Goal: Task Accomplishment & Management: Manage account settings

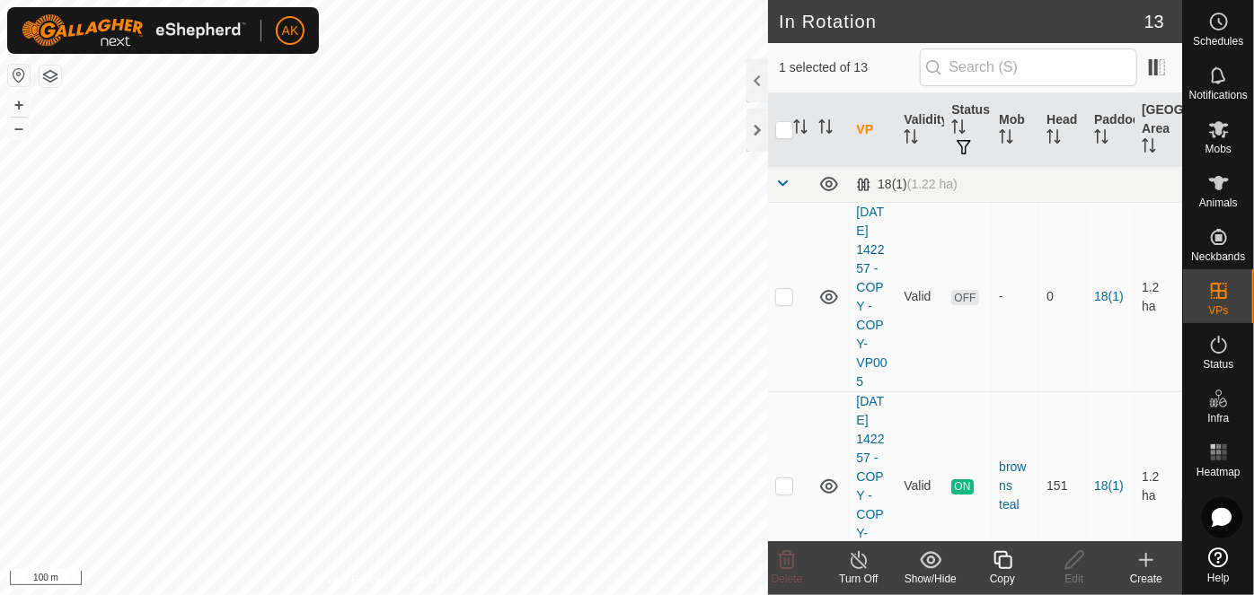
click at [1011, 566] on icon at bounding box center [1002, 560] width 18 height 18
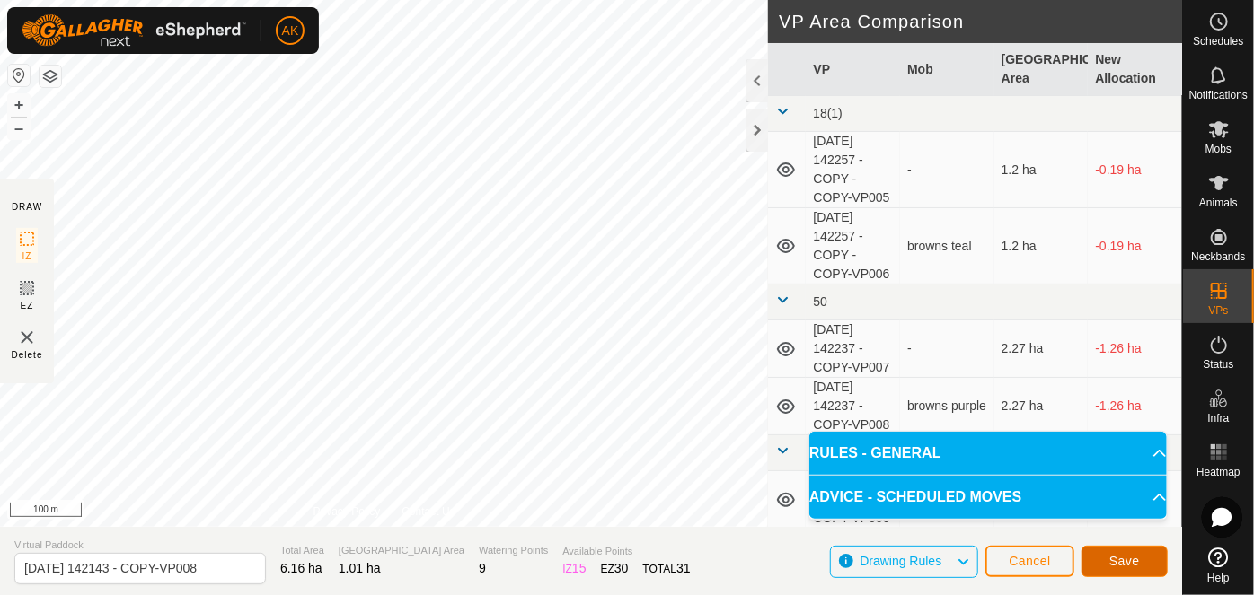
click at [1152, 573] on button "Save" at bounding box center [1124, 561] width 86 height 31
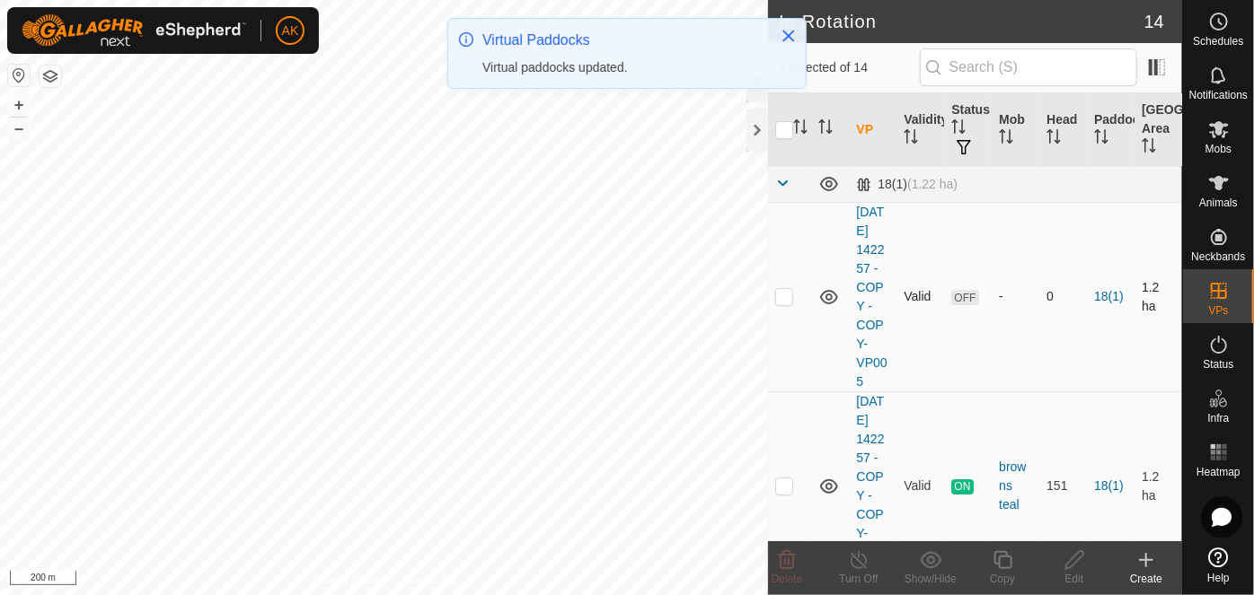
click at [779, 304] on p-checkbox at bounding box center [784, 296] width 18 height 14
checkbox input "true"
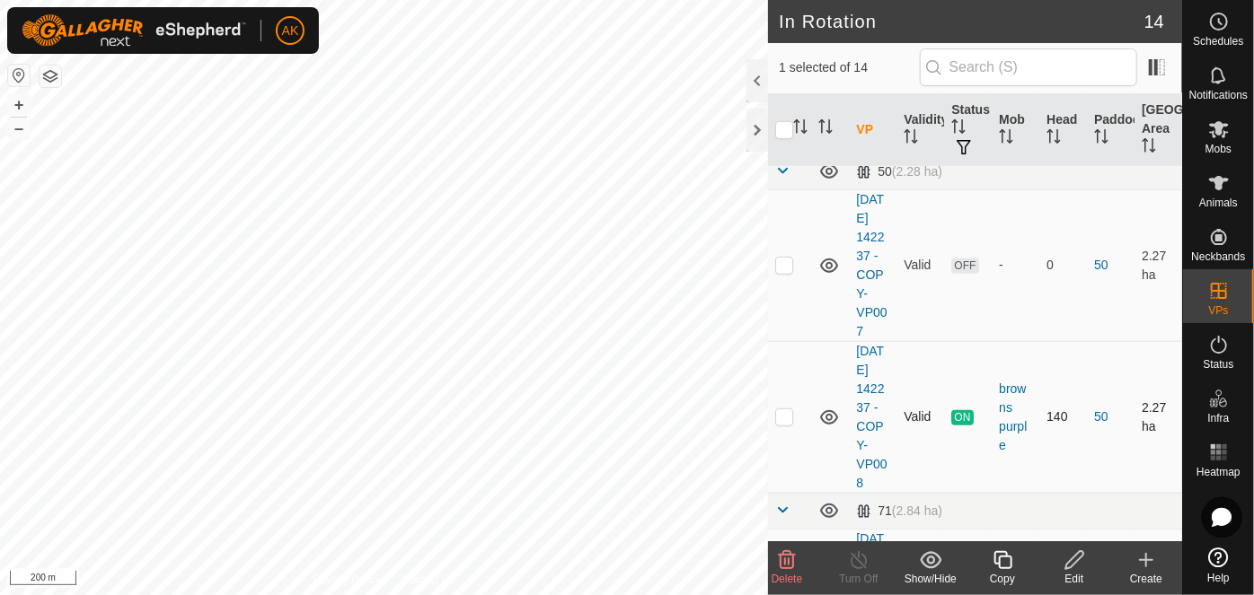
scroll to position [326, 0]
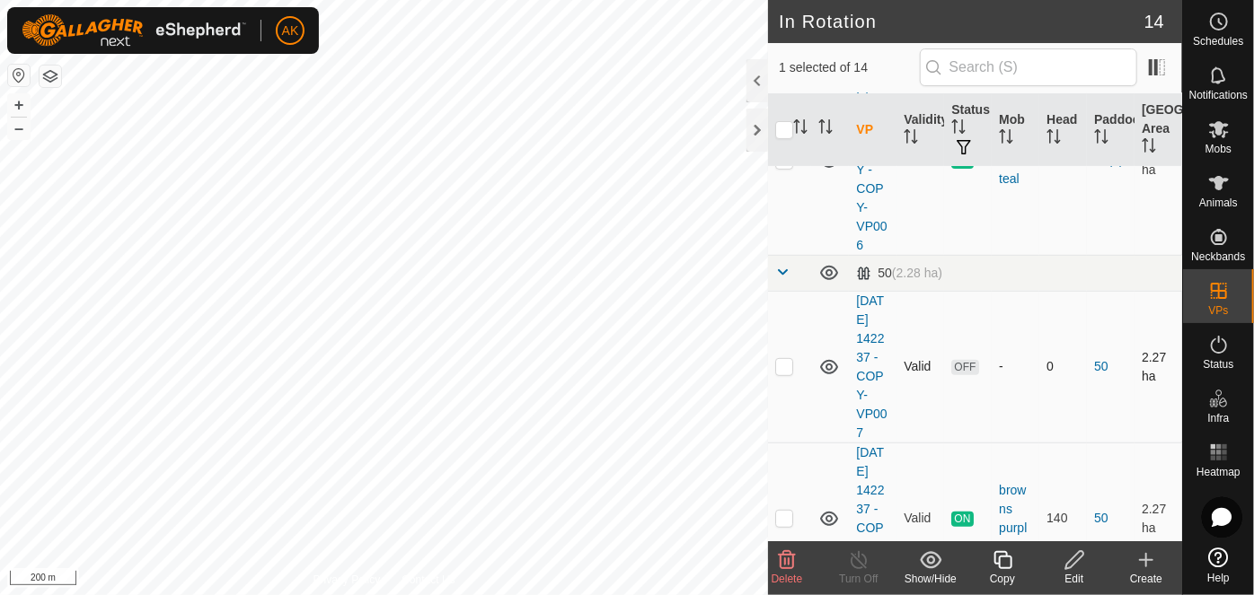
click at [783, 374] on p-checkbox at bounding box center [784, 366] width 18 height 14
checkbox input "true"
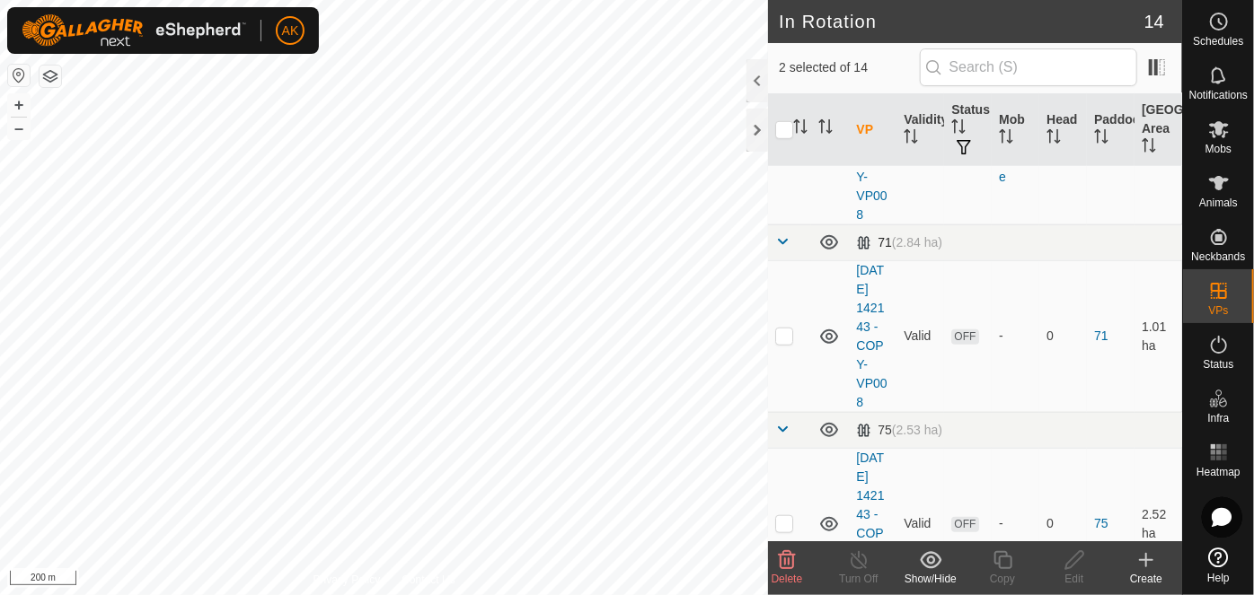
scroll to position [735, 0]
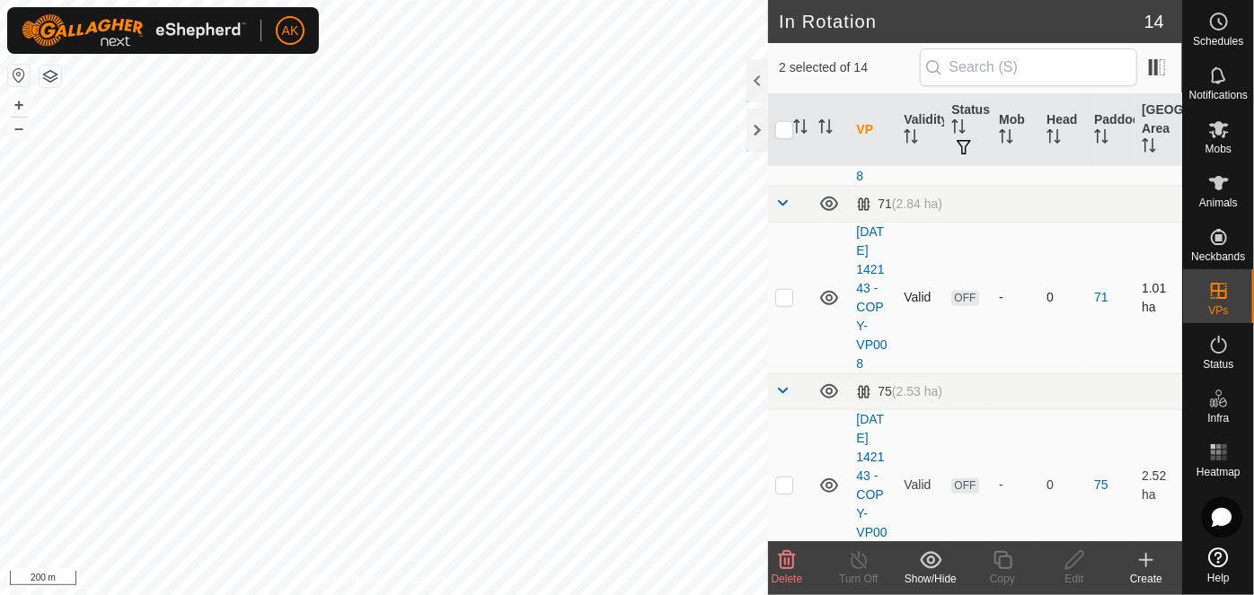
click at [783, 304] on p-checkbox at bounding box center [784, 297] width 18 height 14
checkbox input "false"
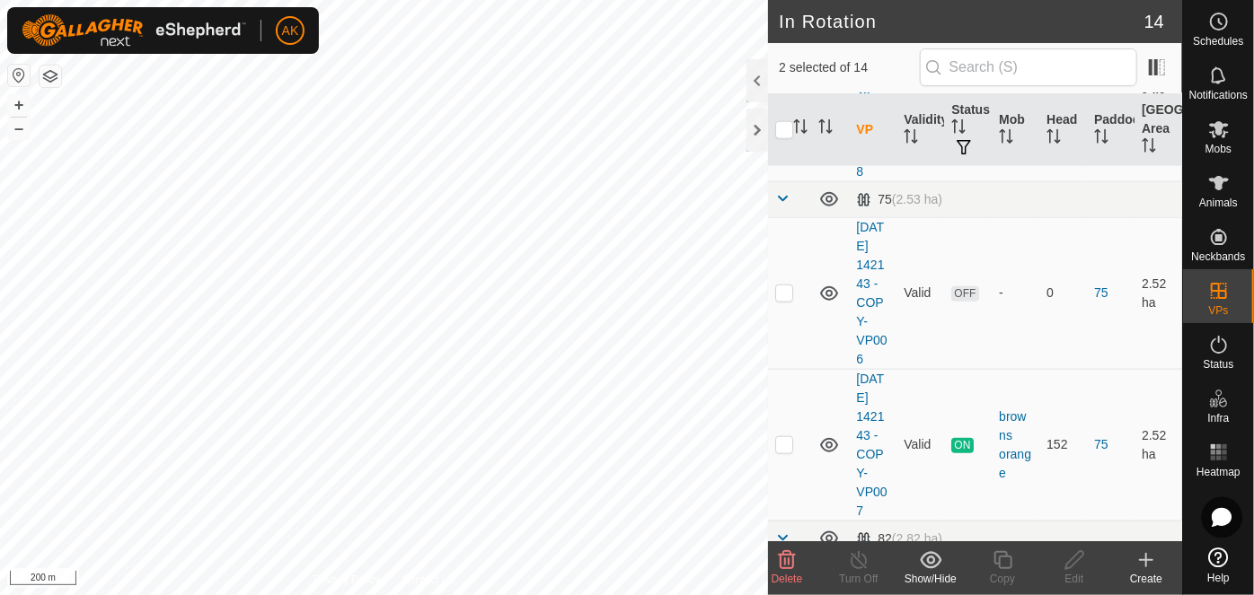
scroll to position [979, 0]
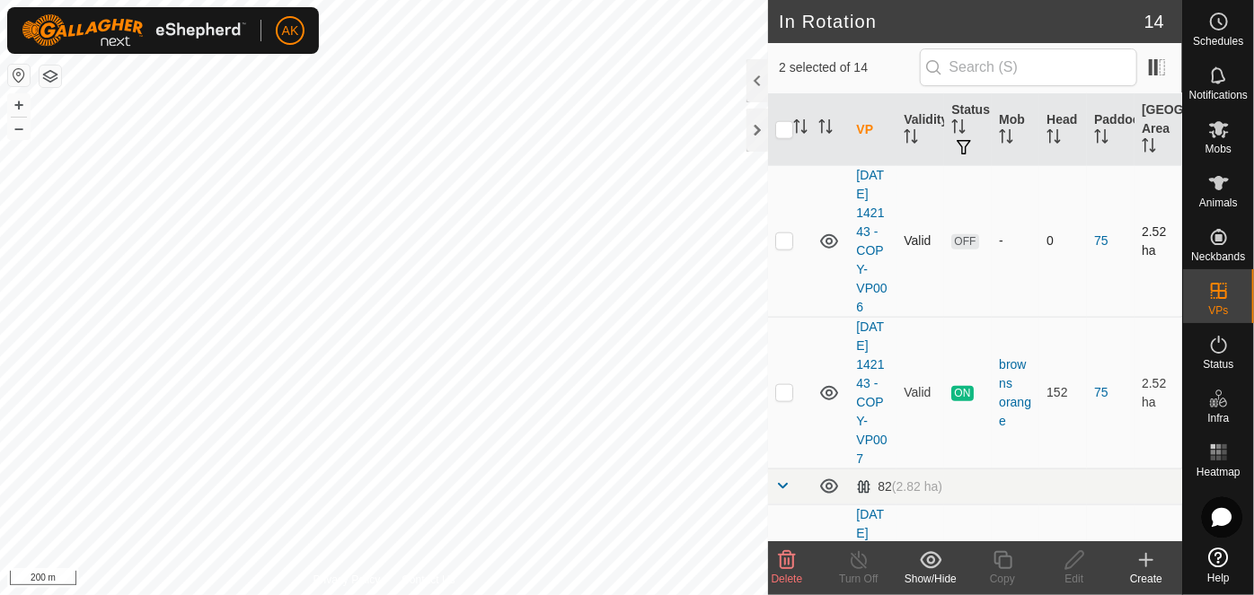
click at [780, 248] on p-checkbox at bounding box center [784, 240] width 18 height 14
checkbox input "true"
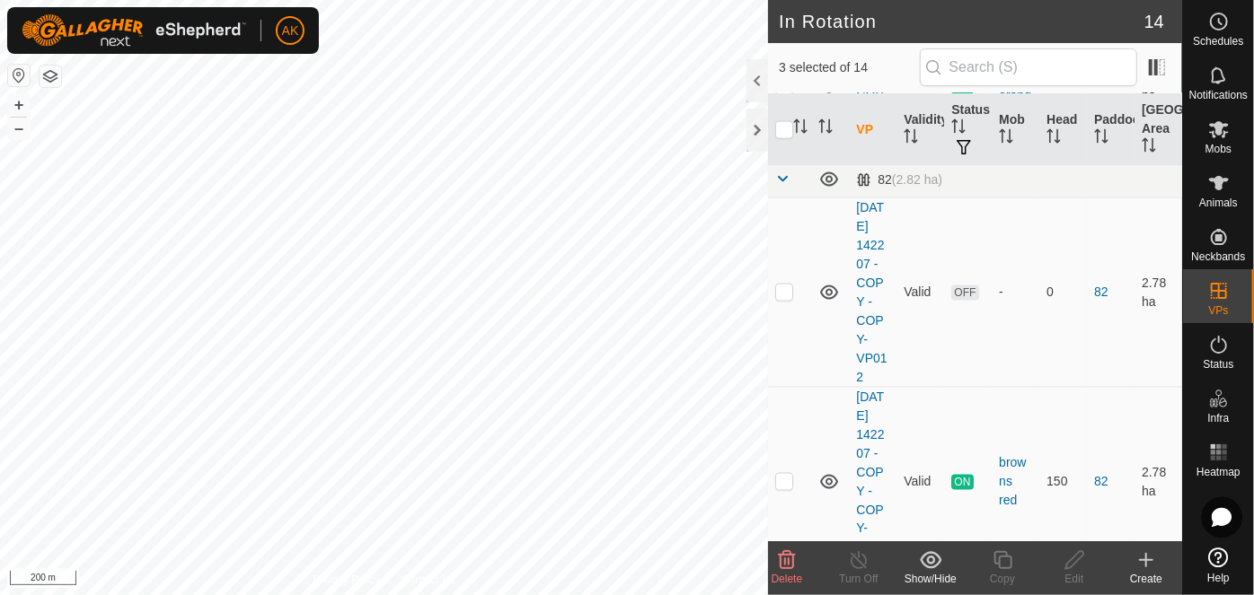
scroll to position [1306, 0]
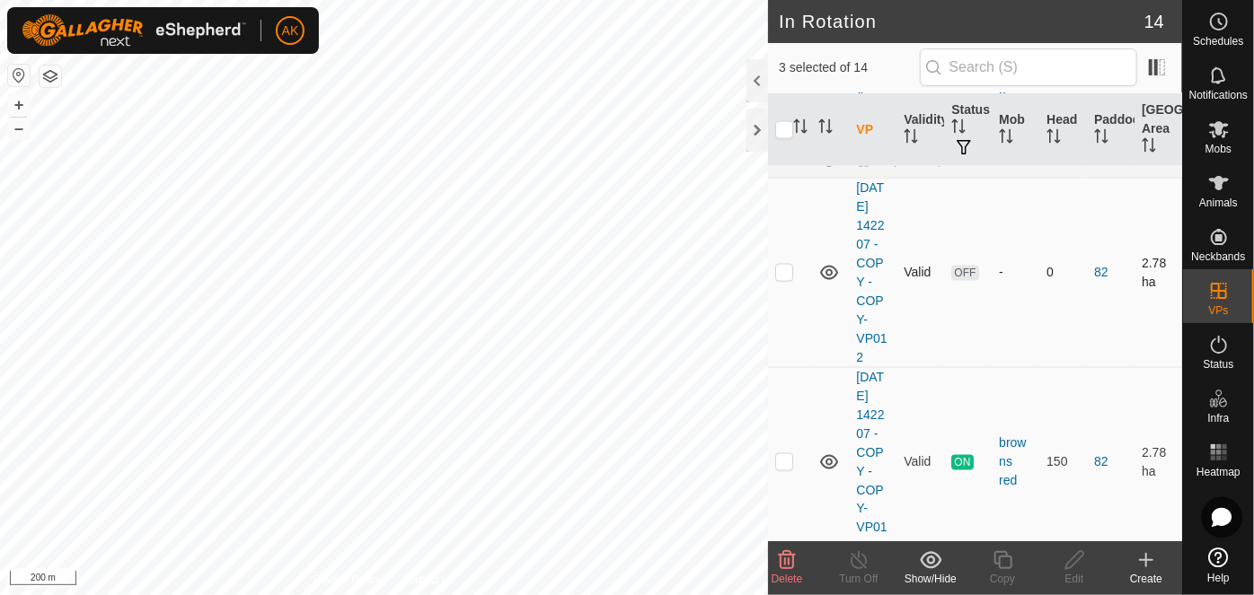
click at [780, 279] on p-checkbox at bounding box center [784, 272] width 18 height 14
checkbox input "true"
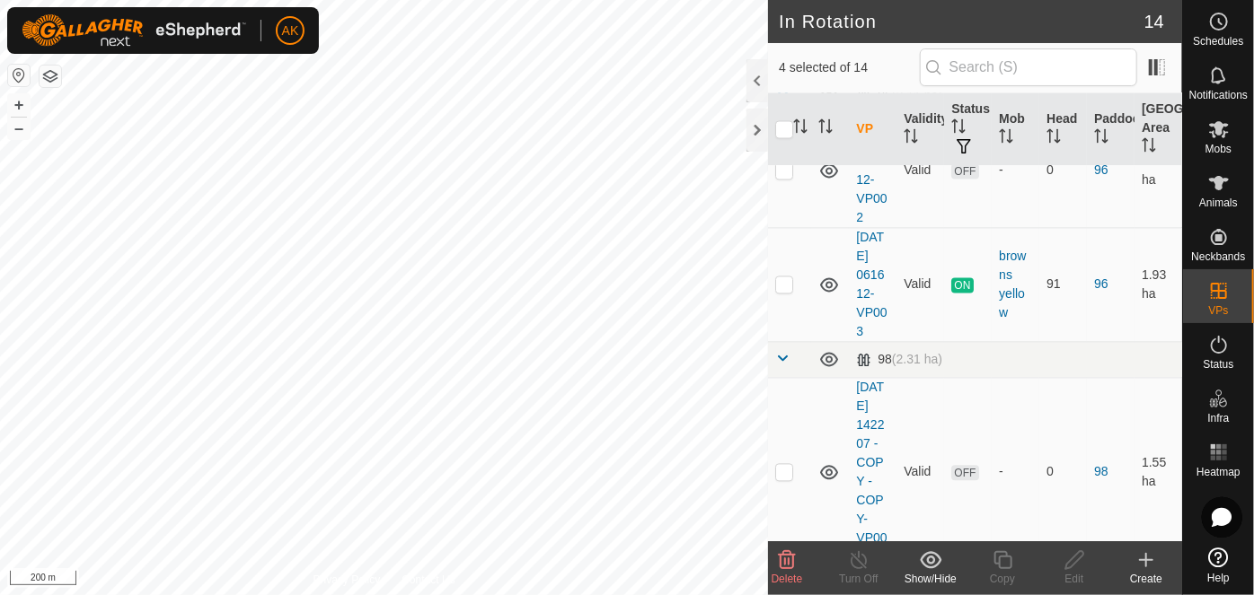
scroll to position [1796, 0]
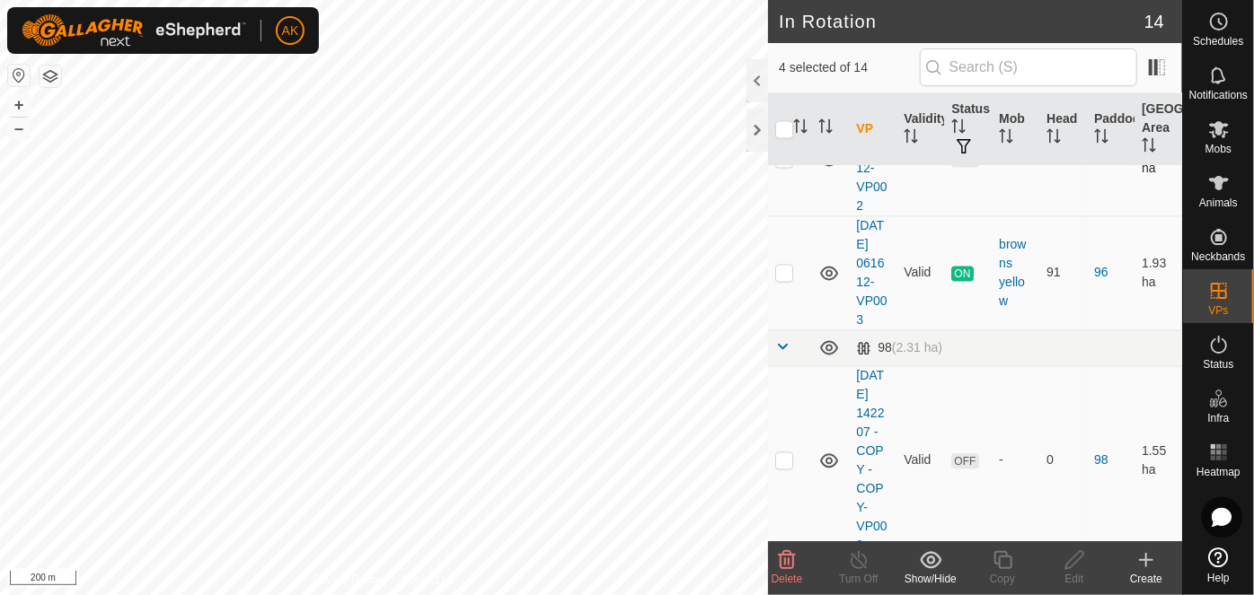
click at [788, 166] on p-checkbox at bounding box center [784, 159] width 18 height 14
checkbox input "true"
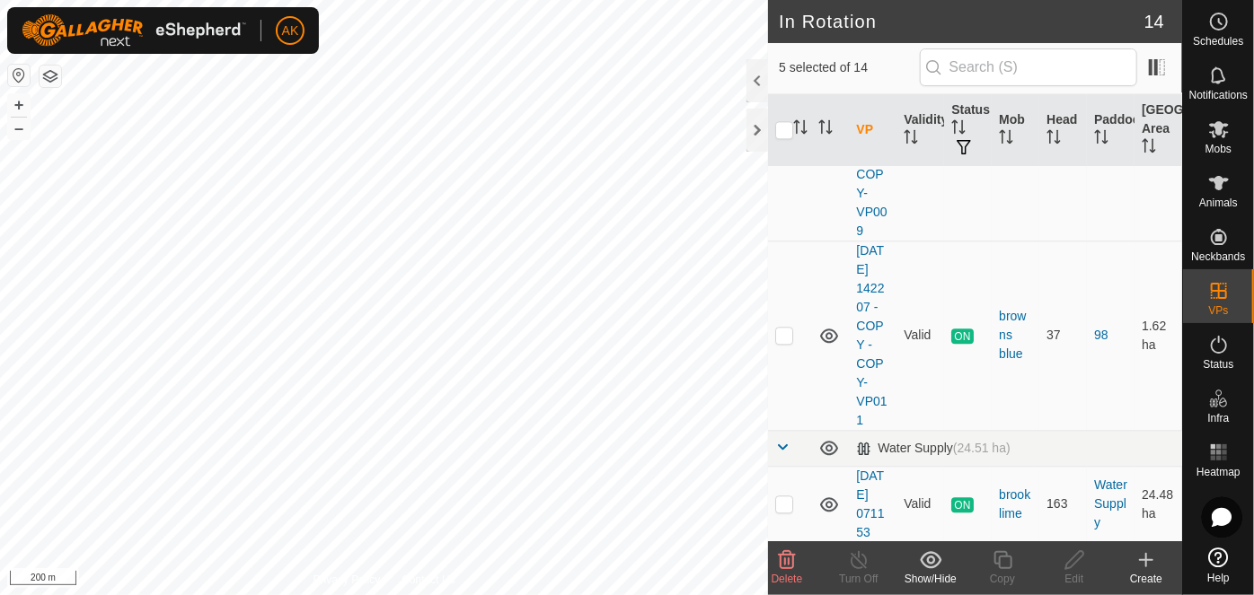
scroll to position [2204, 0]
click at [788, 151] on p-checkbox at bounding box center [784, 143] width 18 height 14
checkbox input "true"
click at [780, 559] on icon at bounding box center [787, 560] width 17 height 18
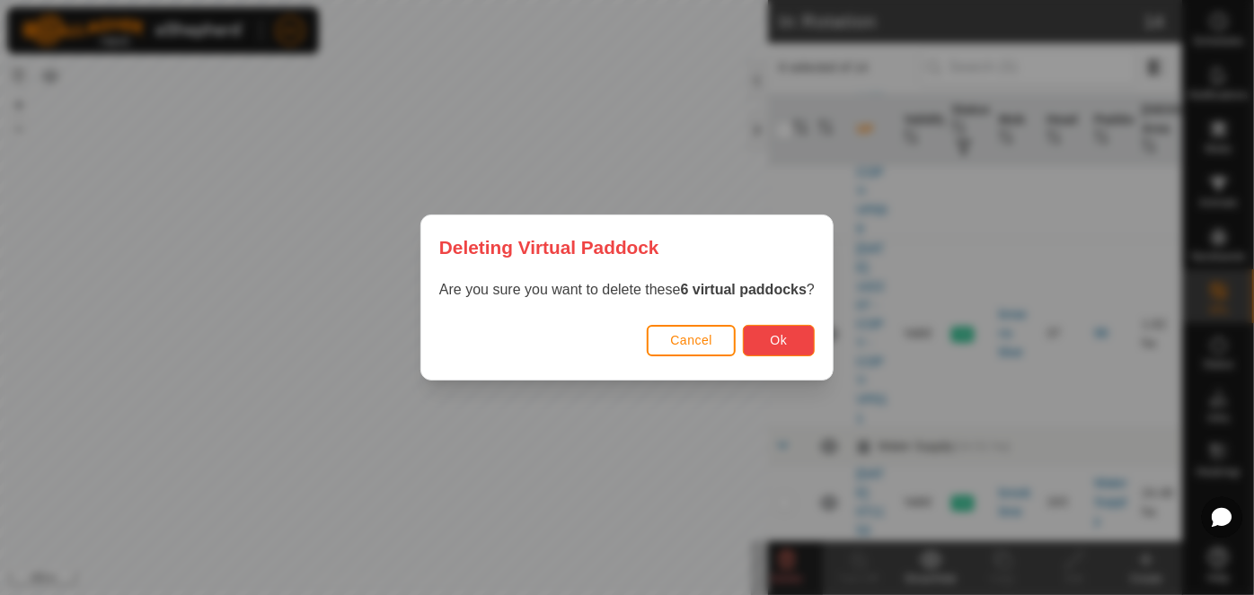
click at [783, 338] on span "Ok" at bounding box center [778, 340] width 17 height 14
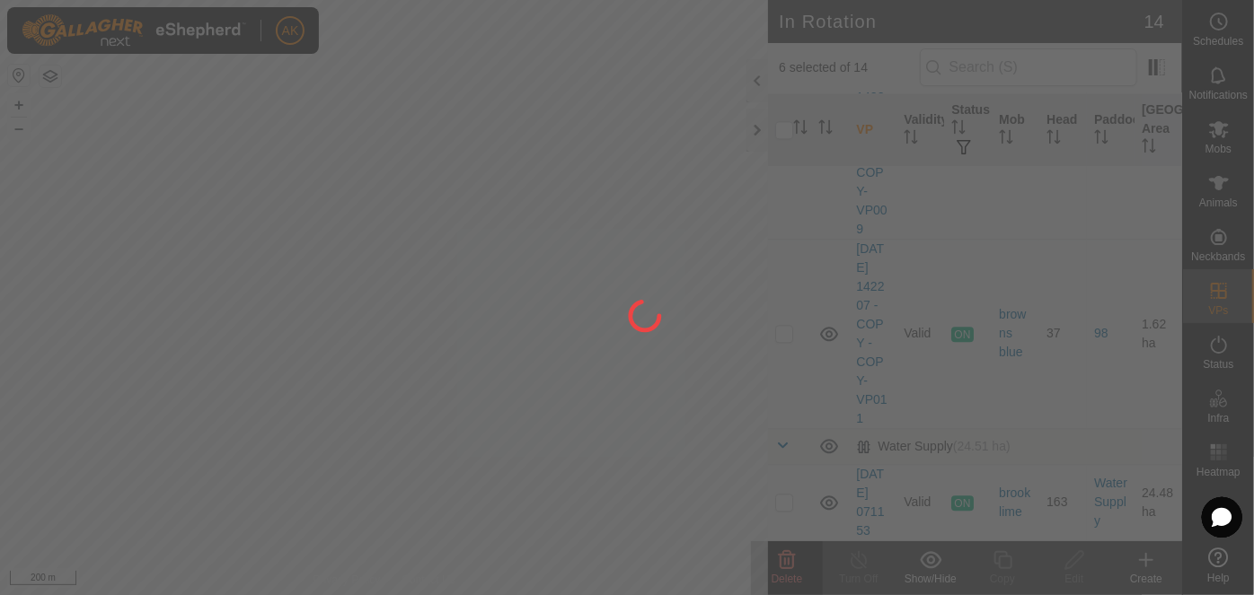
checkbox input "false"
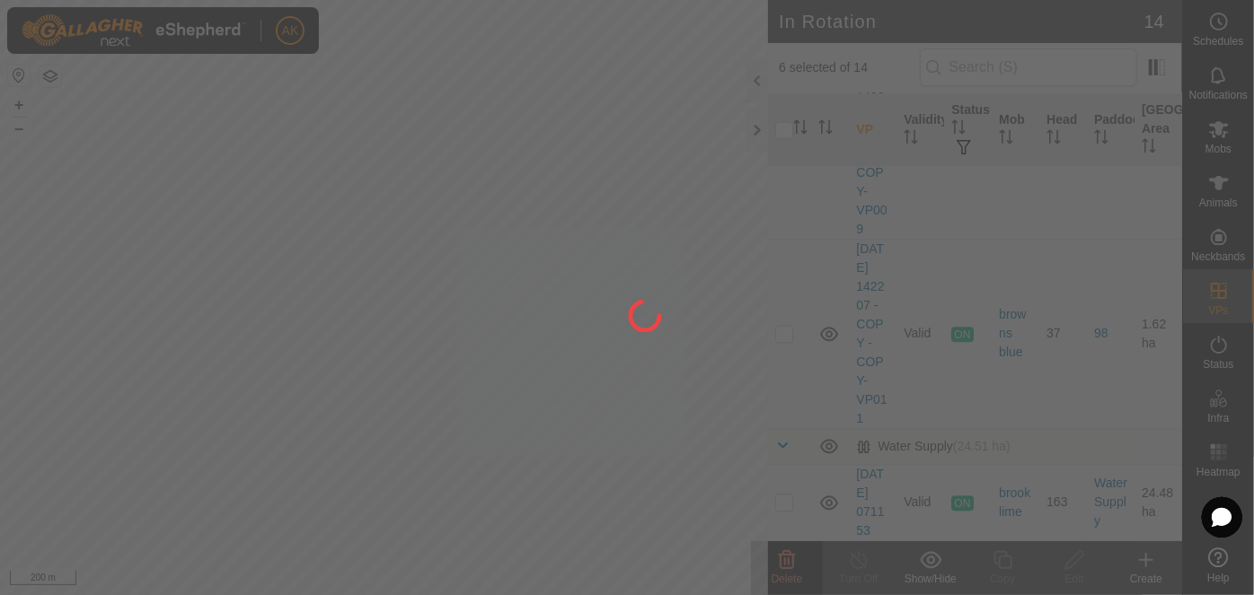
checkbox input "false"
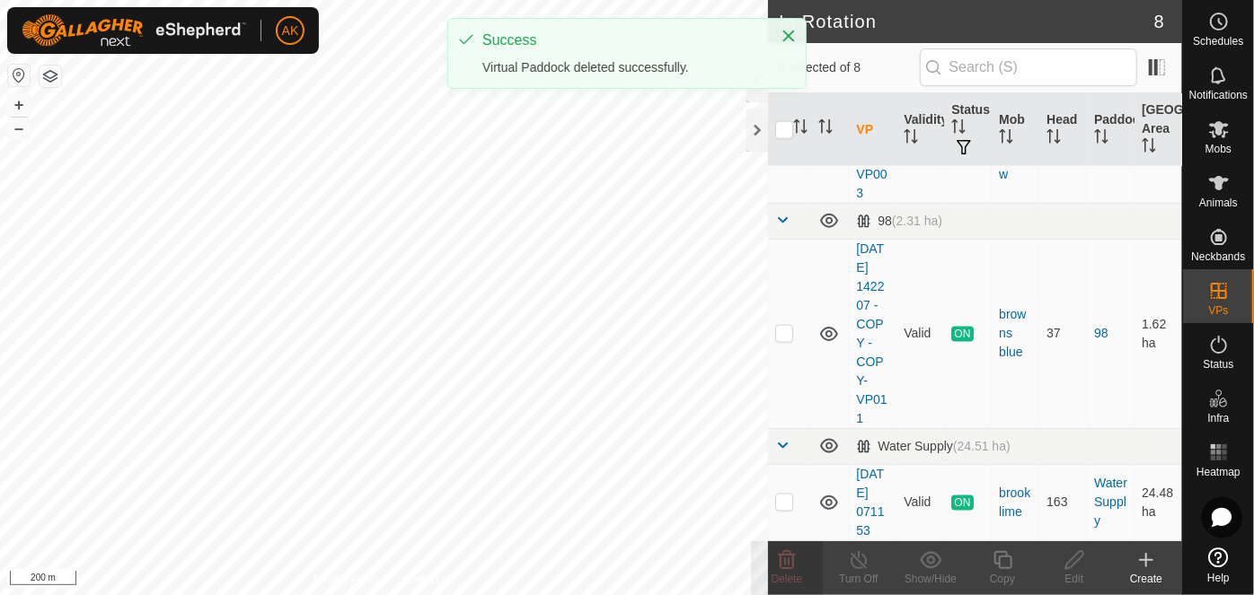
scroll to position [1275, 0]
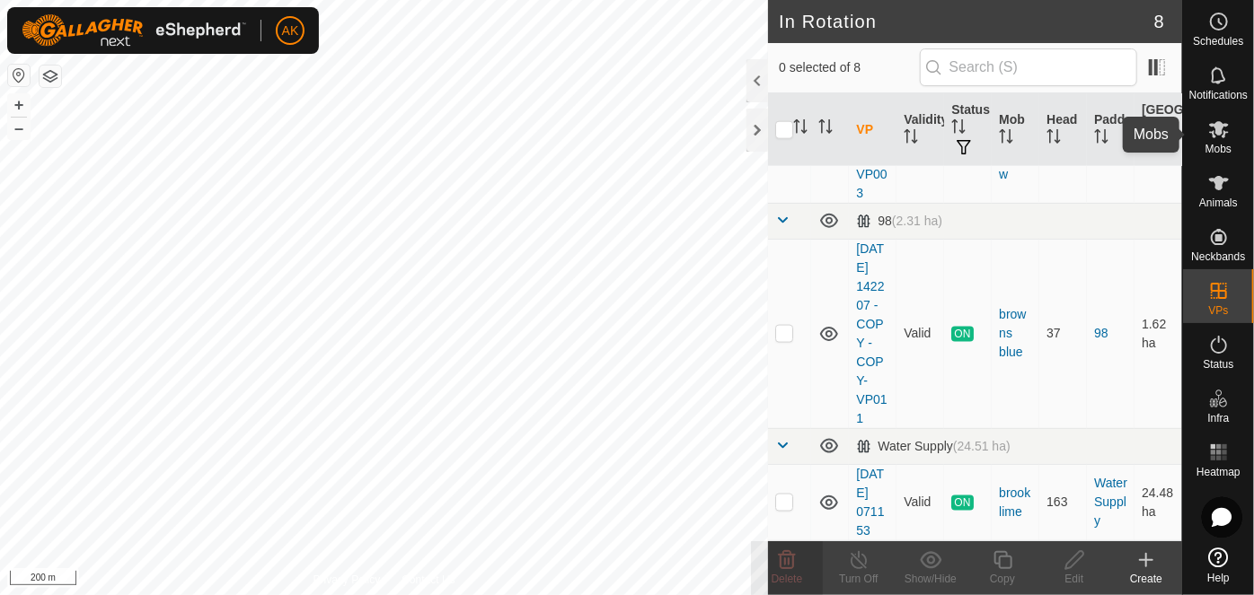
click at [1217, 125] on icon at bounding box center [1219, 129] width 20 height 17
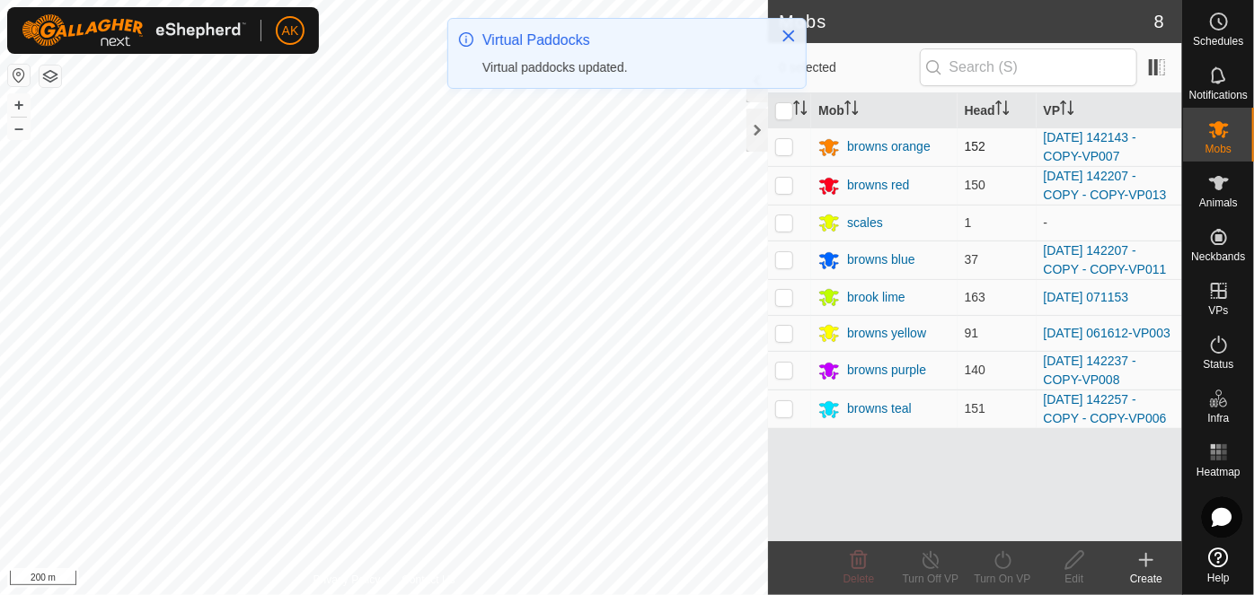
click at [792, 146] on div "AK Schedules Notifications Mobs Animals Neckbands VPs Status Infra Heatmap Help…" at bounding box center [627, 297] width 1254 height 595
click at [774, 145] on td at bounding box center [789, 147] width 43 height 39
checkbox input "true"
click at [1008, 563] on icon at bounding box center [1002, 560] width 16 height 18
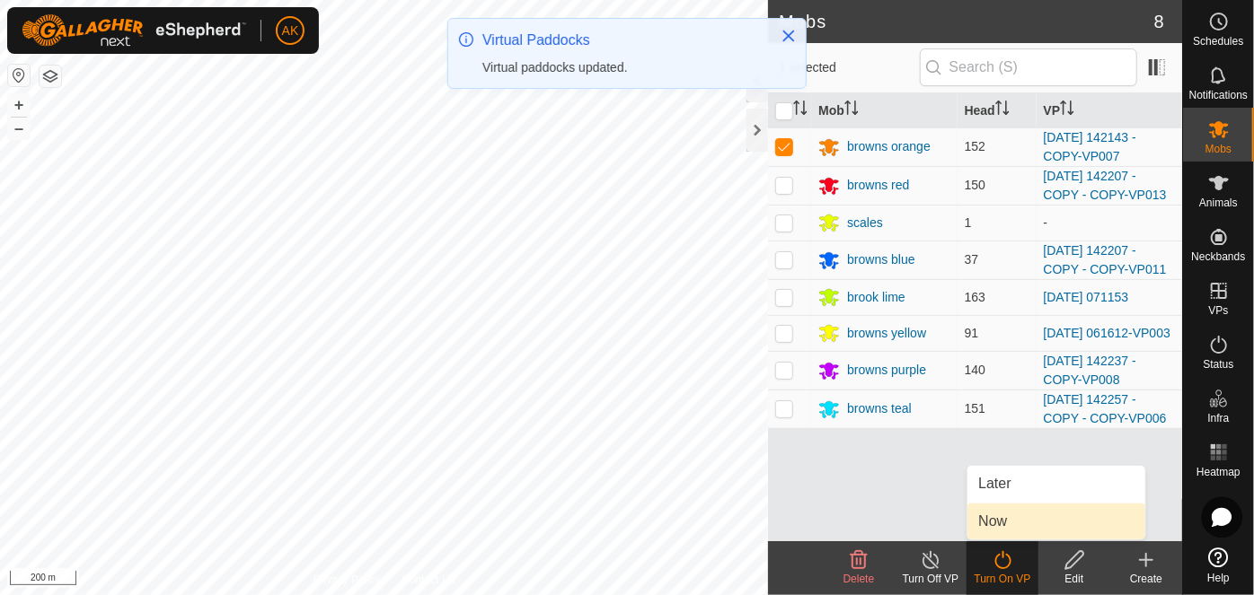
click at [1022, 519] on link "Now" at bounding box center [1056, 522] width 178 height 36
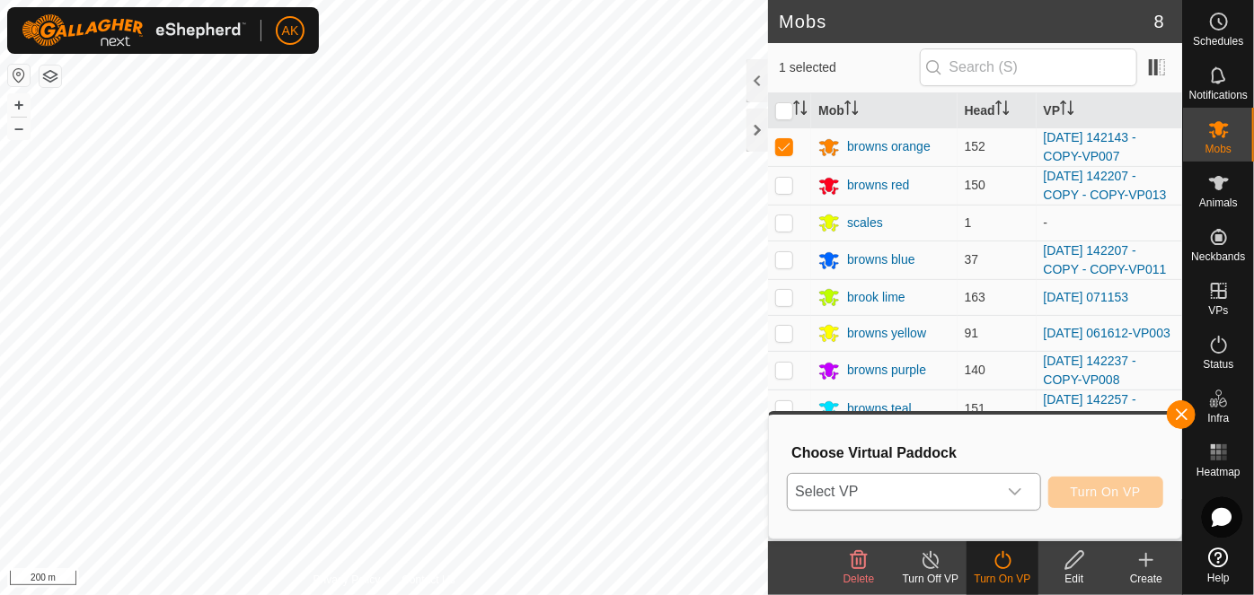
click at [1024, 494] on div "dropdown trigger" at bounding box center [1015, 492] width 36 height 36
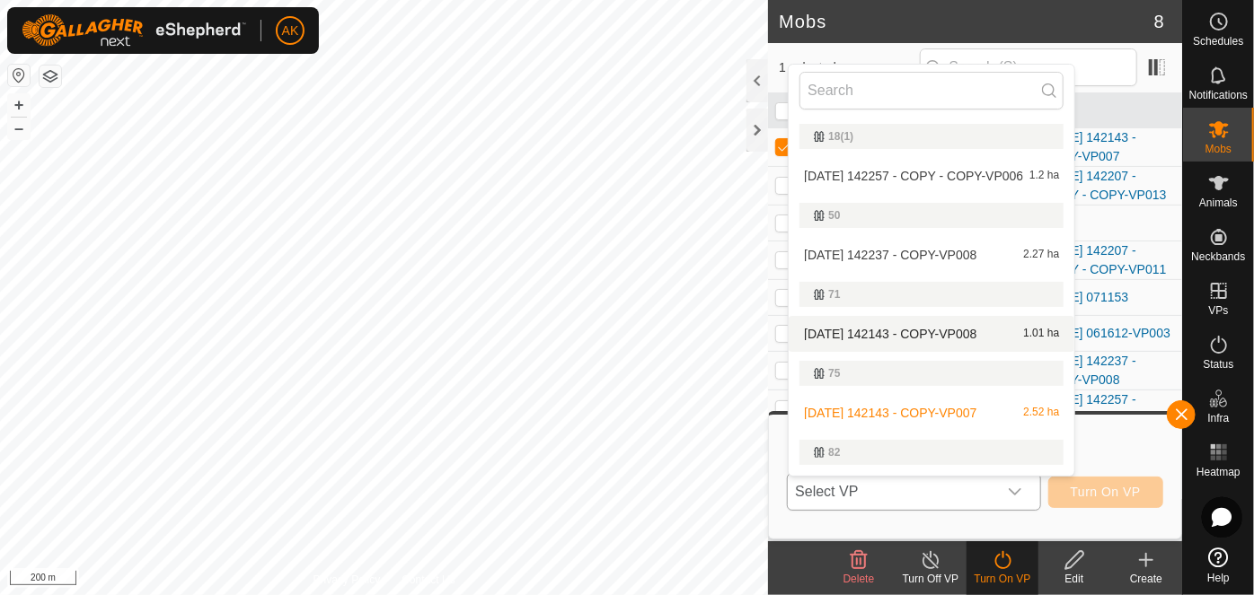
click at [937, 331] on li "2025-08-12 142143 - COPY-VP008 1.01 ha" at bounding box center [931, 334] width 286 height 36
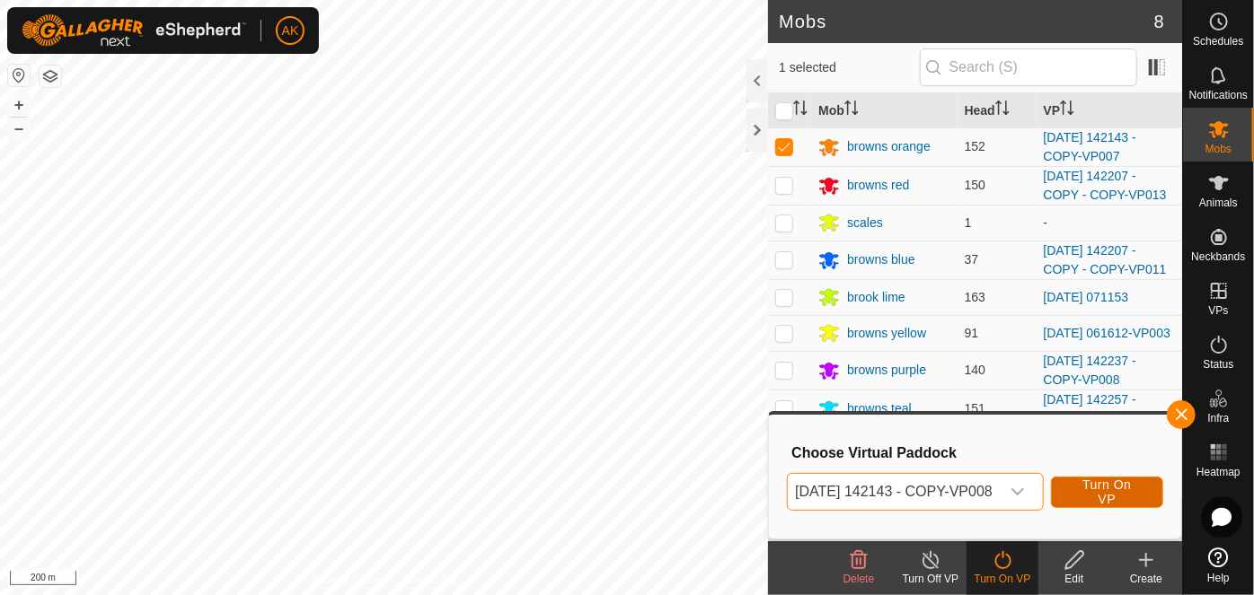
click at [1101, 491] on span "Turn On VP" at bounding box center [1106, 492] width 67 height 29
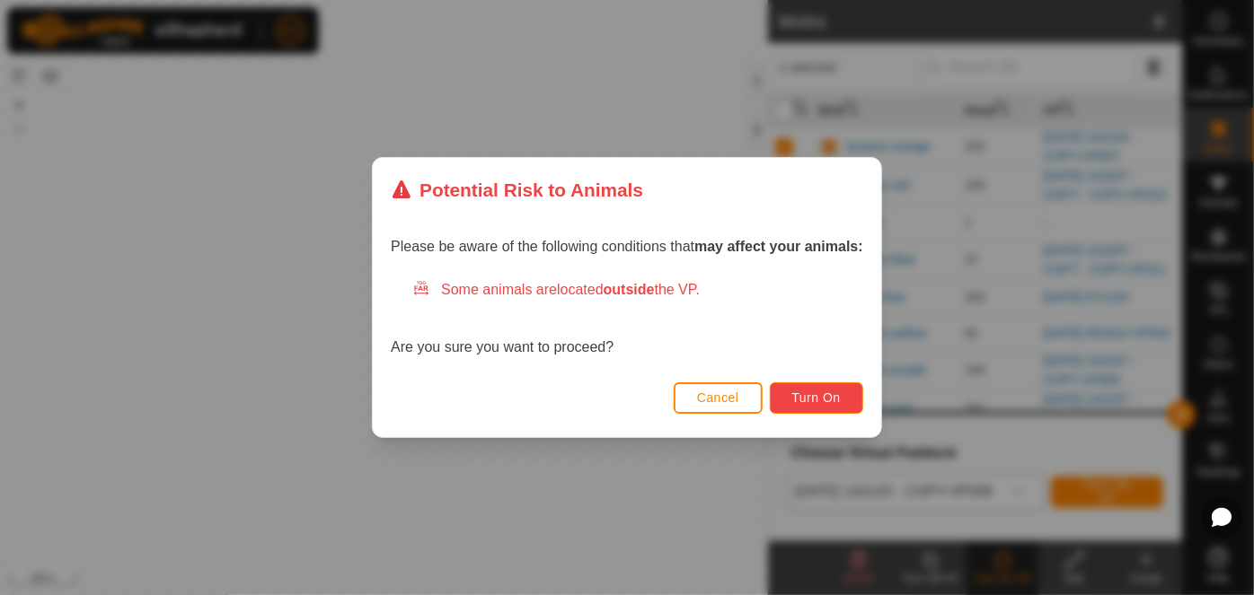
click at [812, 400] on span "Turn On" at bounding box center [816, 398] width 48 height 14
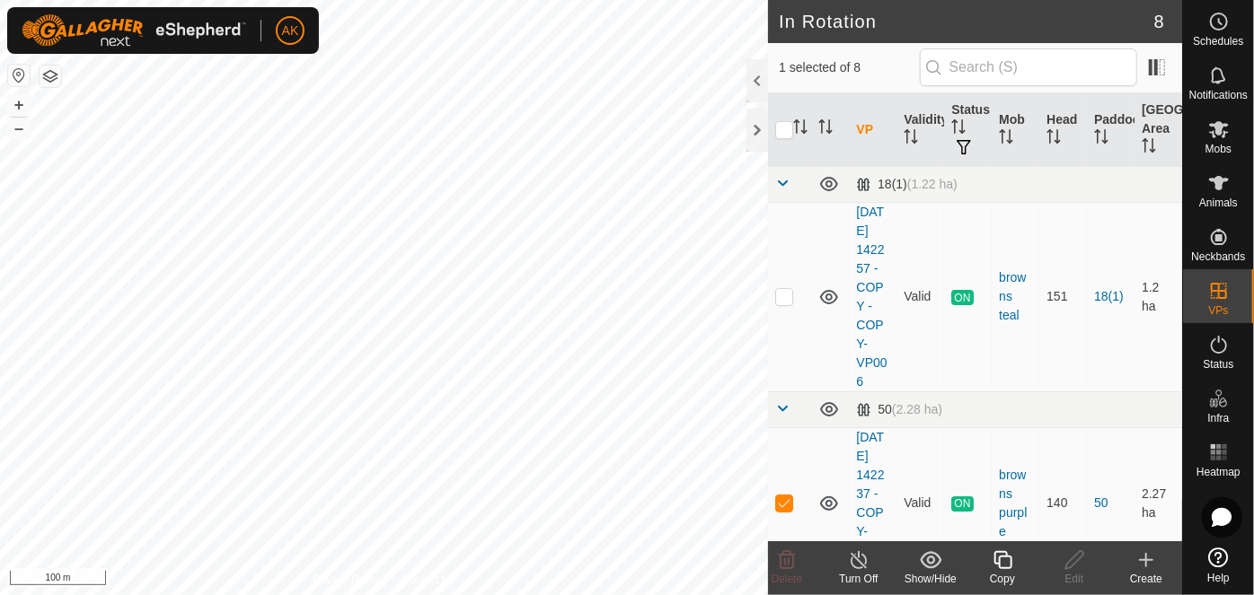
click at [1000, 563] on icon at bounding box center [1002, 561] width 22 height 22
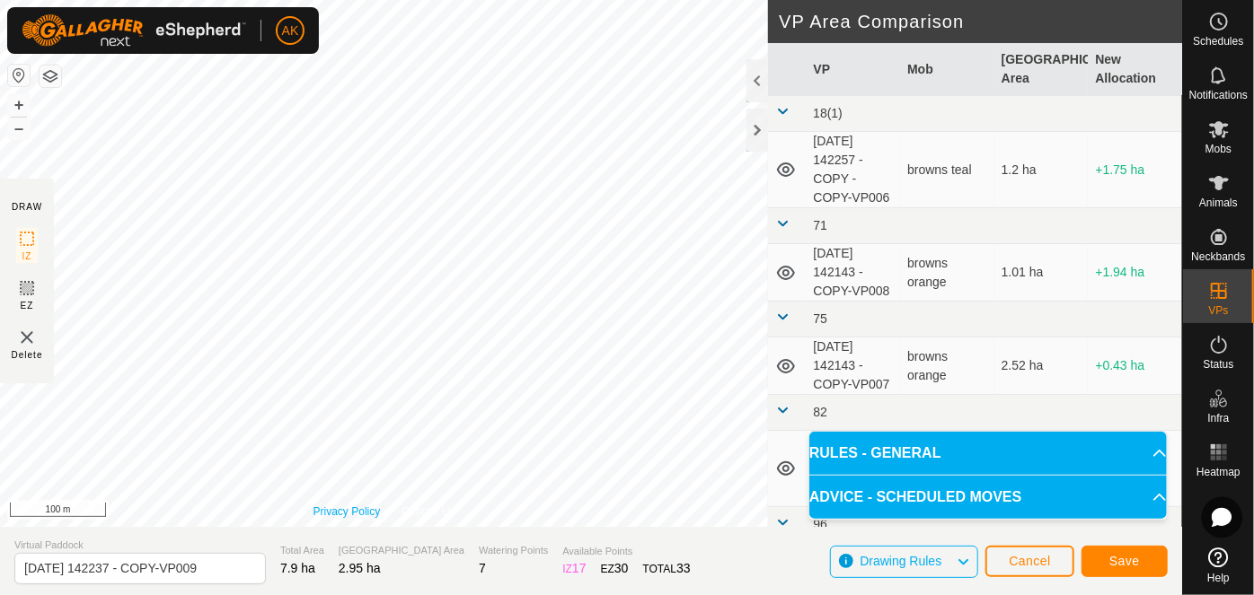
click at [357, 517] on link "Privacy Policy" at bounding box center [346, 512] width 67 height 16
click at [1122, 563] on span "Save" at bounding box center [1124, 561] width 31 height 14
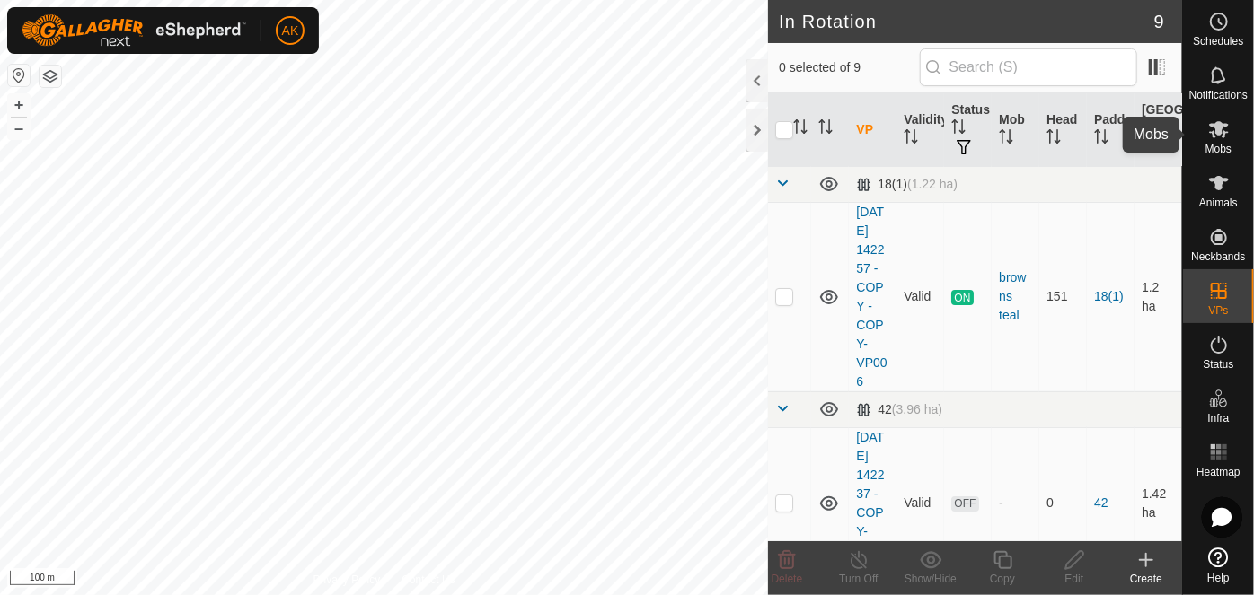
click at [1214, 135] on icon at bounding box center [1219, 130] width 22 height 22
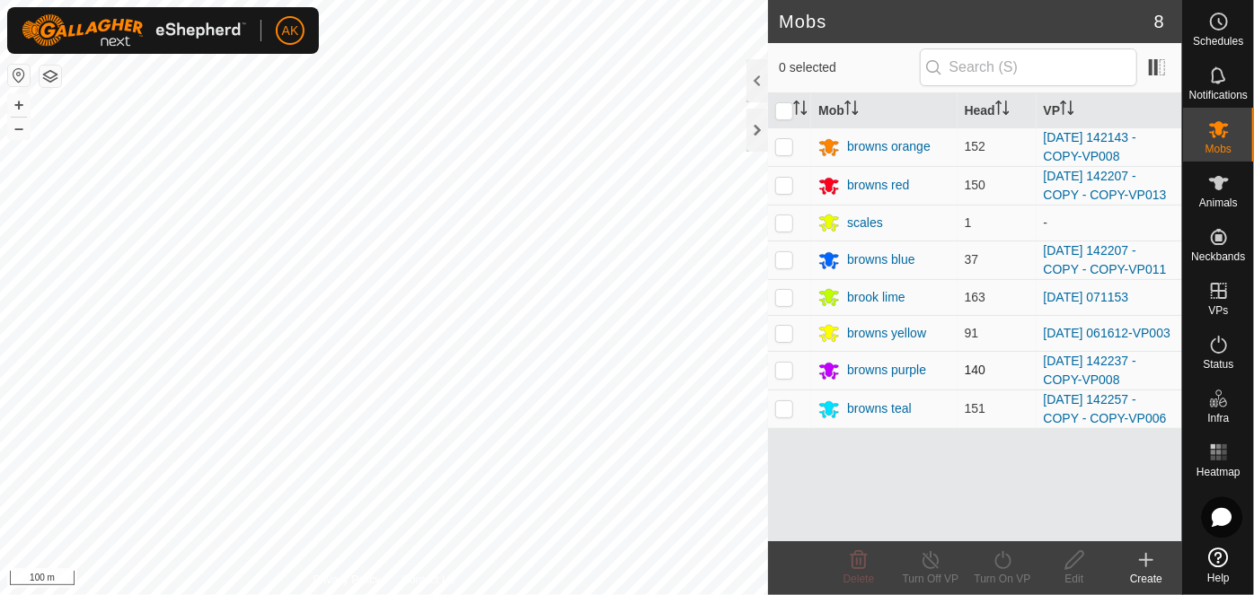
click at [787, 375] on p-checkbox at bounding box center [784, 370] width 18 height 14
checkbox input "true"
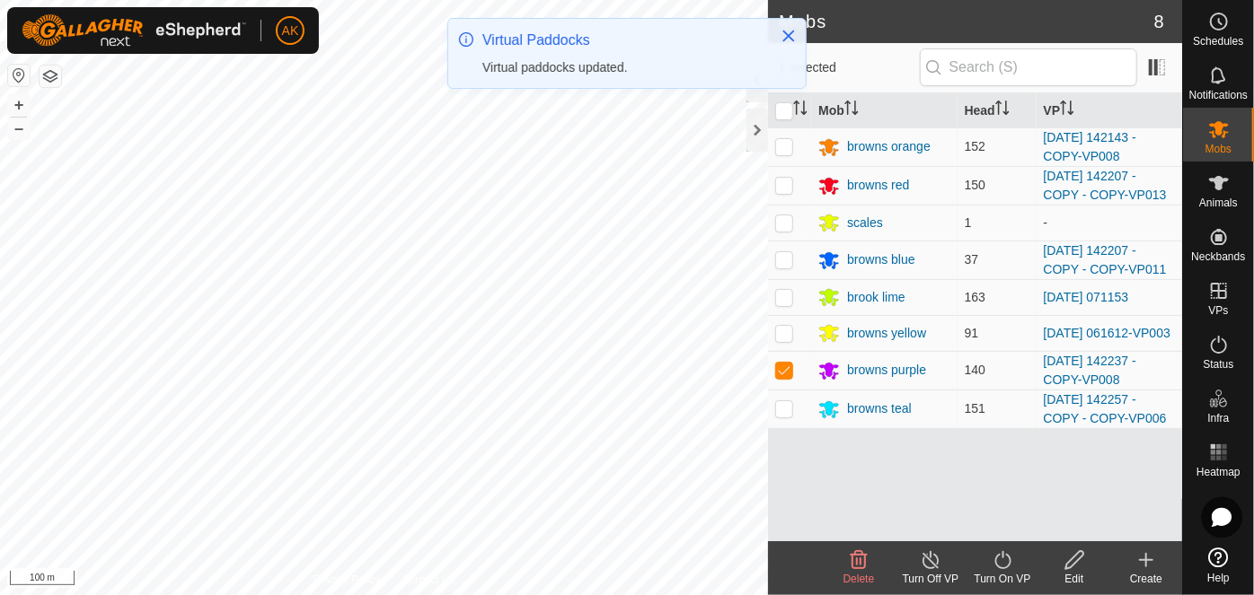
click at [1004, 565] on icon at bounding box center [1002, 561] width 22 height 22
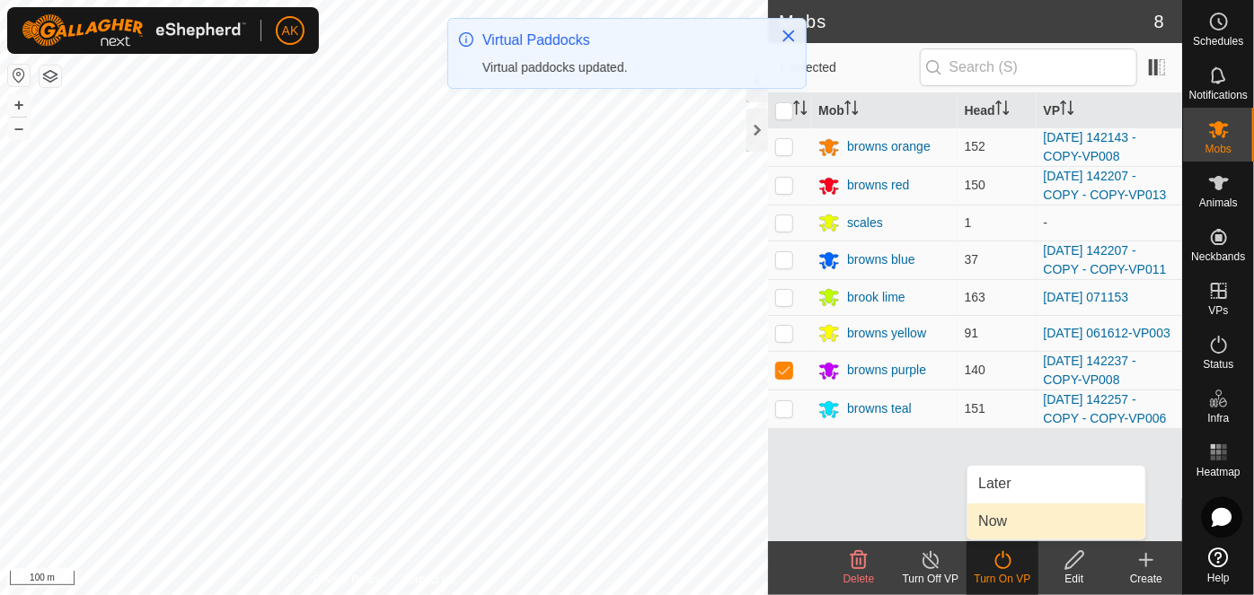
click at [1000, 524] on link "Now" at bounding box center [1056, 522] width 178 height 36
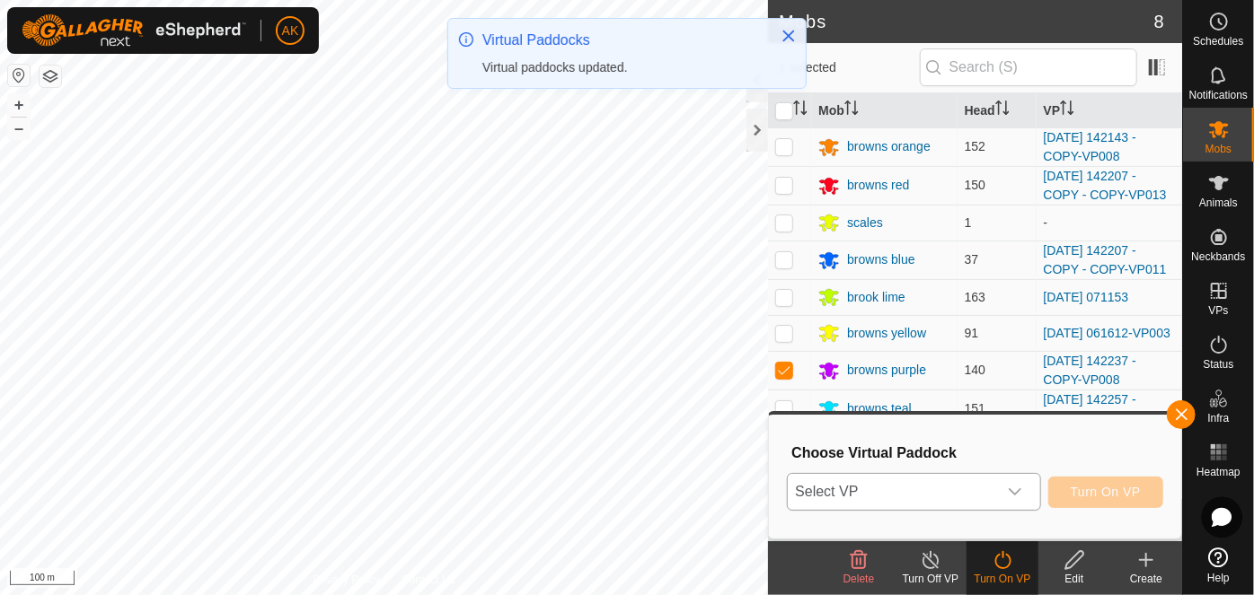
click at [1013, 488] on icon "dropdown trigger" at bounding box center [1015, 492] width 14 height 14
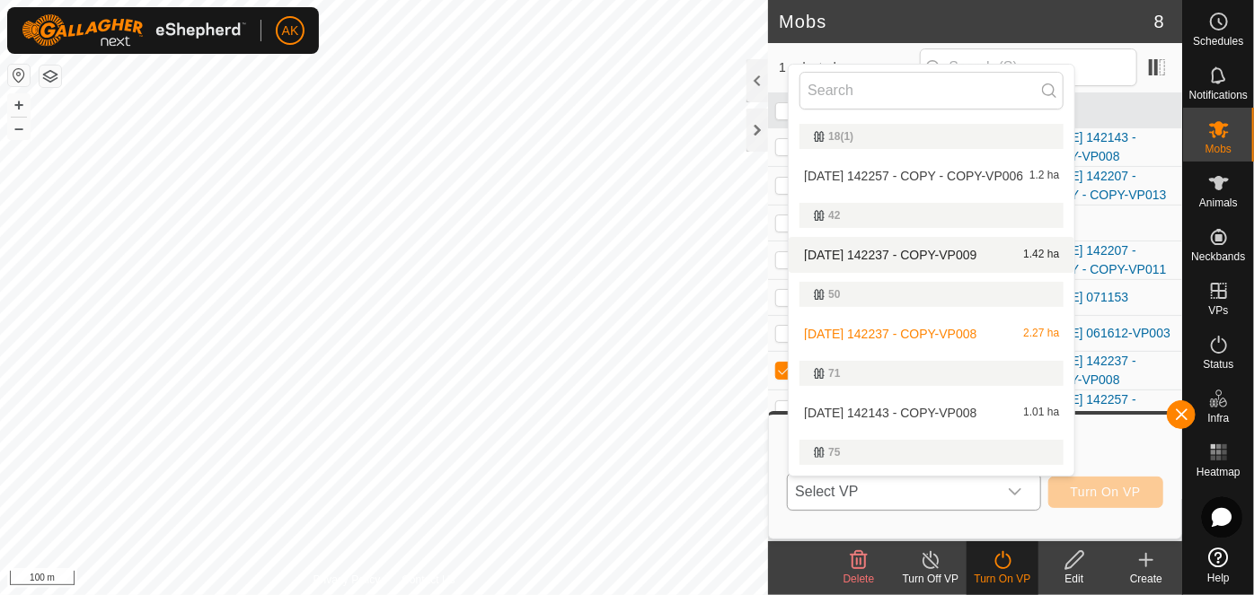
click at [935, 251] on li "2025-08-12 142237 - COPY-VP009 1.42 ha" at bounding box center [931, 255] width 286 height 36
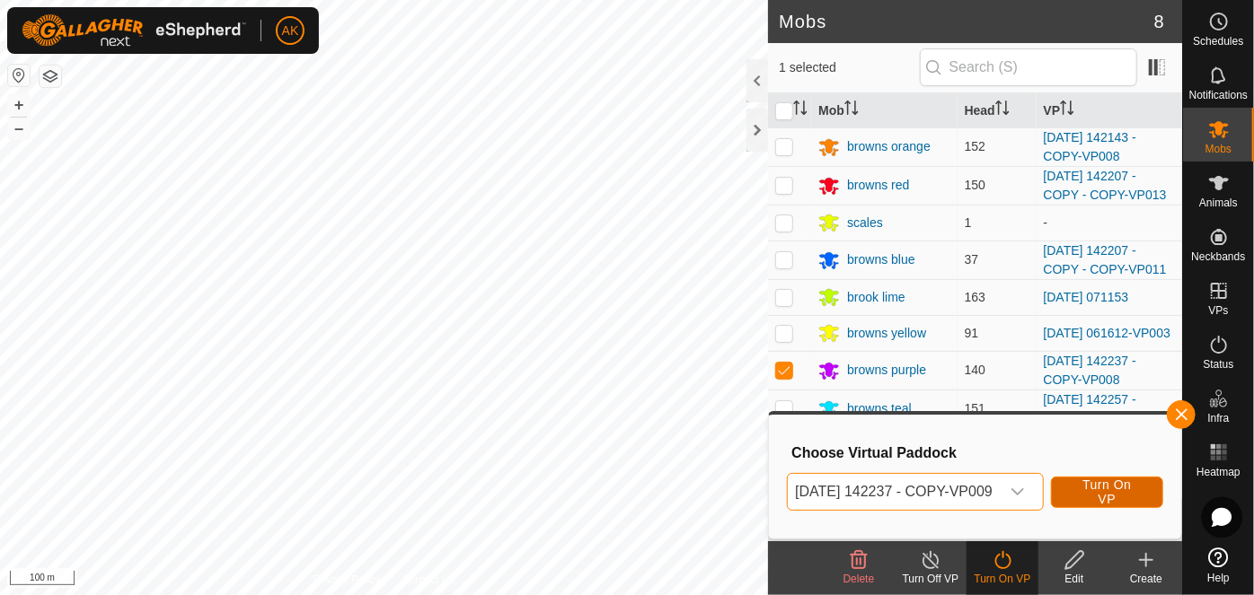
click at [1120, 498] on span "Turn On VP" at bounding box center [1106, 492] width 67 height 29
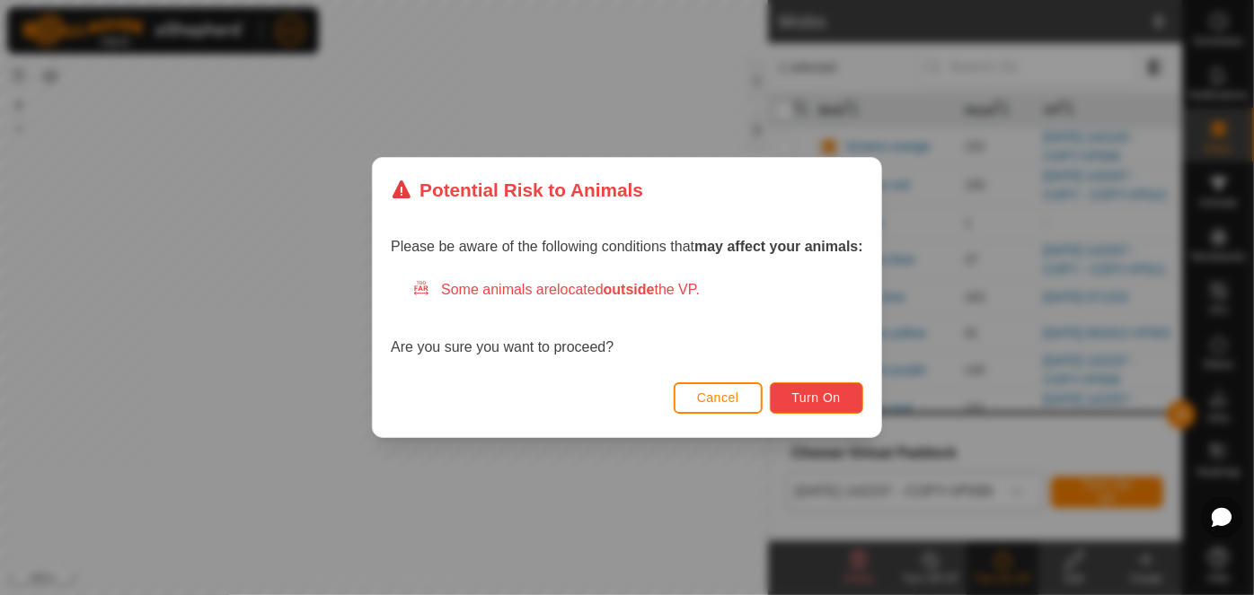
click at [820, 394] on span "Turn On" at bounding box center [816, 398] width 48 height 14
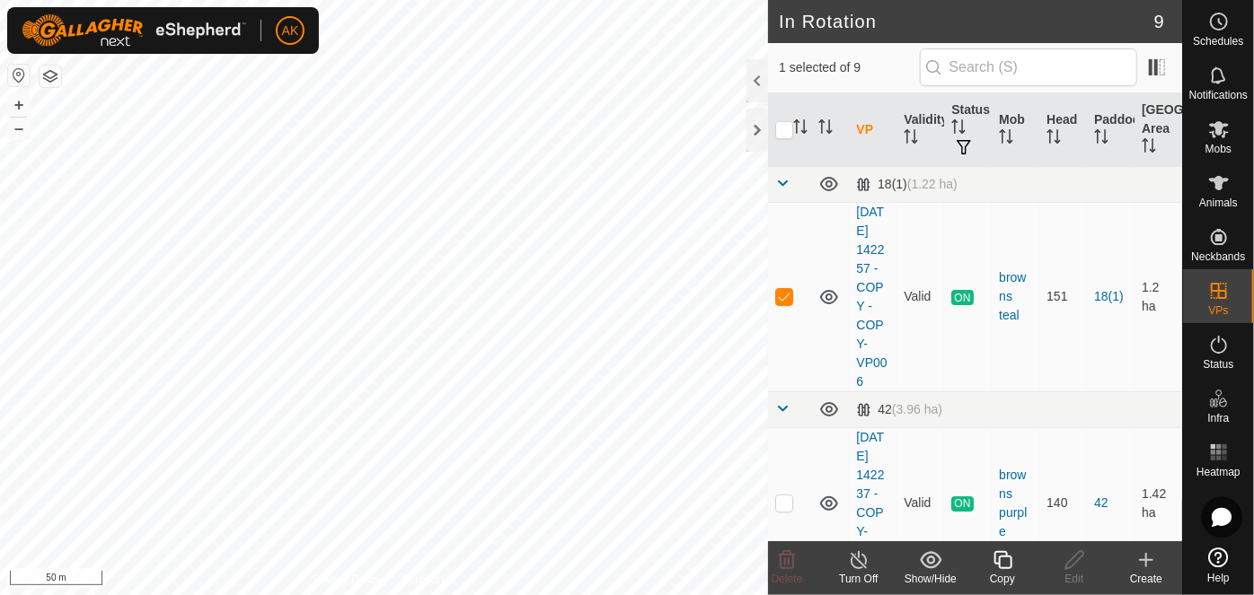
click at [1010, 565] on icon at bounding box center [1002, 560] width 18 height 18
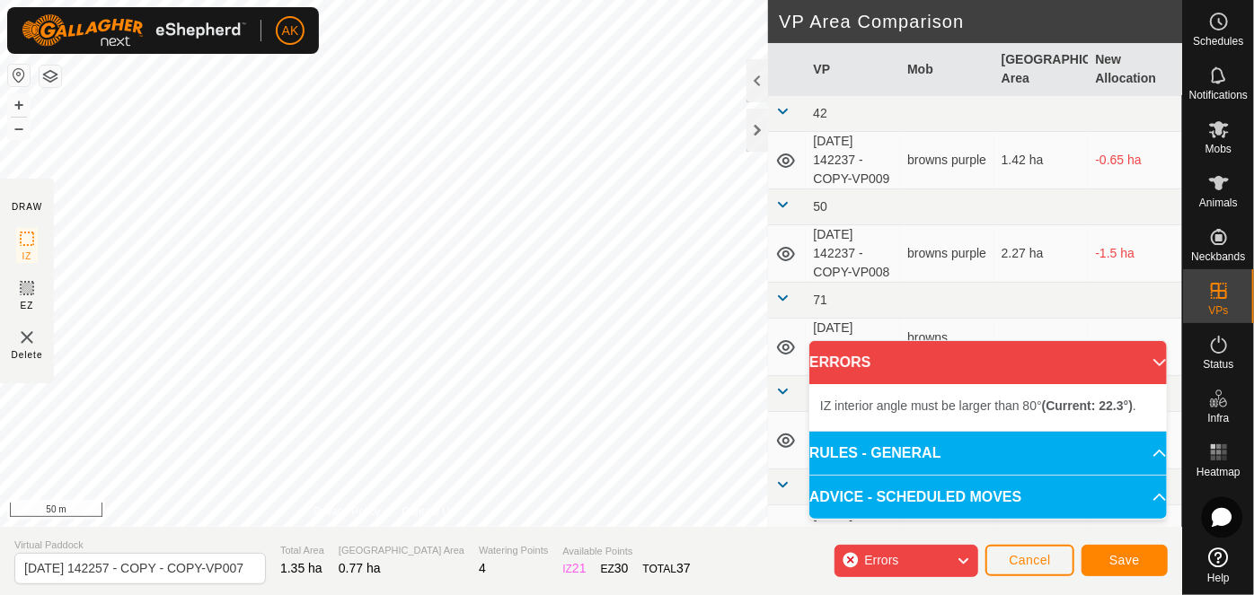
click at [436, 264] on div "IZ interior angle must be larger than 80° (Current: 22.3°) . + – ⇧ i 50 m" at bounding box center [384, 263] width 768 height 527
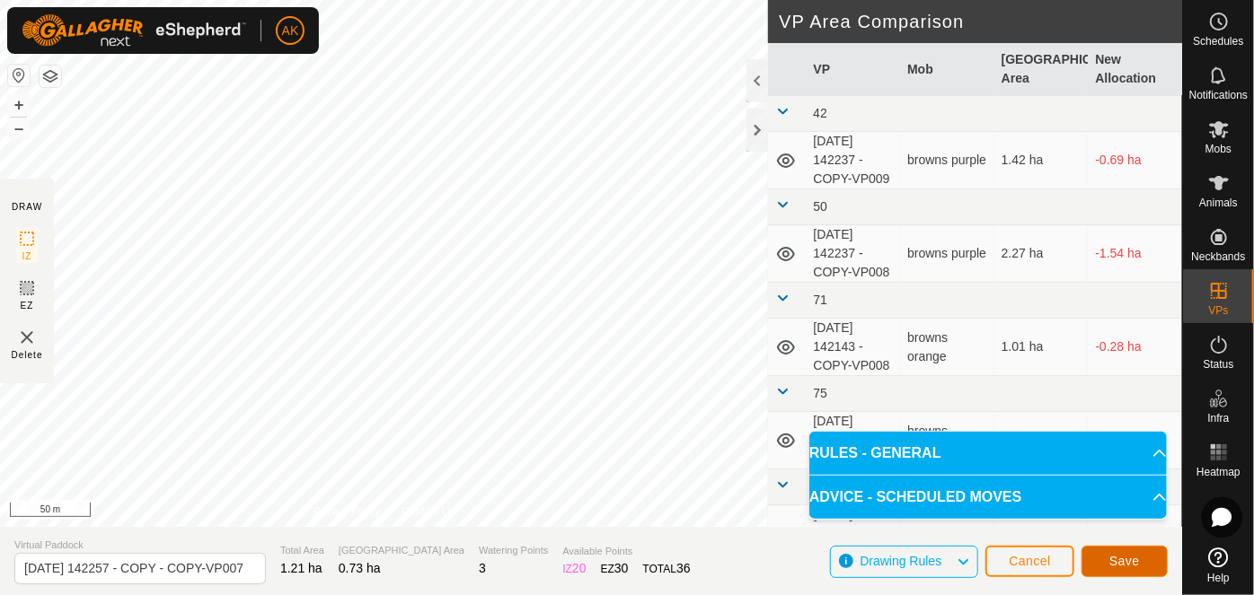
click at [1134, 563] on span "Save" at bounding box center [1124, 561] width 31 height 14
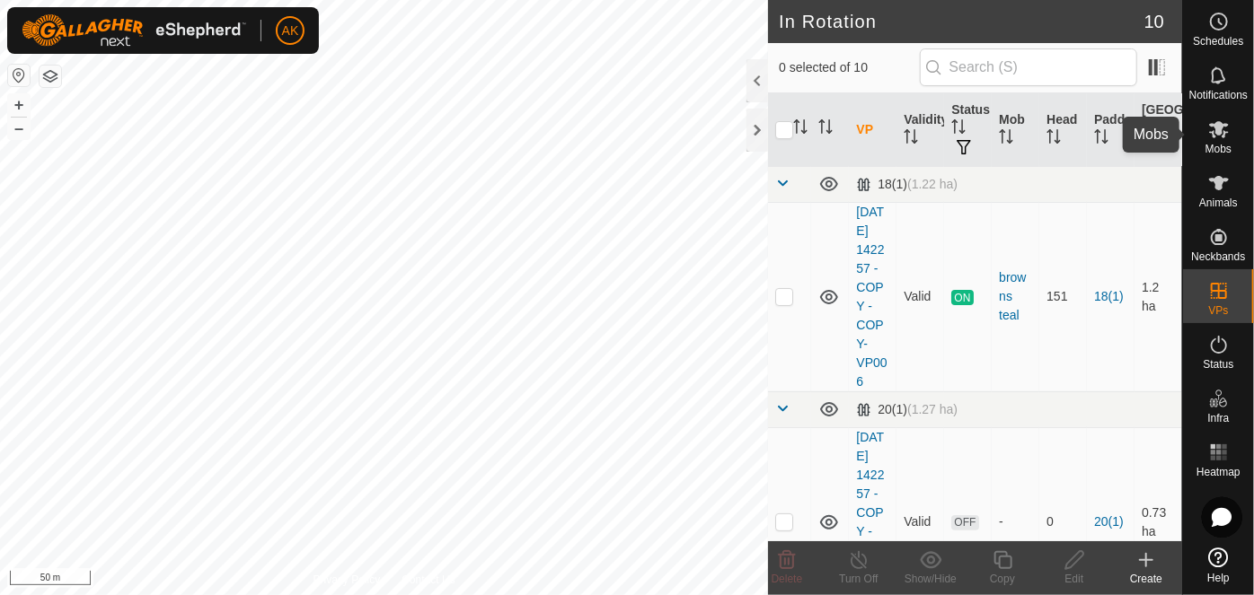
click at [1211, 136] on icon at bounding box center [1219, 129] width 20 height 17
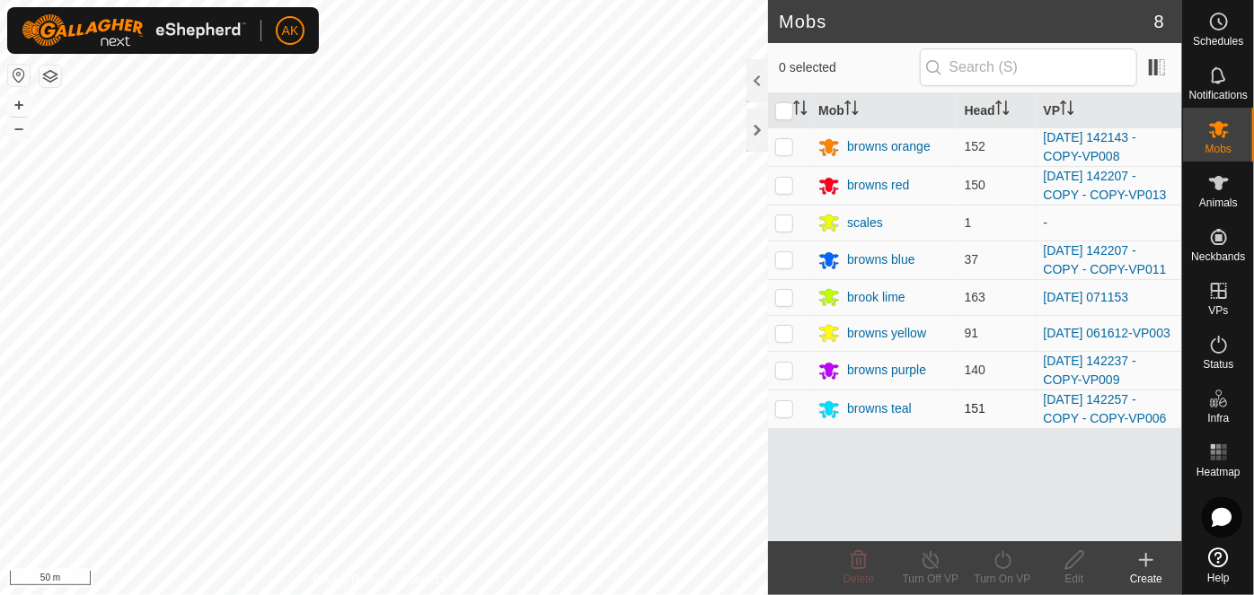
click at [785, 413] on p-checkbox at bounding box center [784, 408] width 18 height 14
checkbox input "true"
click at [1000, 568] on icon at bounding box center [1002, 560] width 16 height 18
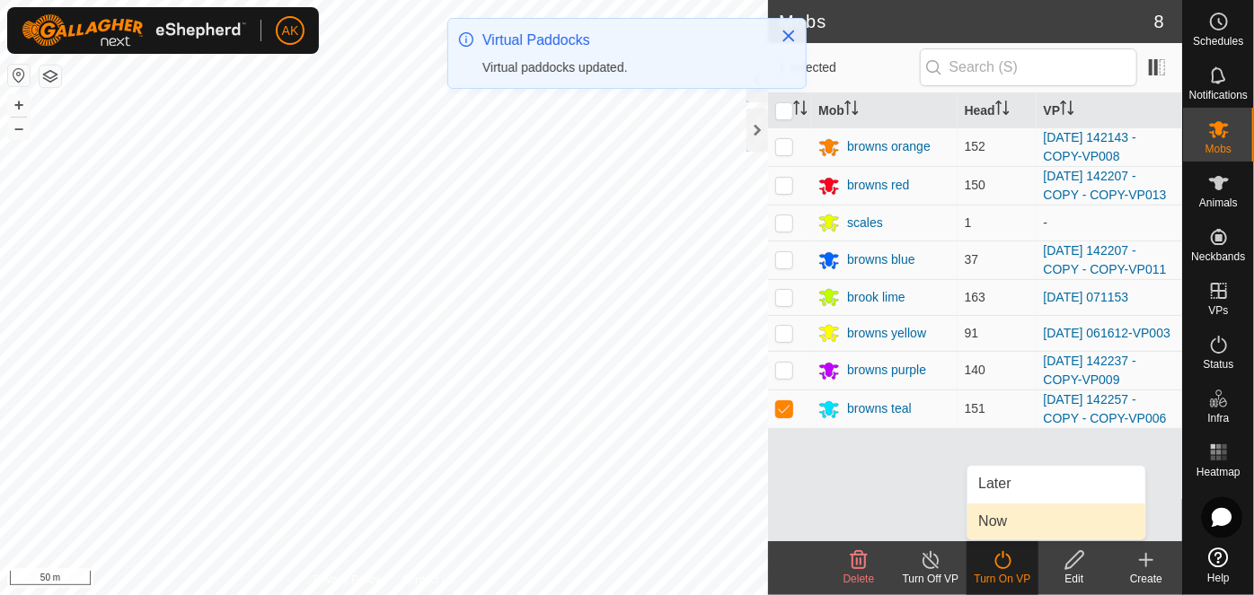
click at [997, 523] on link "Now" at bounding box center [1056, 522] width 178 height 36
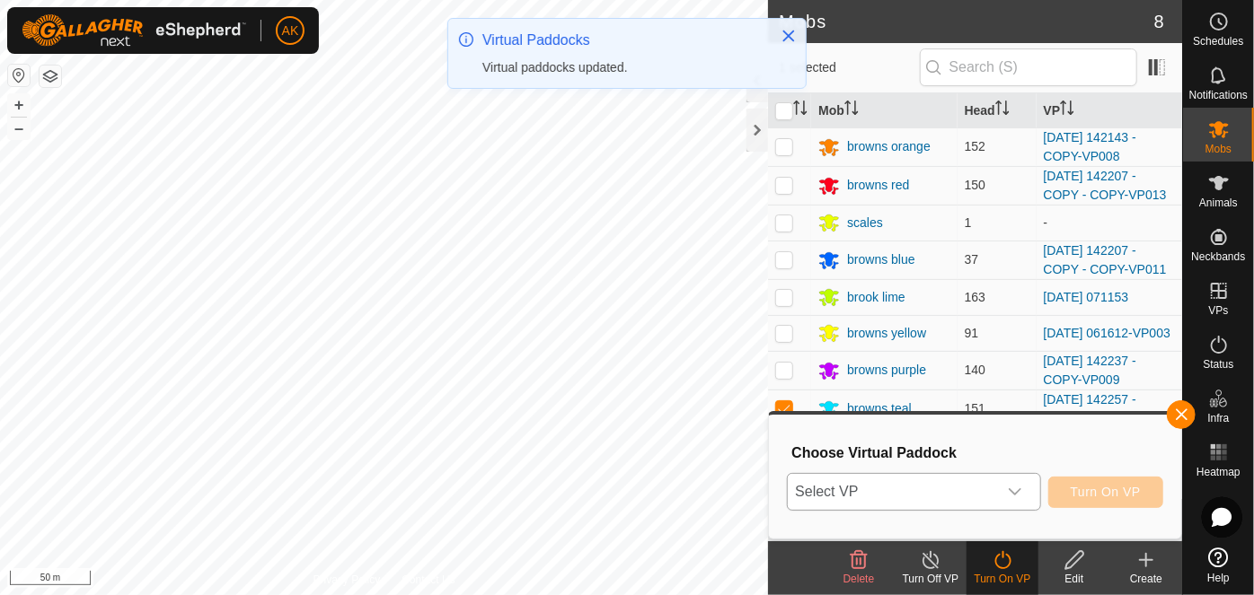
click at [927, 491] on span "Select VP" at bounding box center [892, 492] width 208 height 36
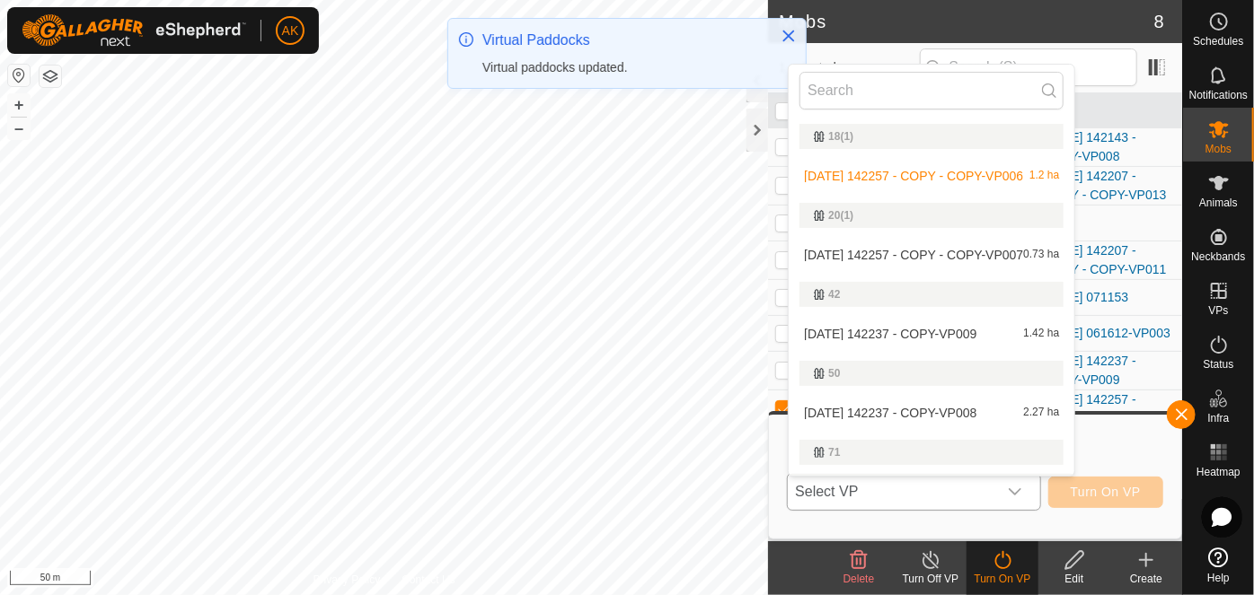
scroll to position [33, 0]
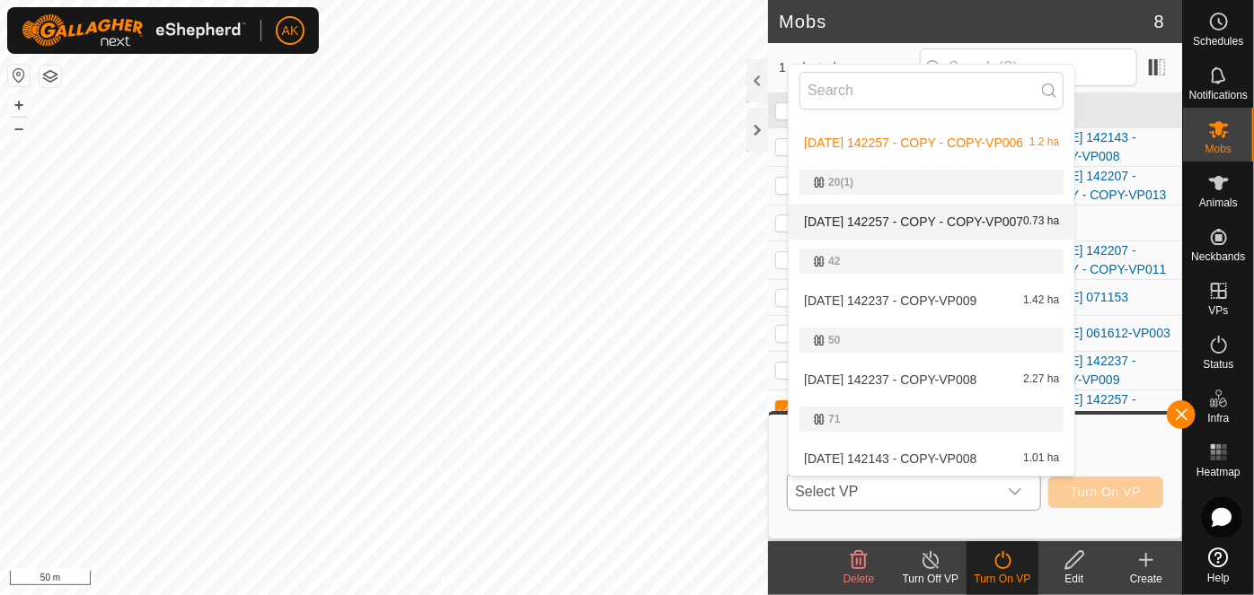
click at [931, 219] on li "2025-08-12 142257 - COPY - COPY-VP007 0.73 ha" at bounding box center [931, 222] width 286 height 36
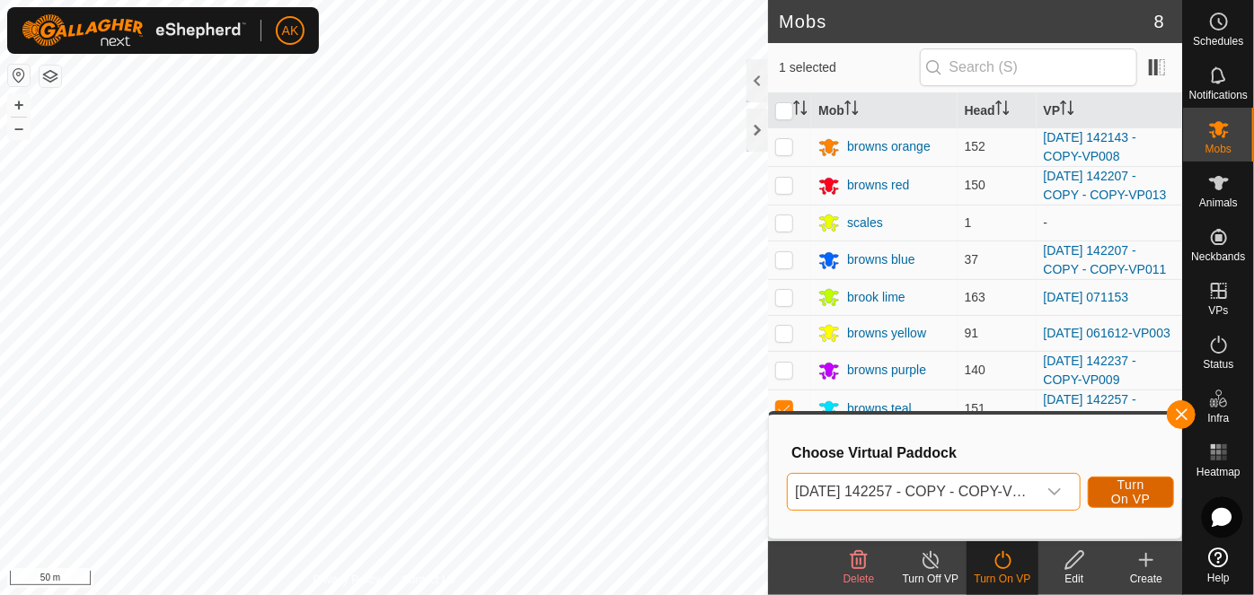
click at [1122, 491] on span "Turn On VP" at bounding box center [1130, 492] width 41 height 29
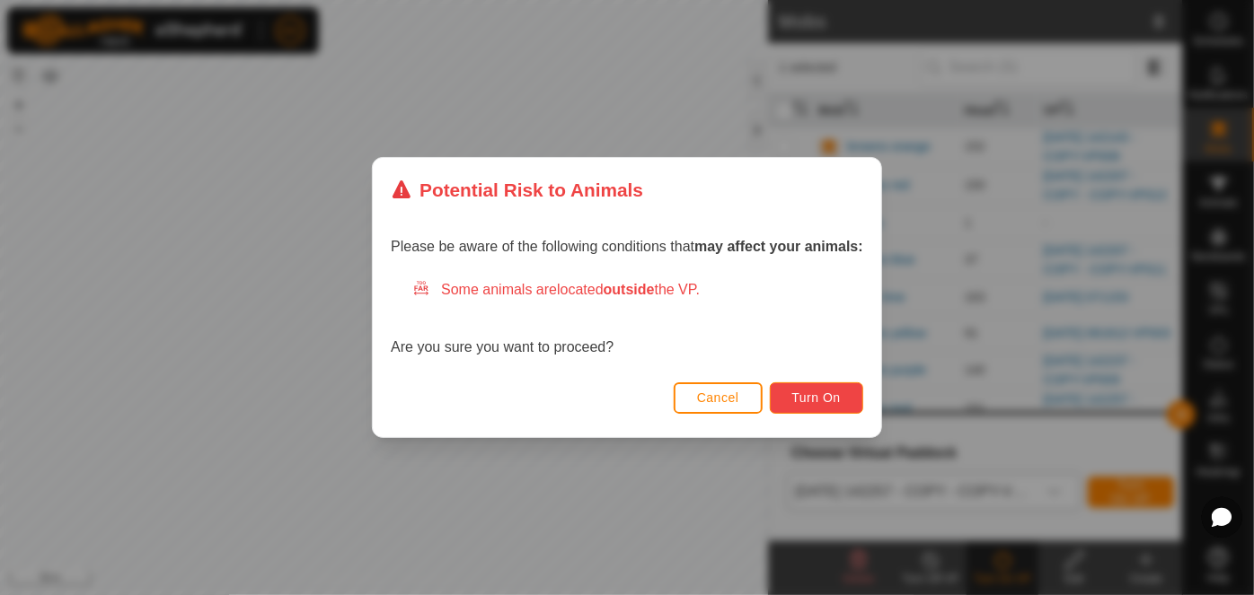
click at [848, 397] on button "Turn On" at bounding box center [816, 398] width 93 height 31
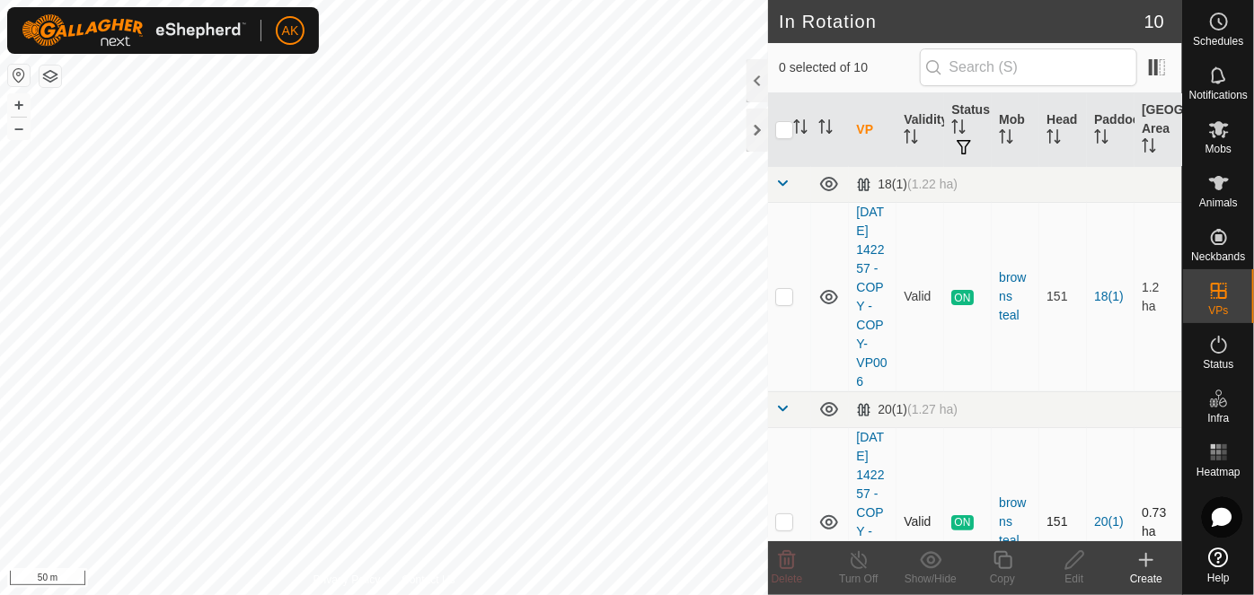
checkbox input "true"
click at [1003, 568] on icon at bounding box center [1002, 561] width 22 height 22
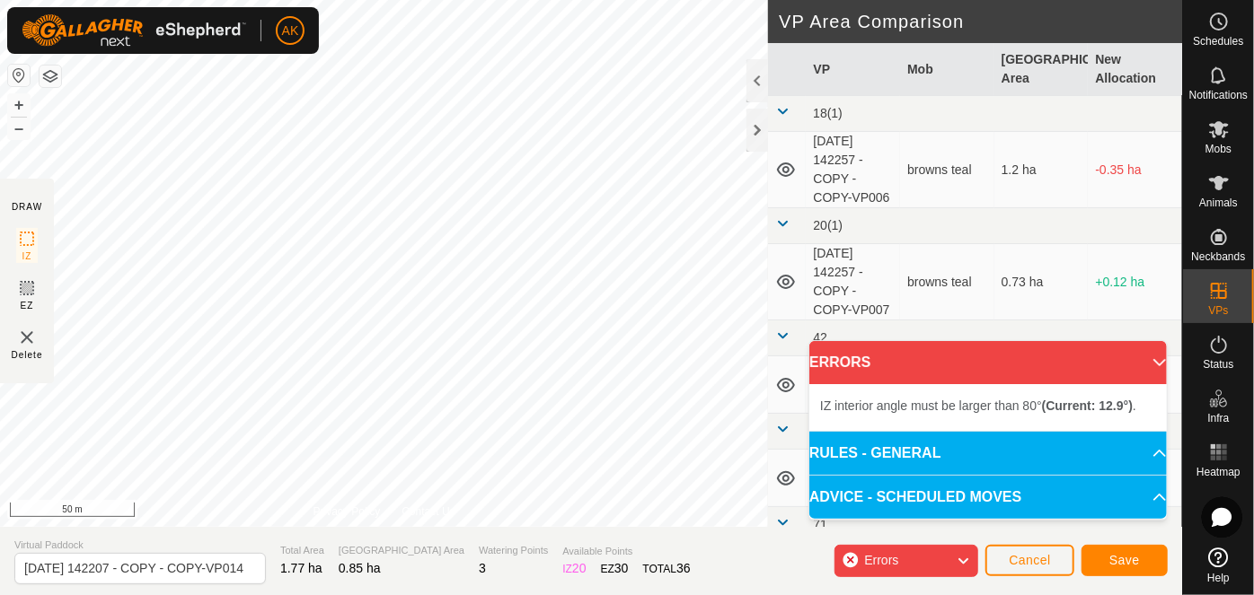
click at [603, 73] on div "IZ interior angle must be larger than 80° (Current: 12.9°) . + – ⇧ i 50 m" at bounding box center [384, 263] width 768 height 527
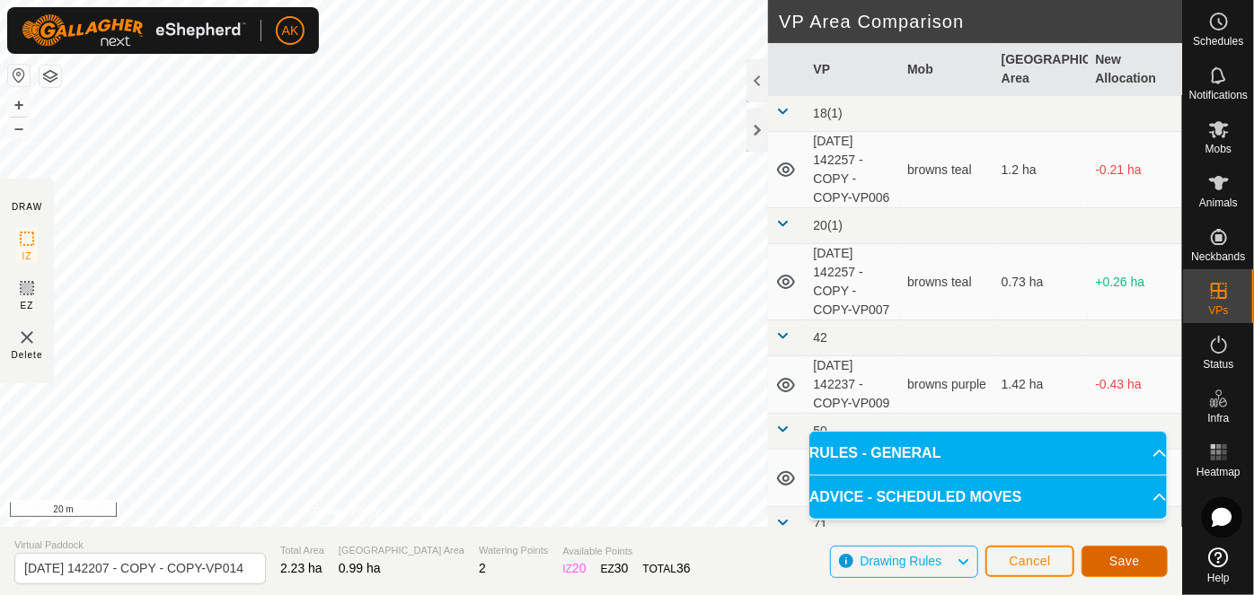
click at [1122, 563] on span "Save" at bounding box center [1124, 561] width 31 height 14
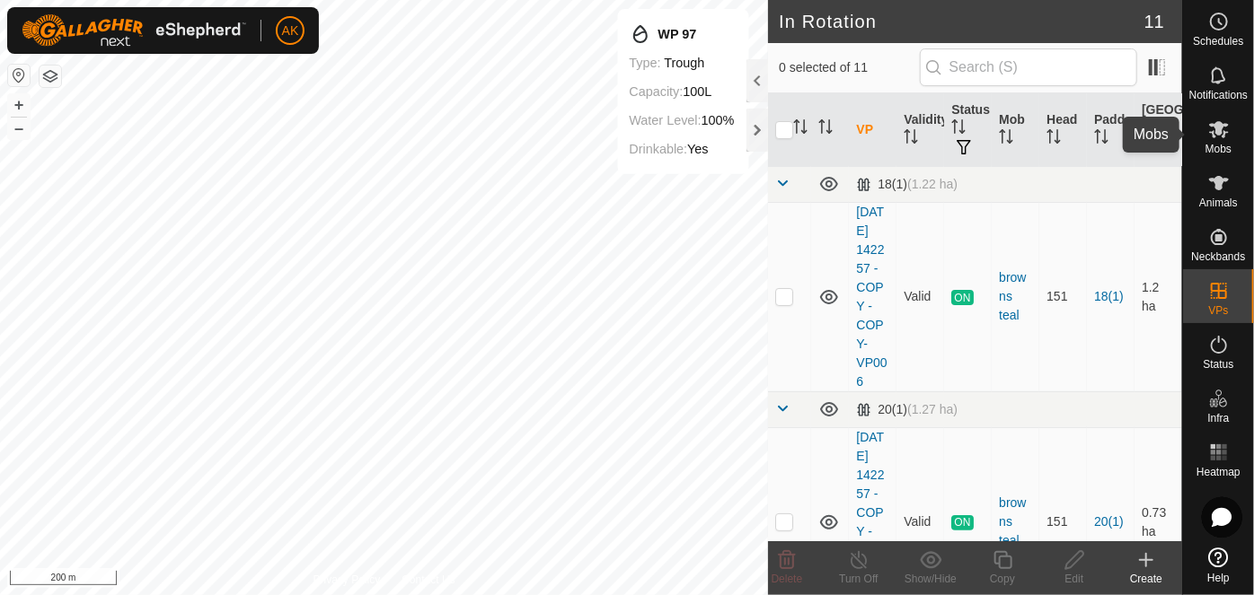
click at [1214, 131] on icon at bounding box center [1219, 130] width 22 height 22
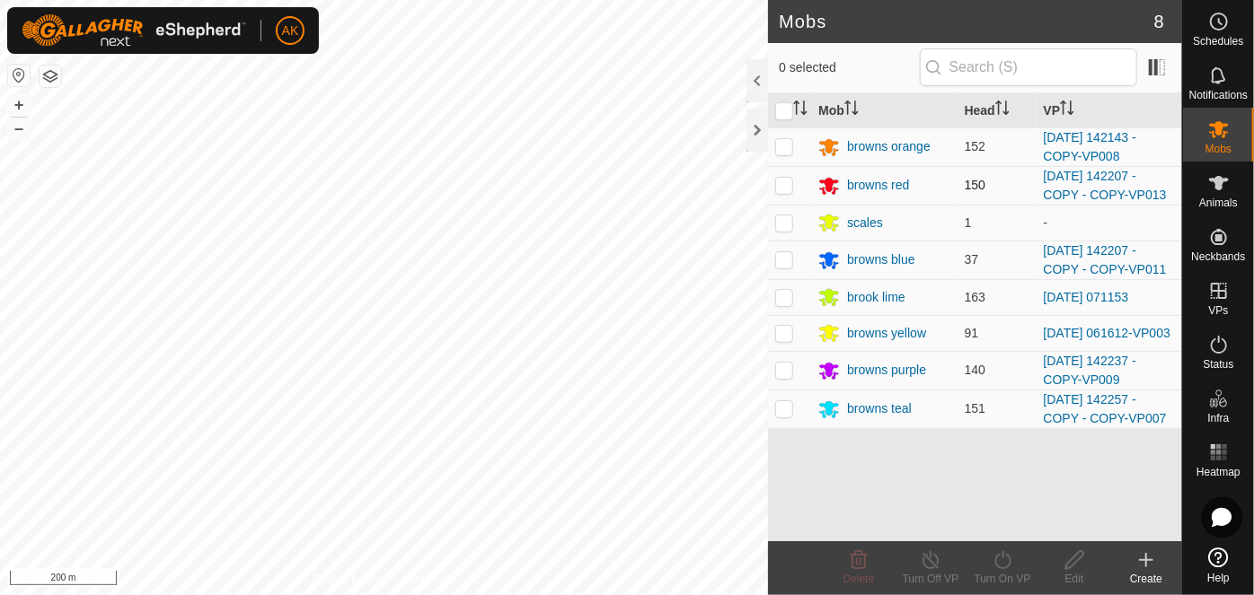
click at [783, 187] on p-checkbox at bounding box center [784, 185] width 18 height 14
checkbox input "true"
click at [1000, 555] on icon at bounding box center [1002, 561] width 22 height 22
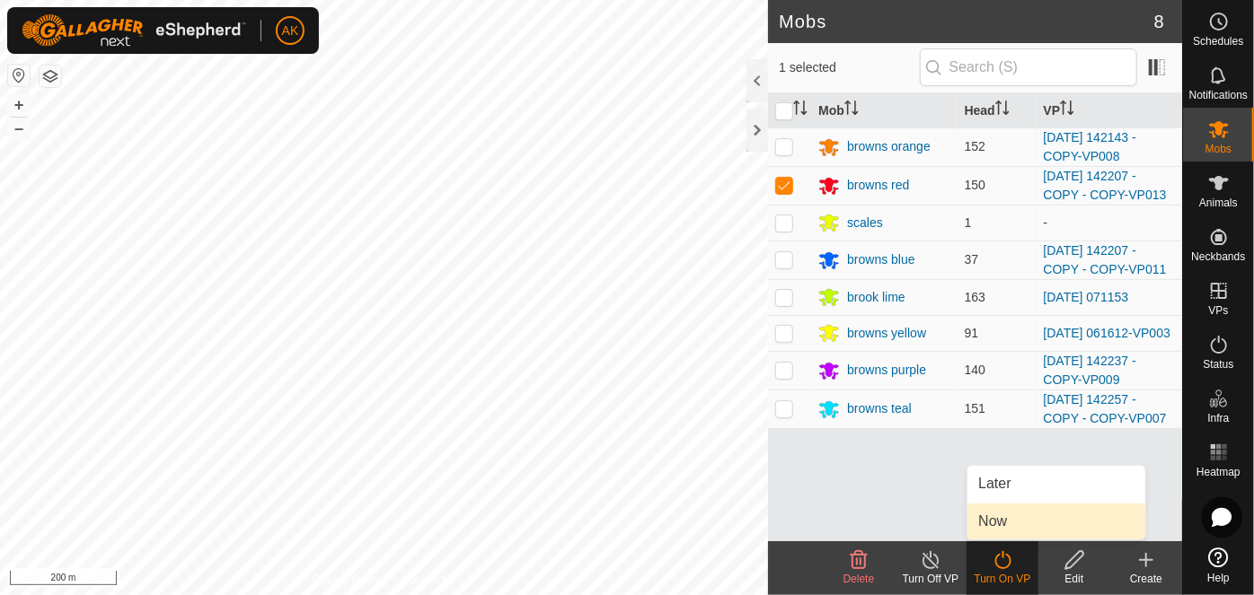
click at [1010, 523] on link "Now" at bounding box center [1056, 522] width 178 height 36
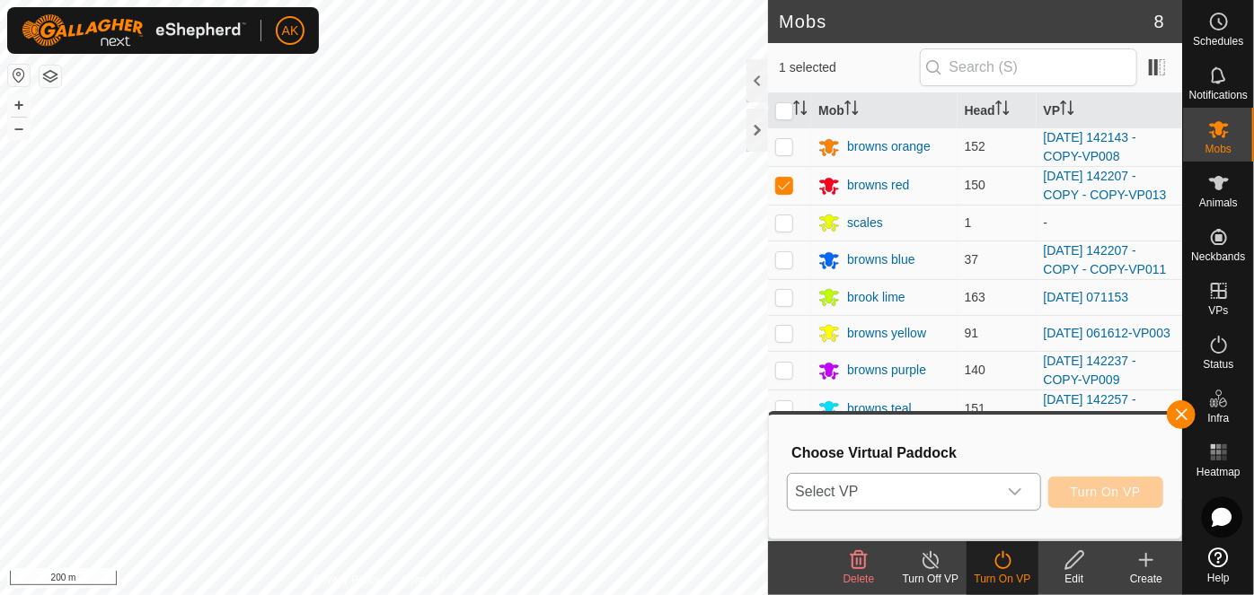
click at [1010, 494] on icon "dropdown trigger" at bounding box center [1015, 492] width 14 height 14
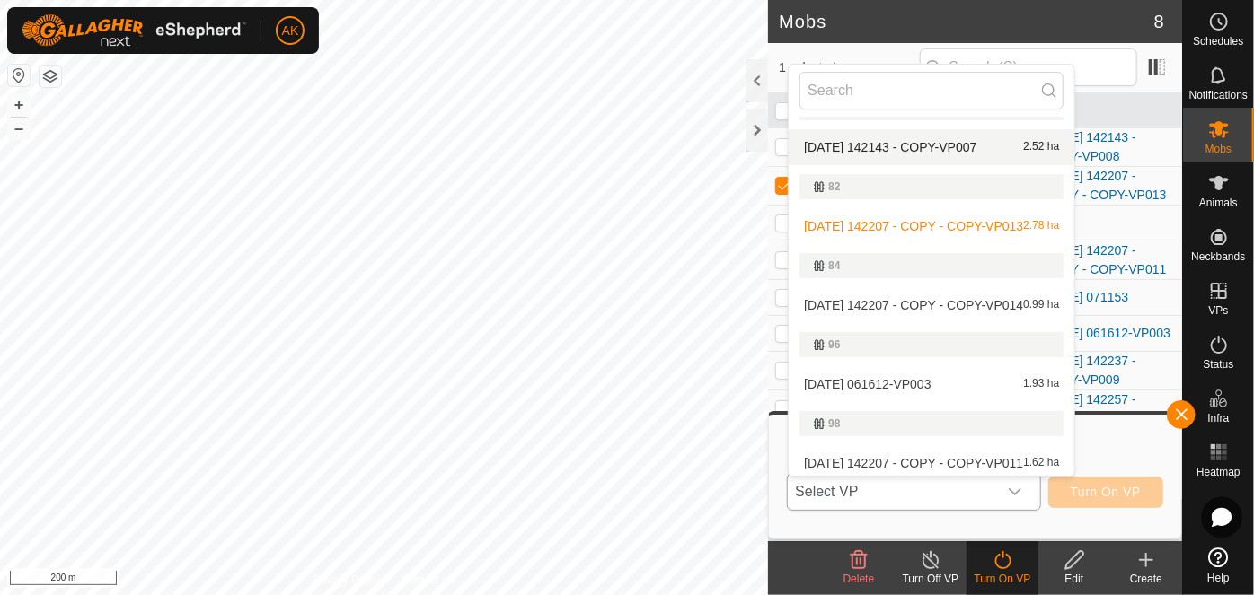
scroll to position [442, 0]
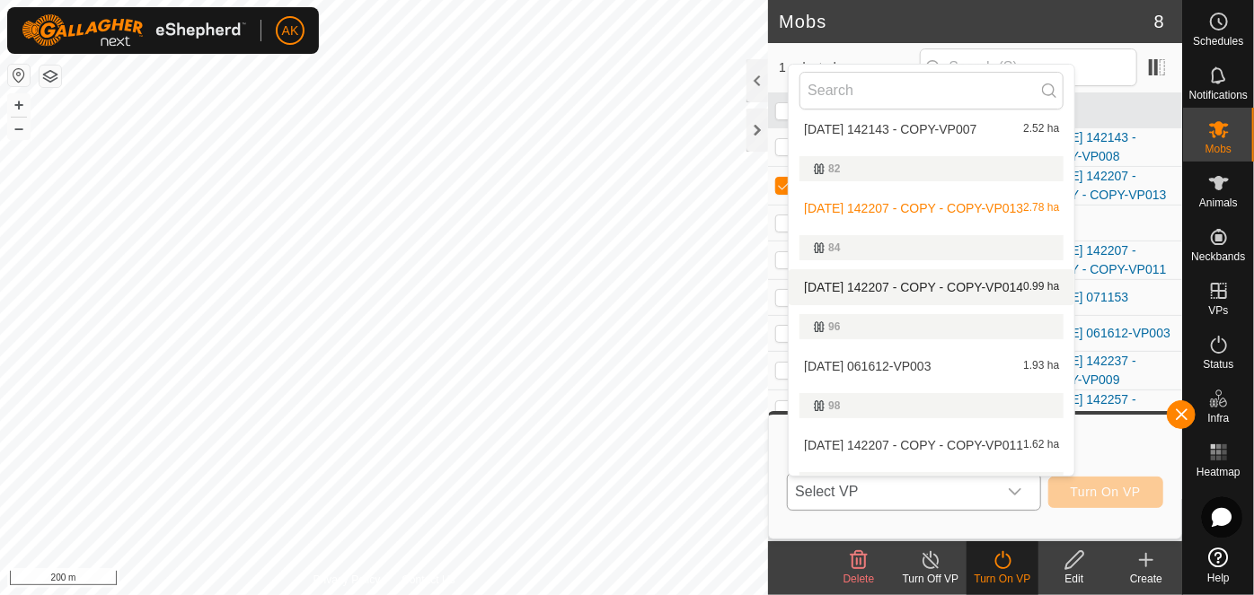
click at [926, 286] on li "2025-08-12 142207 - COPY - COPY-VP014 0.99 ha" at bounding box center [931, 287] width 286 height 36
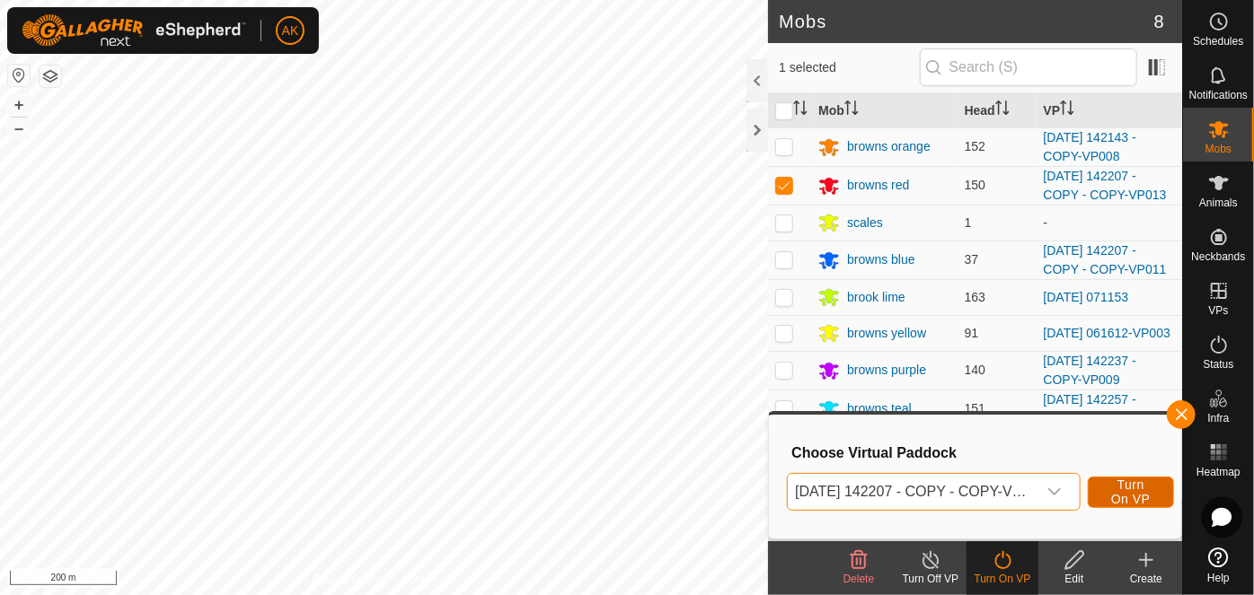
click at [1117, 492] on span "Turn On VP" at bounding box center [1130, 492] width 41 height 29
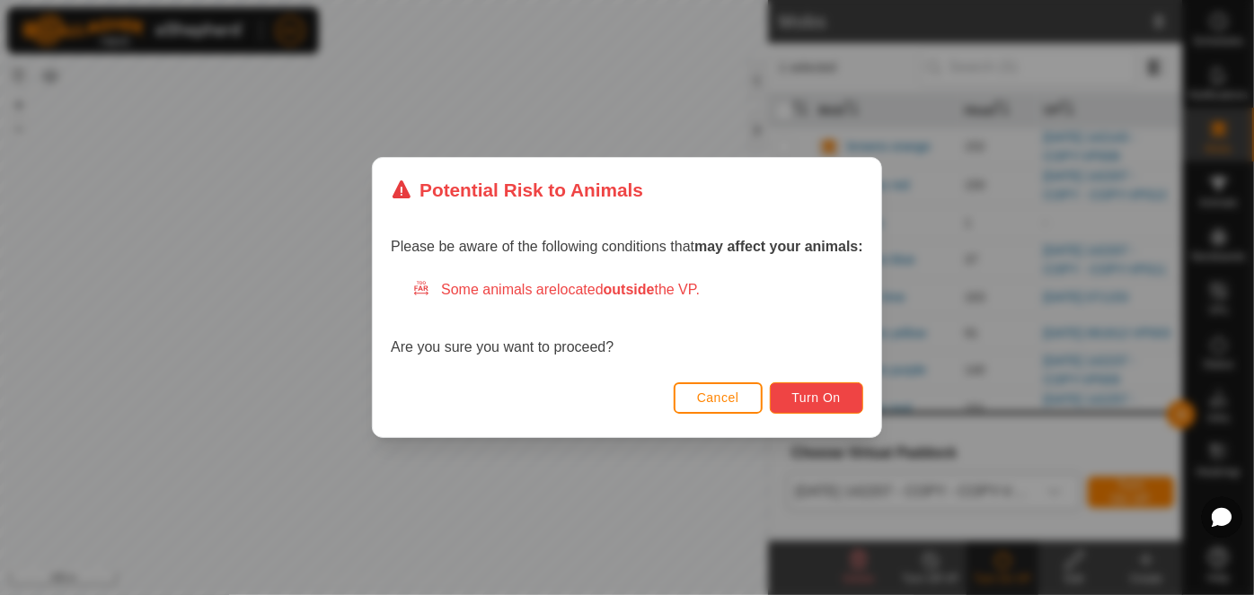
click at [830, 395] on span "Turn On" at bounding box center [816, 398] width 48 height 14
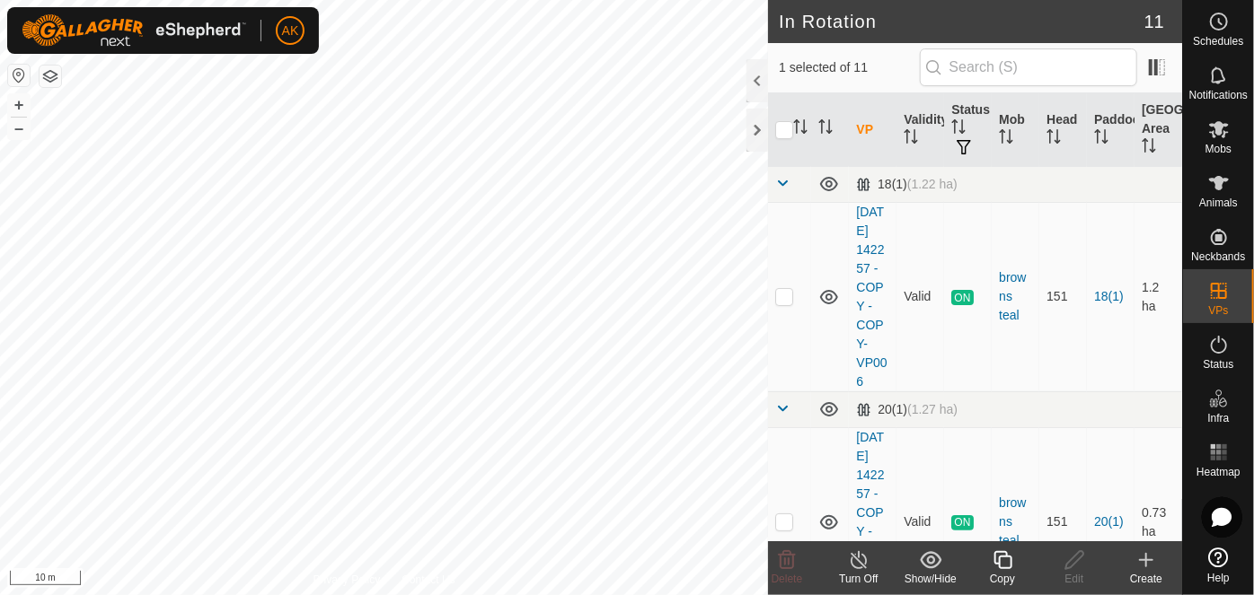
click at [1010, 566] on icon at bounding box center [1002, 560] width 18 height 18
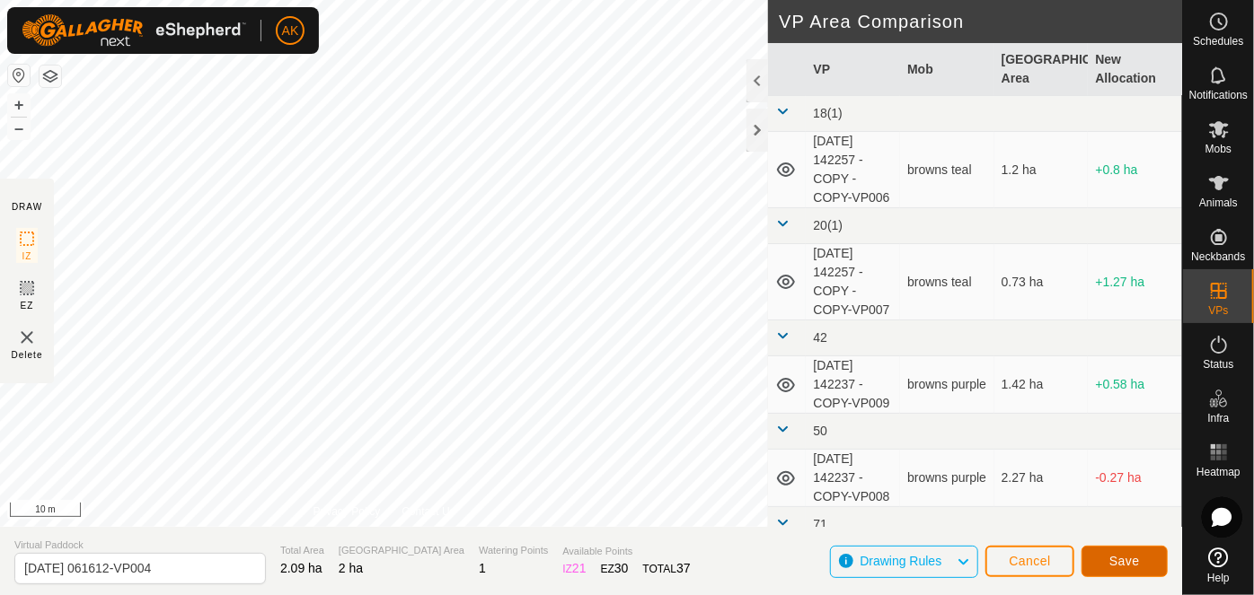
click at [1142, 560] on button "Save" at bounding box center [1124, 561] width 86 height 31
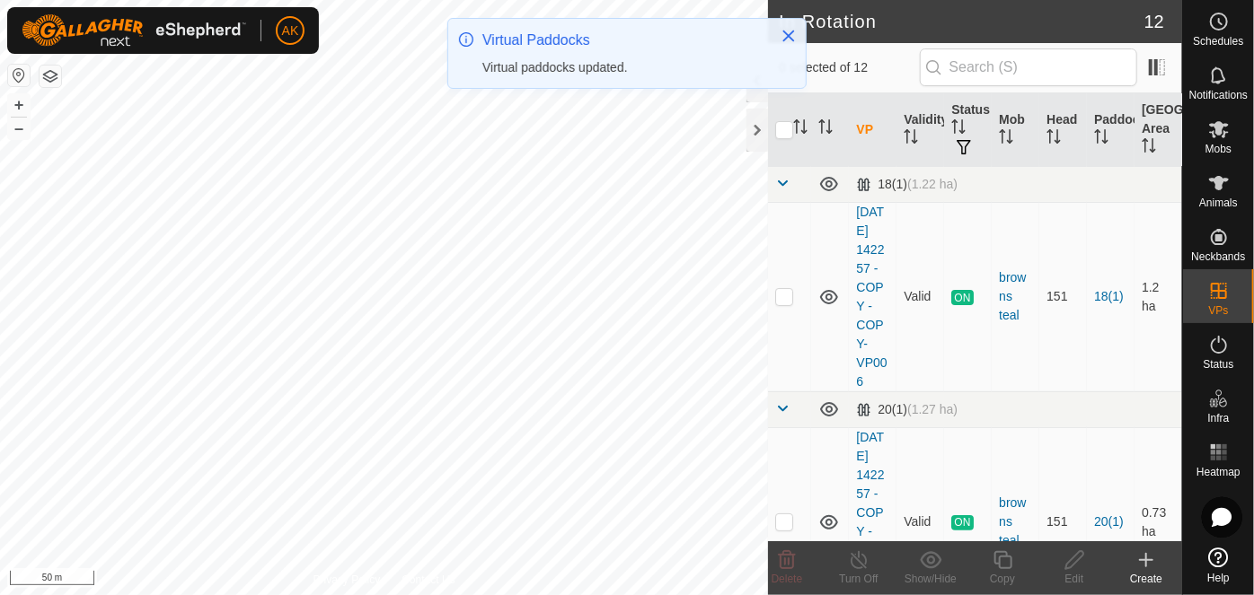
checkbox input "true"
click at [1002, 556] on icon at bounding box center [1002, 560] width 18 height 18
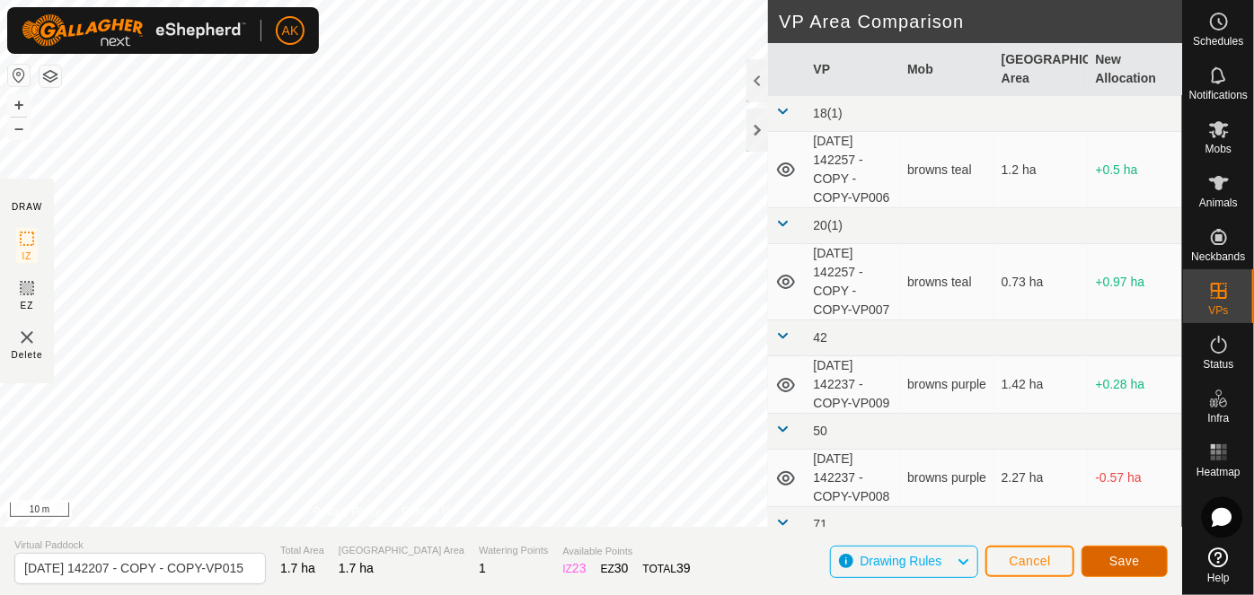
click at [1138, 568] on span "Save" at bounding box center [1124, 561] width 31 height 14
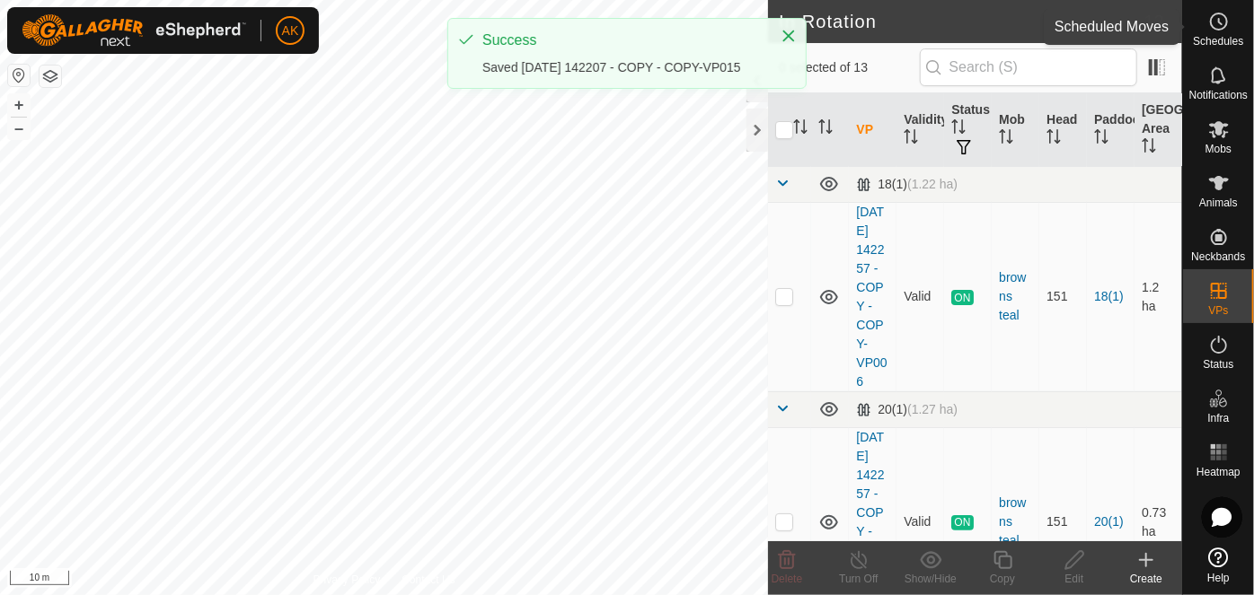
click at [1221, 17] on icon at bounding box center [1219, 22] width 22 height 22
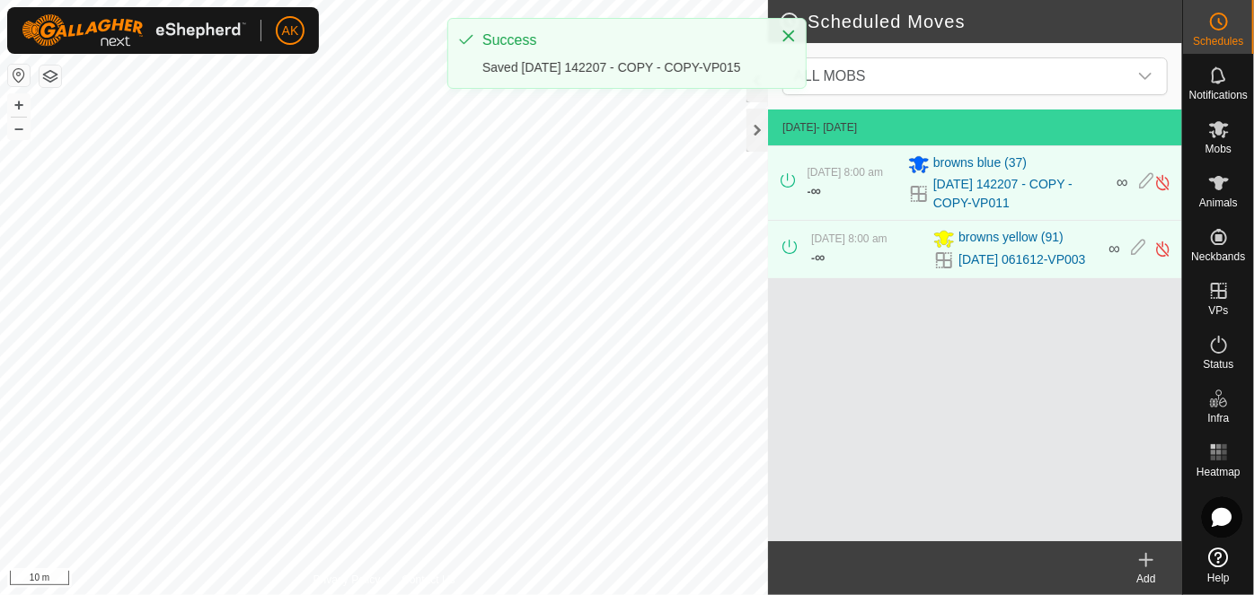
click at [1149, 560] on icon at bounding box center [1146, 560] width 13 height 0
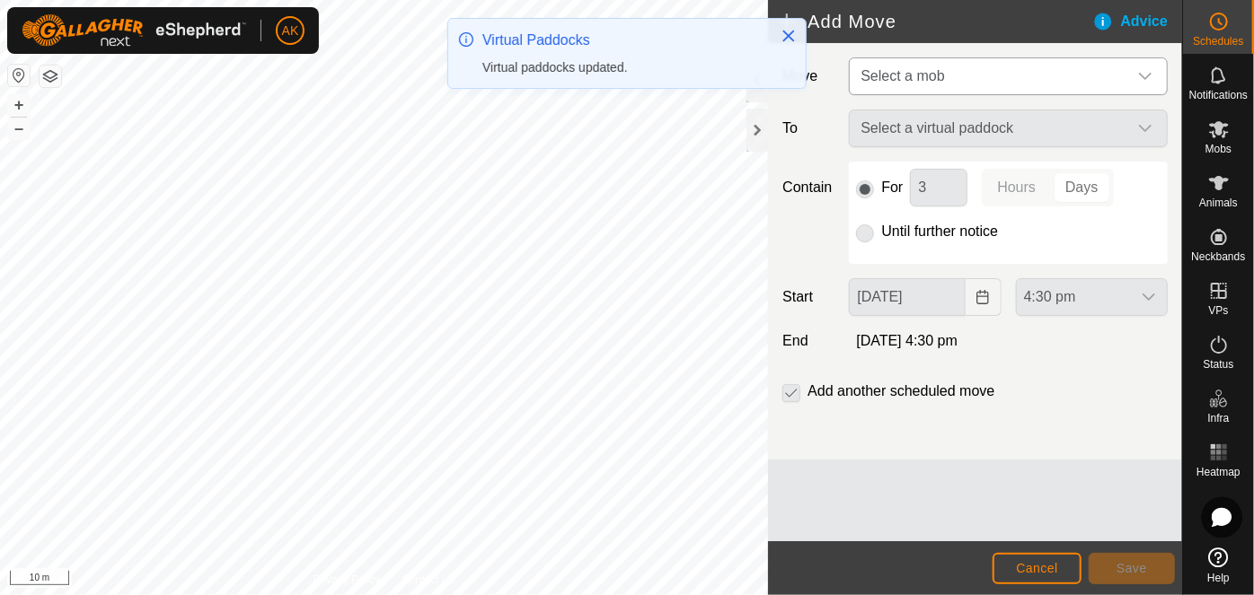
click at [917, 69] on span "Select a mob" at bounding box center [902, 75] width 84 height 15
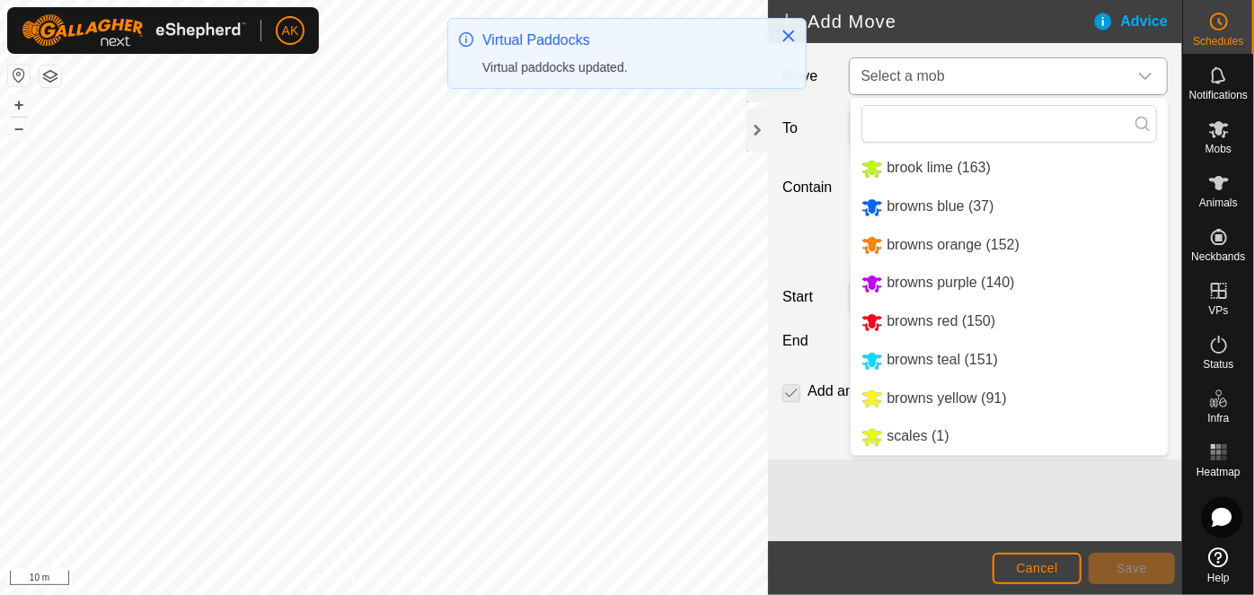
click at [911, 398] on li "browns yellow (91)" at bounding box center [1008, 399] width 317 height 37
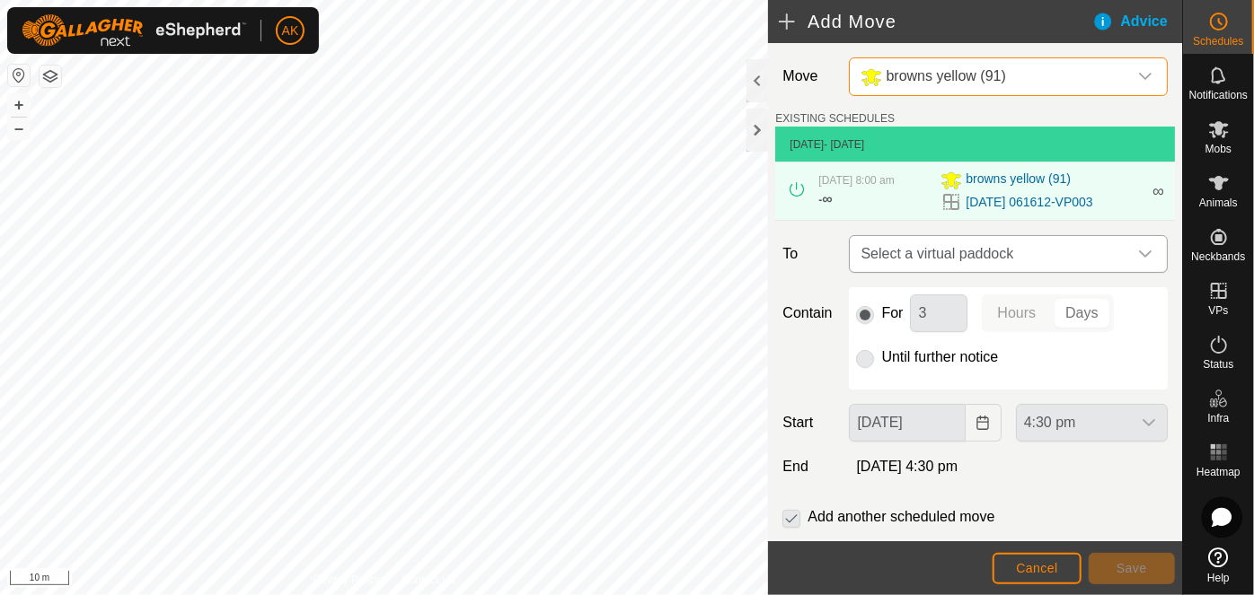
click at [902, 251] on span "Select a virtual paddock" at bounding box center [990, 254] width 274 height 36
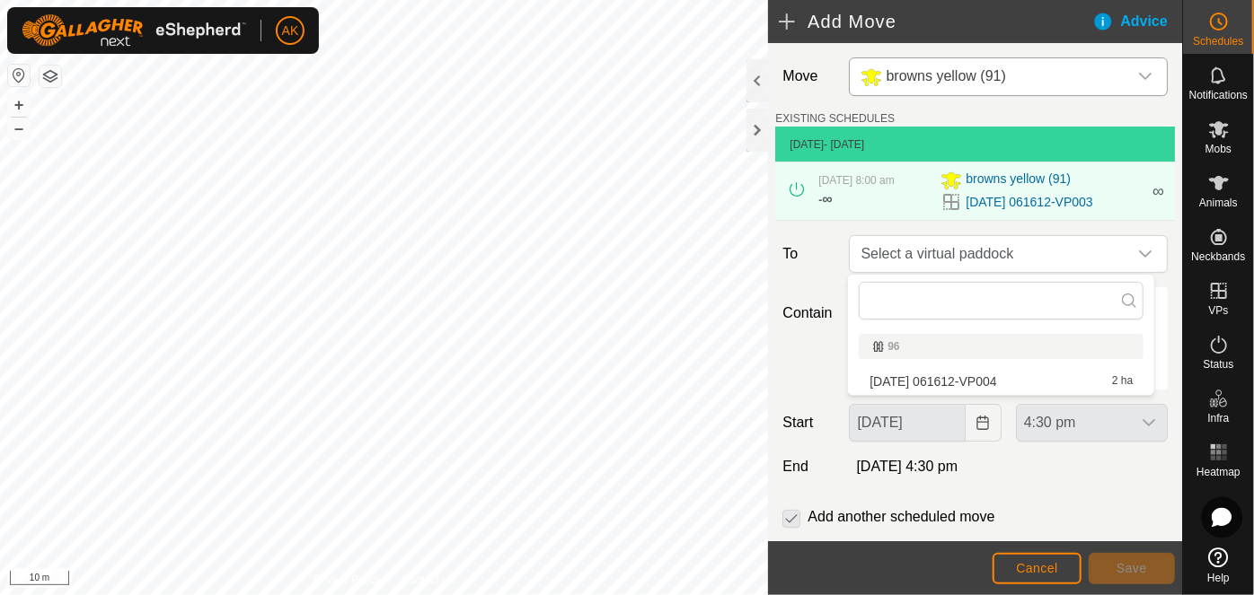
click at [955, 381] on li "2025-08-15 061612-VP004 2 ha" at bounding box center [1000, 381] width 285 height 27
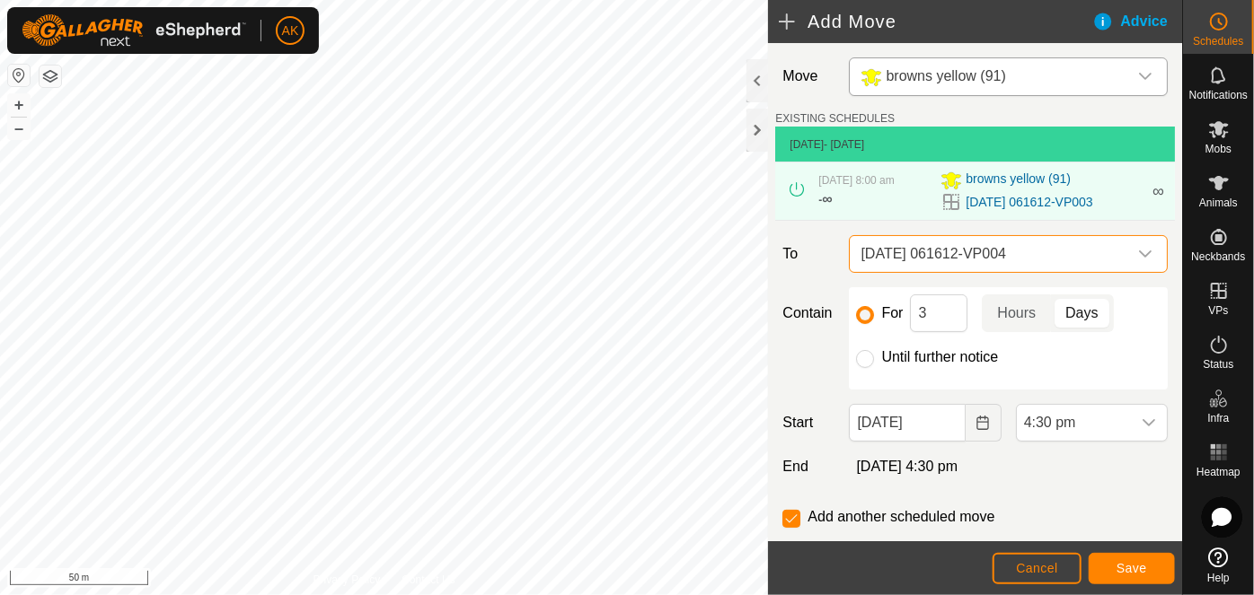
click at [941, 249] on span "[DATE] 061612-VP004" at bounding box center [990, 254] width 274 height 36
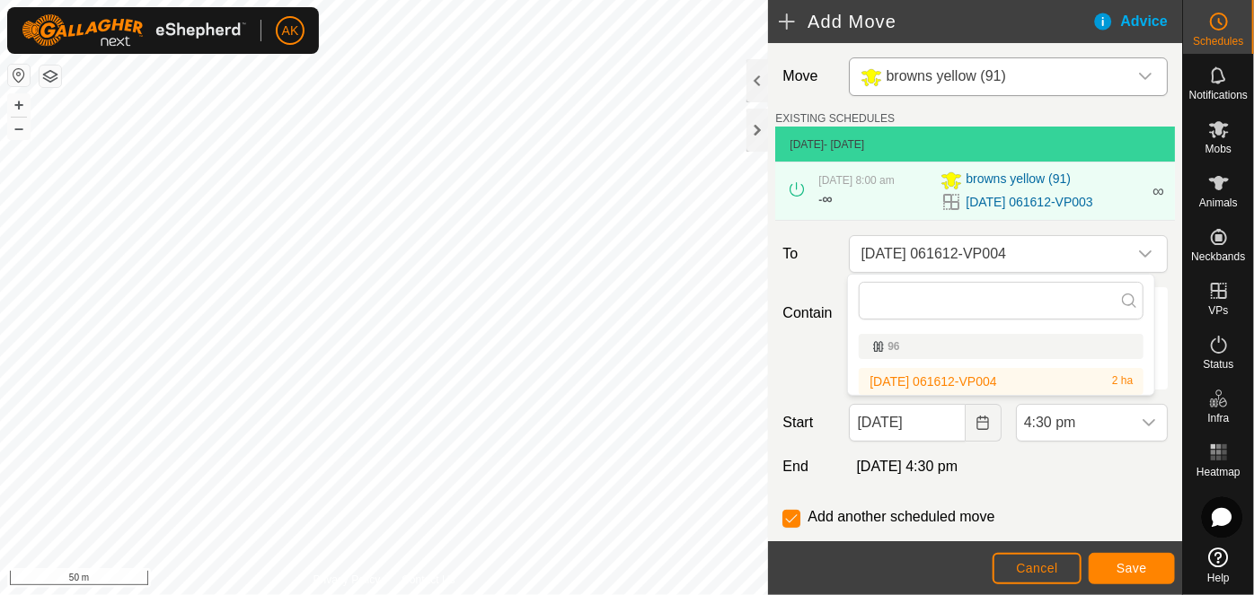
click at [946, 382] on li "2025-08-15 061612-VP004 2 ha" at bounding box center [1000, 381] width 285 height 27
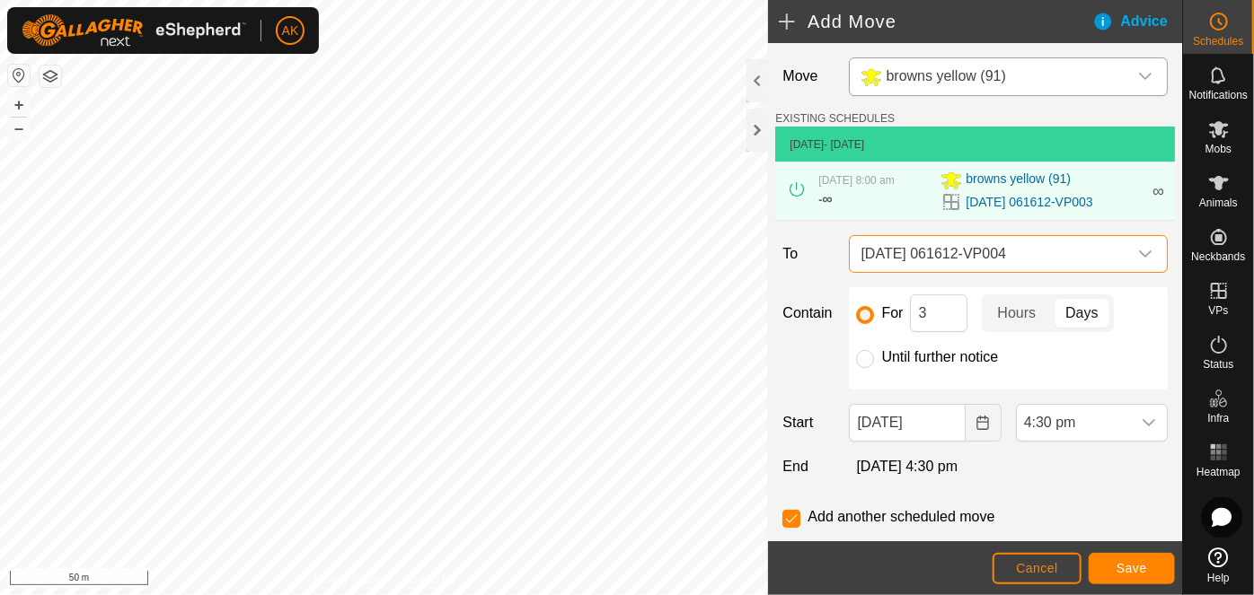
click at [946, 254] on span "[DATE] 061612-VP004" at bounding box center [990, 254] width 274 height 36
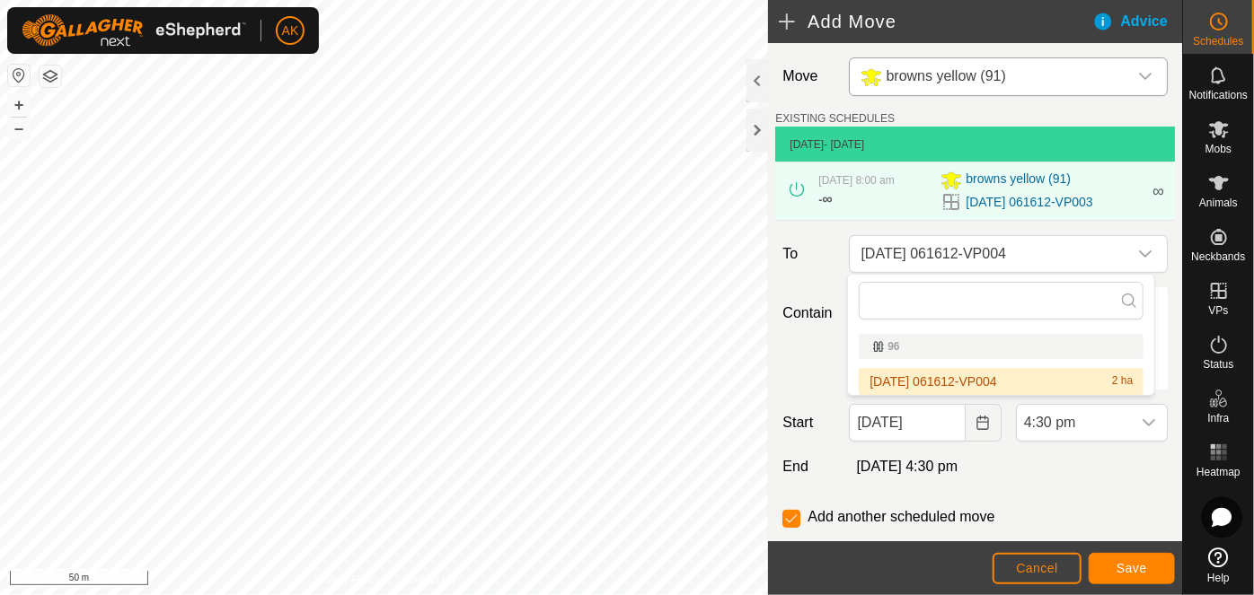
click at [948, 382] on li "2025-08-15 061612-VP004 2 ha" at bounding box center [1000, 381] width 285 height 27
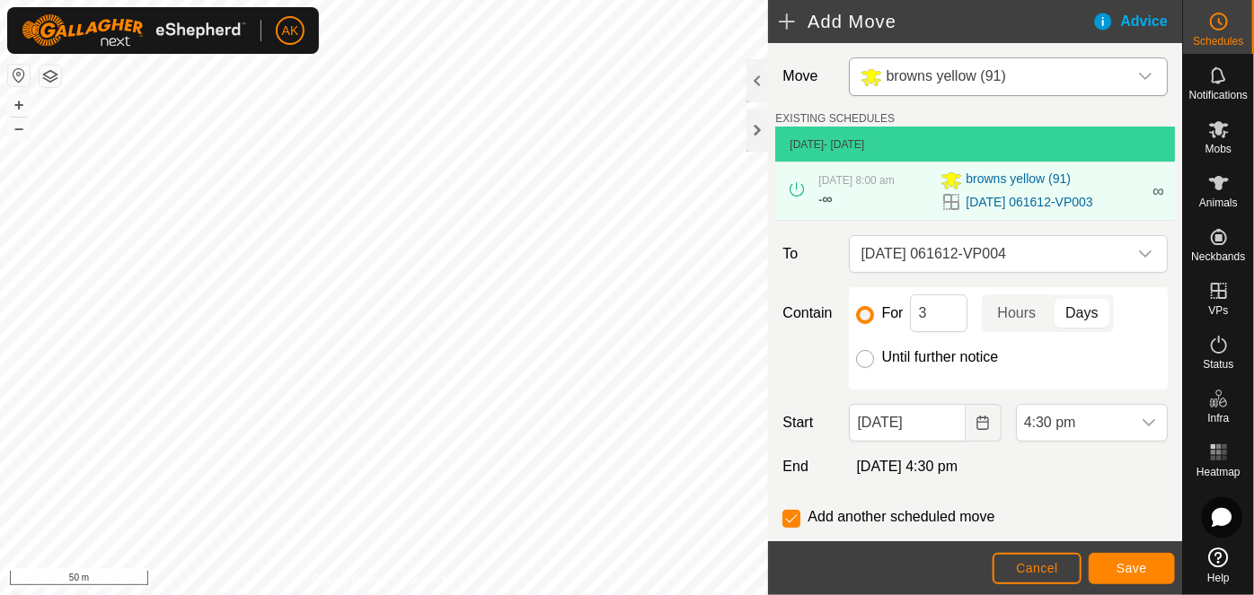
click at [862, 360] on input "Until further notice" at bounding box center [865, 359] width 18 height 18
radio input "true"
checkbox input "false"
click at [972, 430] on button "Choose Date" at bounding box center [983, 423] width 36 height 38
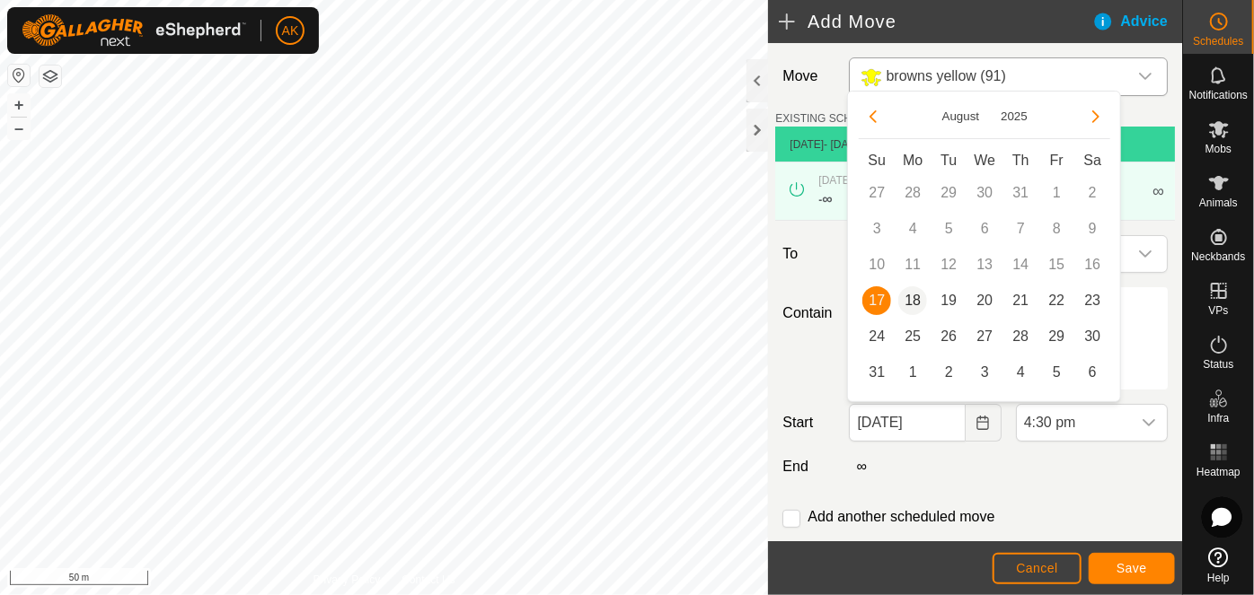
click at [914, 297] on span "18" at bounding box center [912, 300] width 29 height 29
type input "18 Aug, 2025"
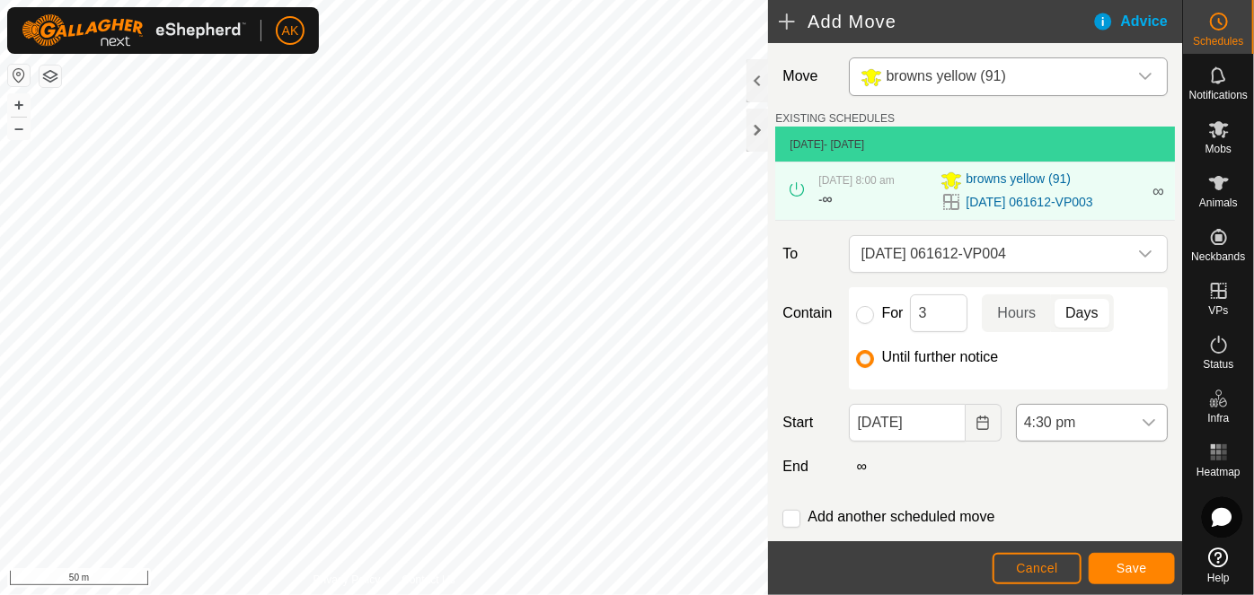
click at [1141, 417] on icon "dropdown trigger" at bounding box center [1148, 423] width 14 height 14
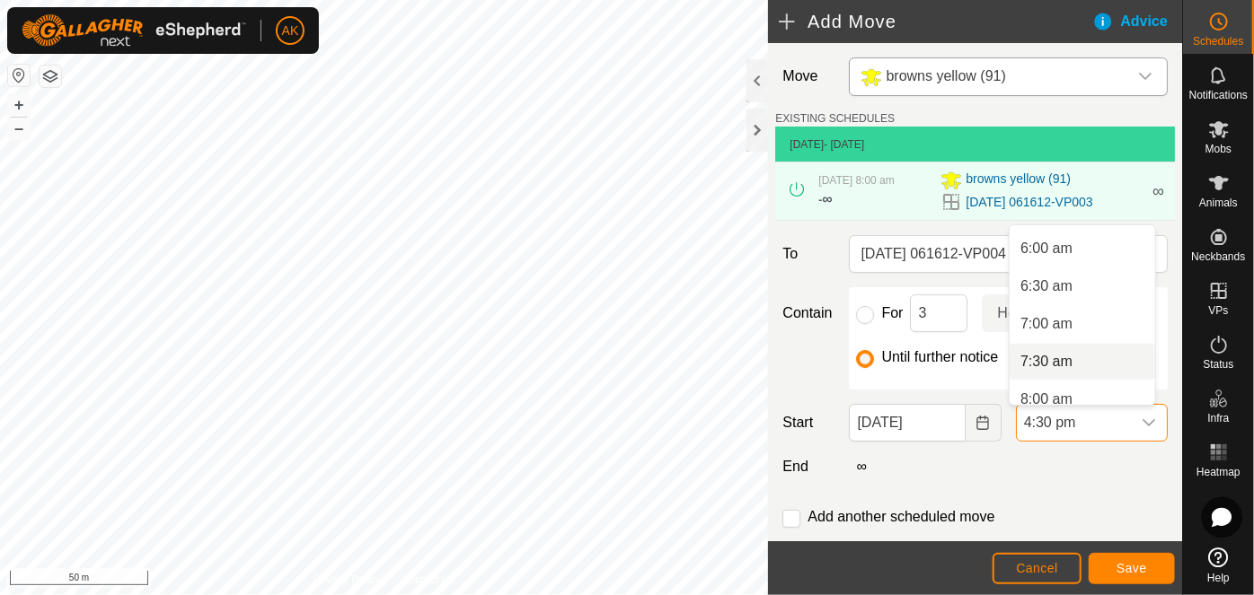
scroll to position [460, 0]
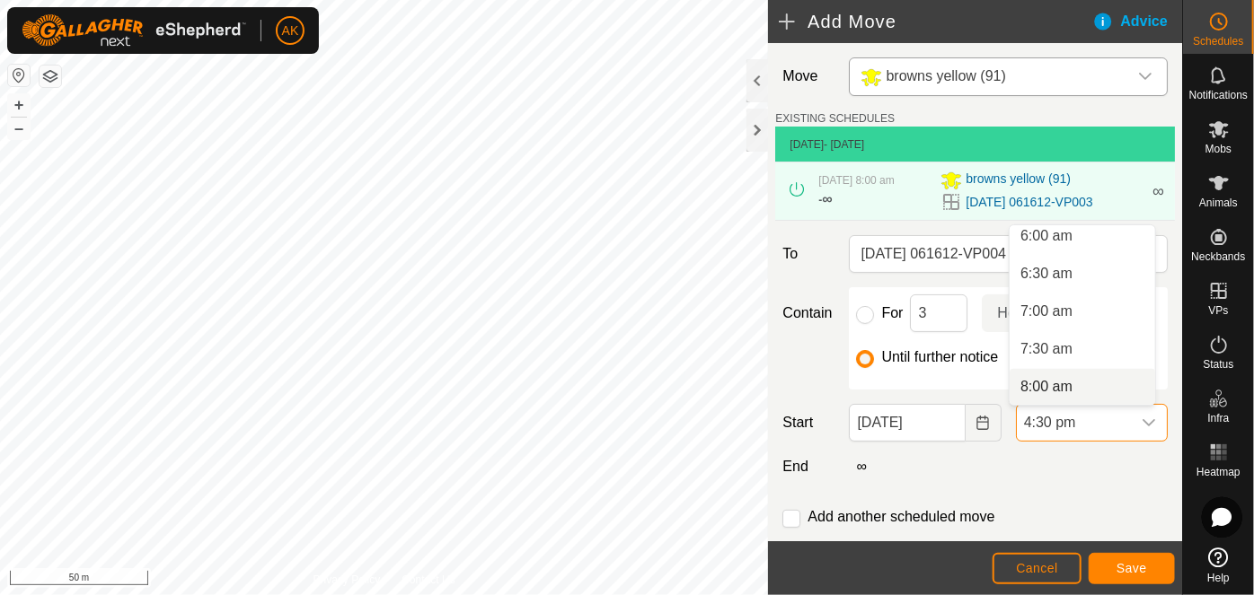
click at [1053, 383] on li "8:00 am" at bounding box center [1081, 387] width 145 height 36
click at [1077, 421] on span "8:00 am" at bounding box center [1073, 423] width 114 height 36
click at [1115, 564] on button "Save" at bounding box center [1131, 568] width 86 height 31
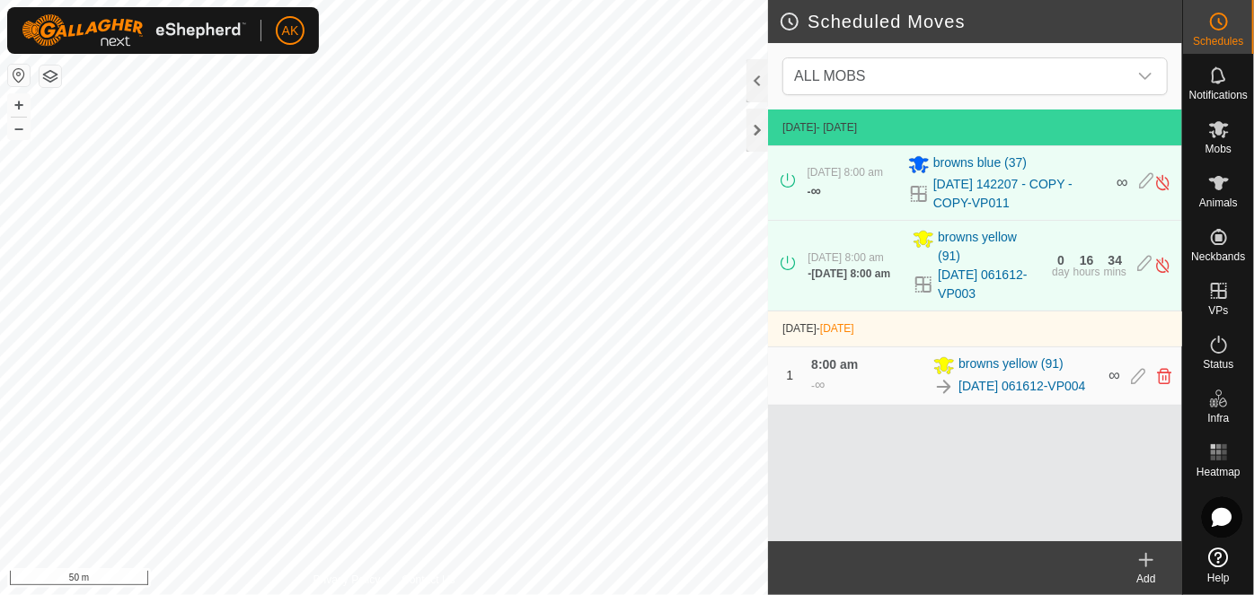
click at [1152, 564] on icon at bounding box center [1146, 561] width 22 height 22
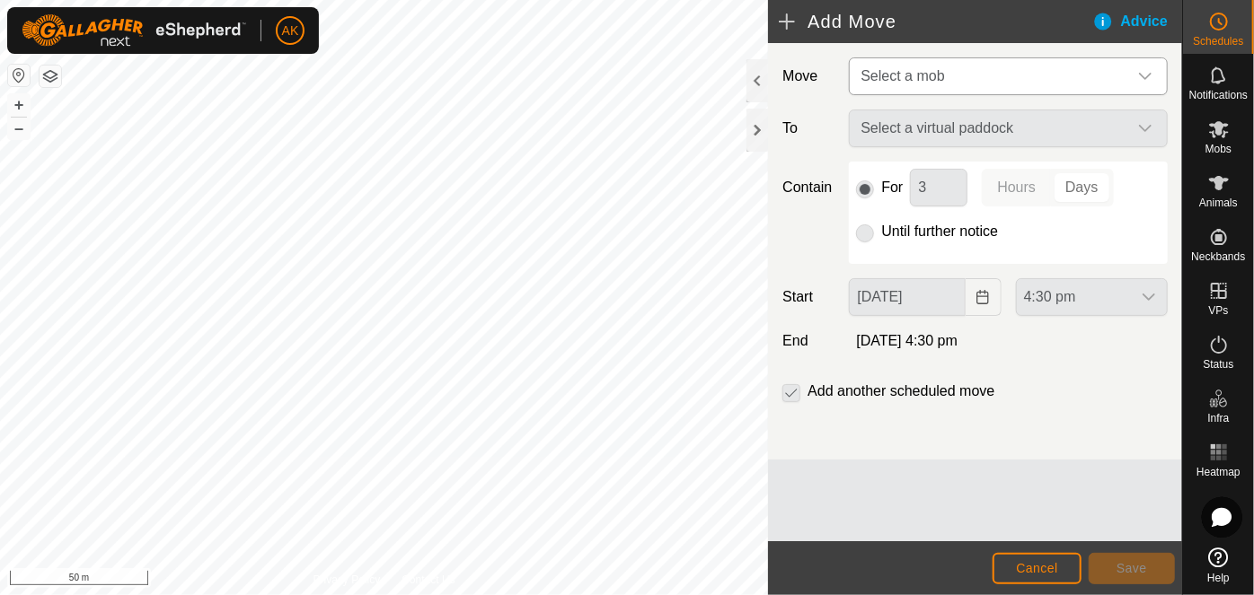
click at [899, 78] on span "Select a mob" at bounding box center [902, 75] width 84 height 15
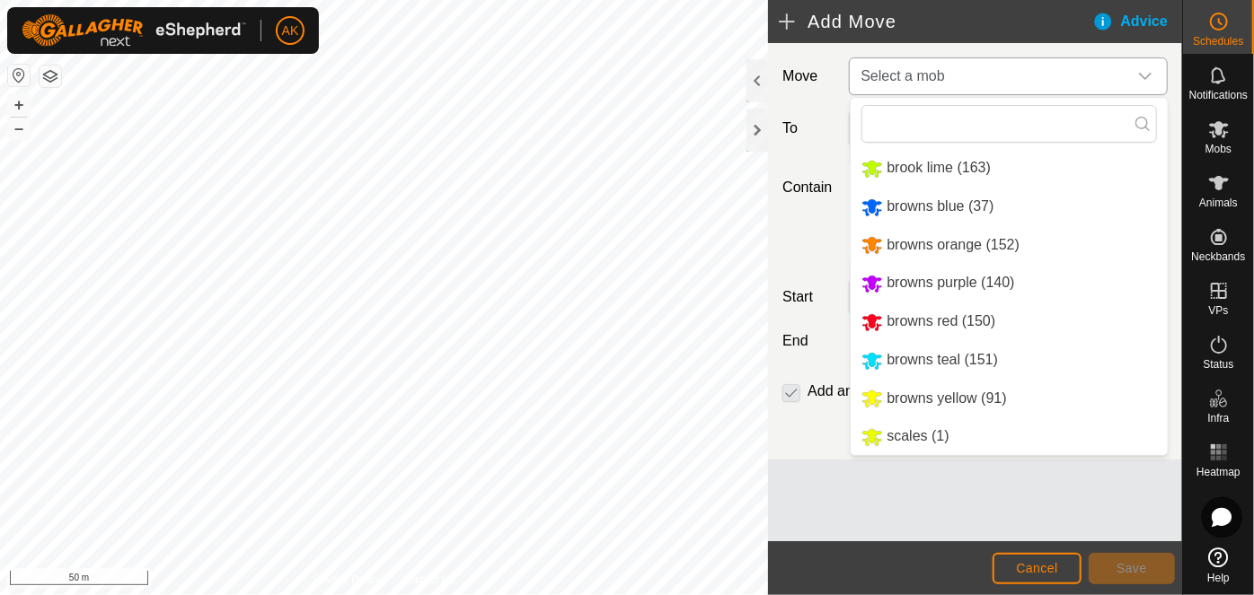
click at [900, 214] on li "browns blue (37)" at bounding box center [1008, 207] width 317 height 37
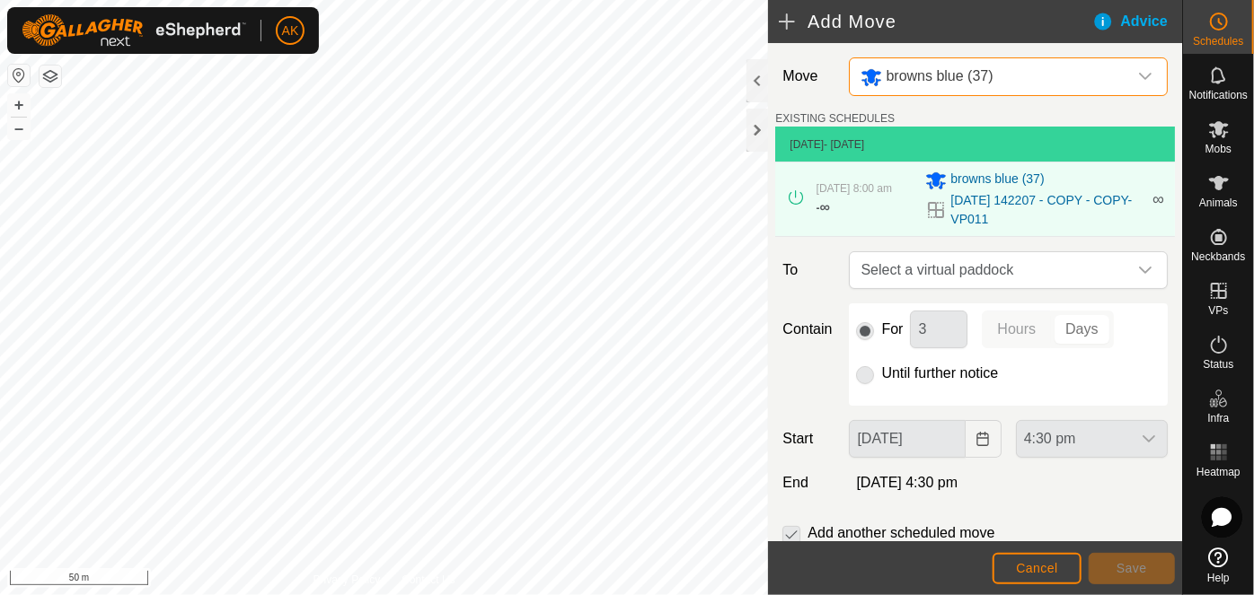
click at [907, 250] on div "Move browns blue (37) EXISTING SCHEDULES 17 Aug 2025 - Today 17 Aug 2025, 8:00 …" at bounding box center [975, 322] width 414 height 559
click at [925, 271] on span "Select a virtual paddock" at bounding box center [990, 270] width 274 height 36
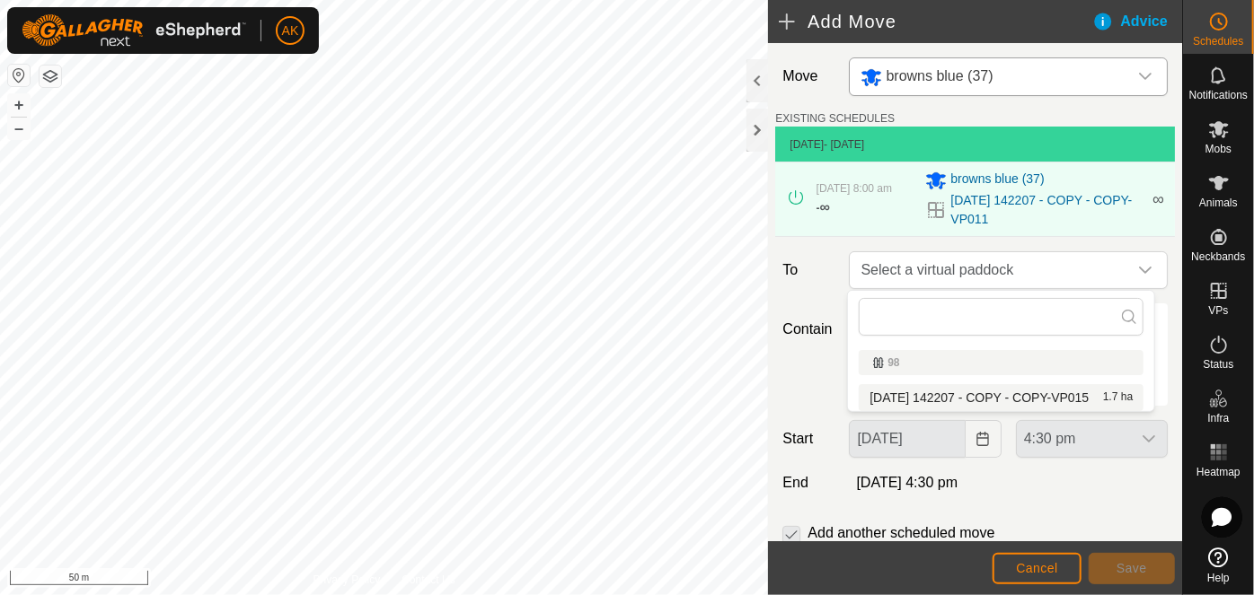
click at [934, 394] on li "2025-08-12 142207 - COPY - COPY-VP015 1.7 ha" at bounding box center [1000, 397] width 285 height 27
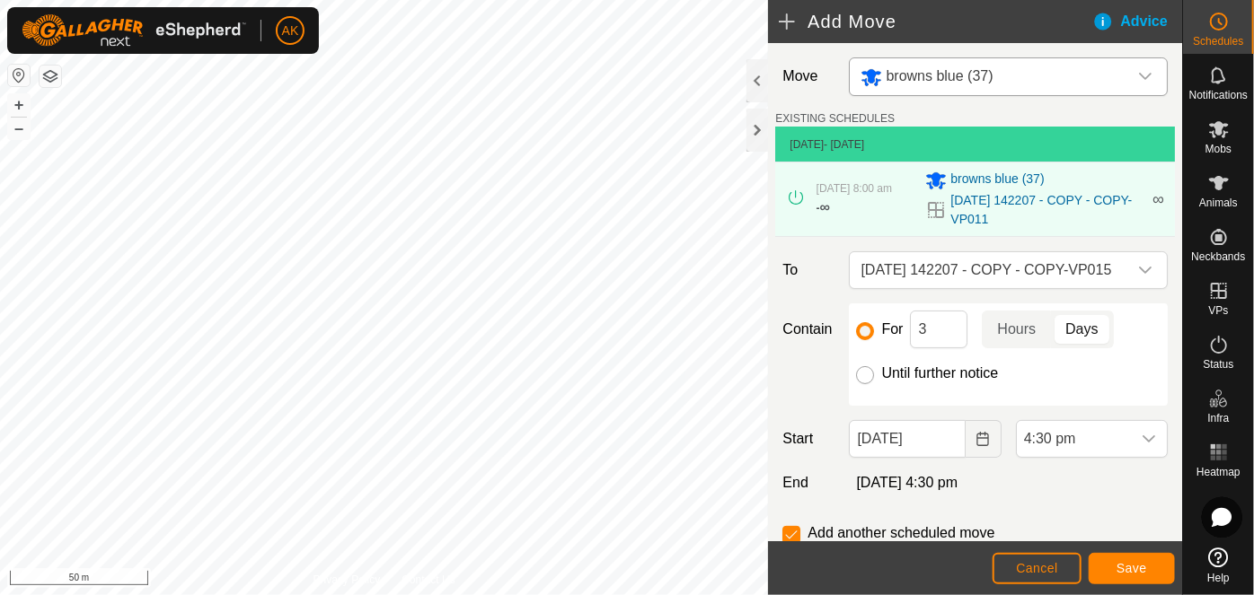
click at [861, 374] on input "Until further notice" at bounding box center [865, 375] width 18 height 18
radio input "true"
checkbox input "false"
click at [1064, 440] on span "4:30 pm" at bounding box center [1073, 439] width 114 height 36
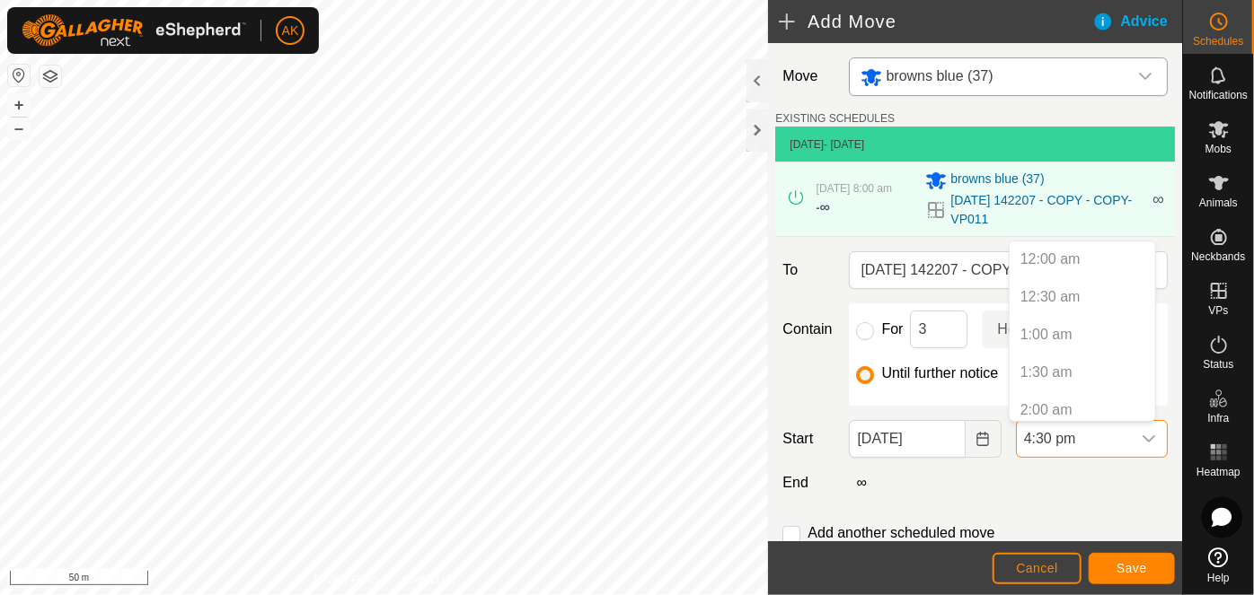
scroll to position [1101, 0]
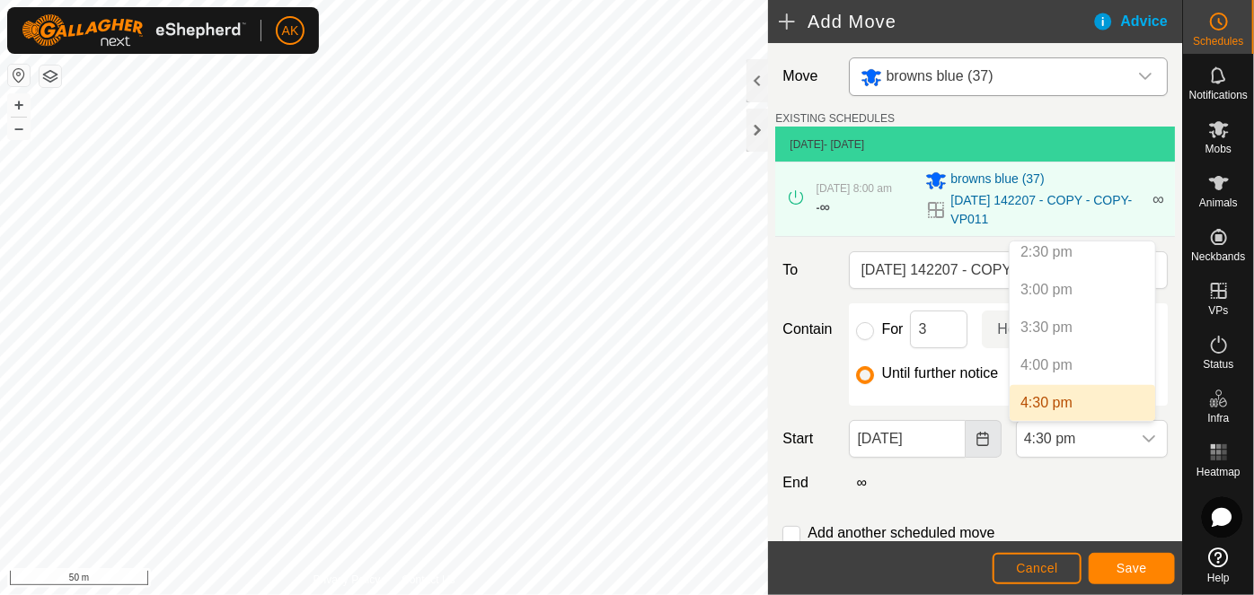
click at [977, 432] on icon "Choose Date" at bounding box center [983, 439] width 12 height 14
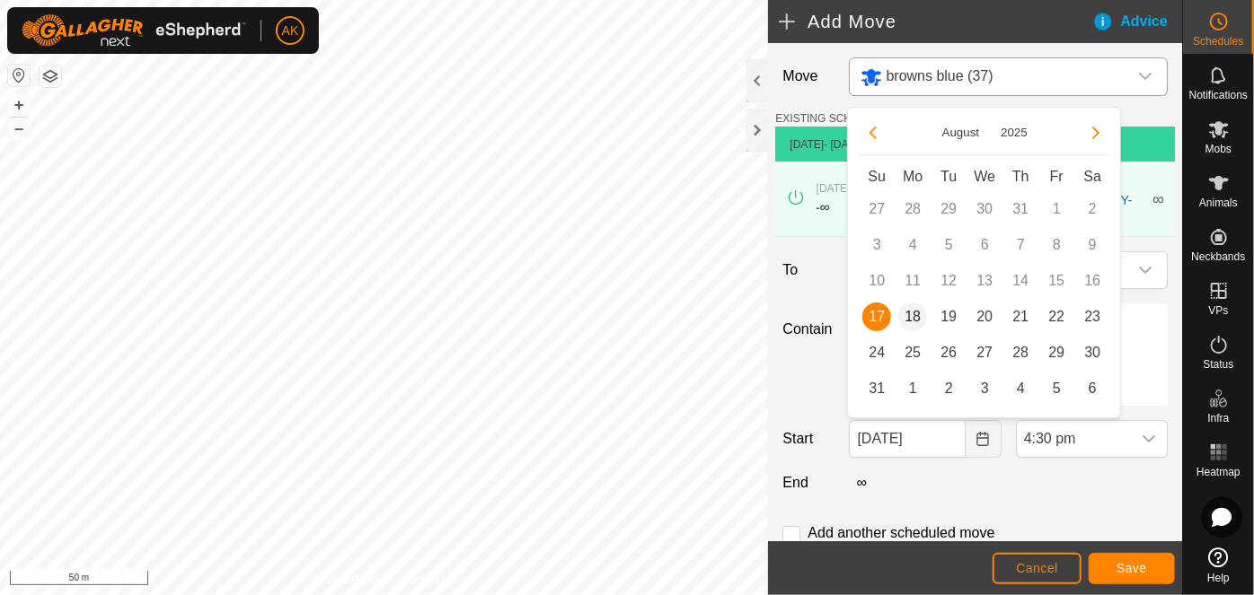
click at [908, 321] on span "18" at bounding box center [912, 317] width 29 height 29
type input "18 Aug, 2025"
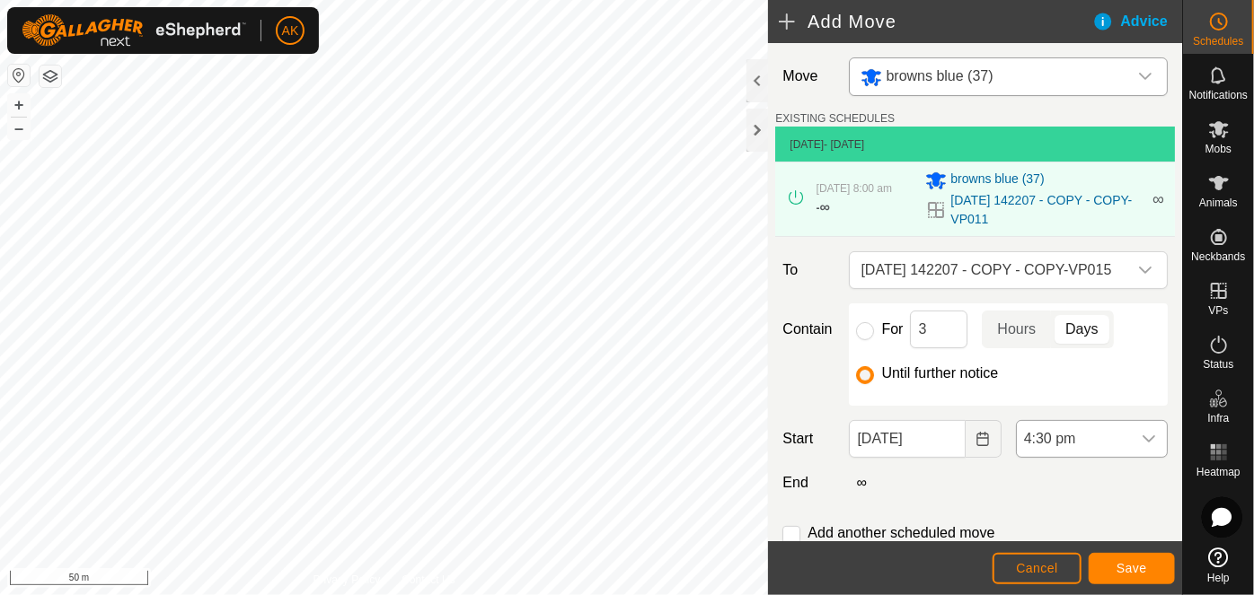
click at [1070, 434] on span "4:30 pm" at bounding box center [1073, 439] width 114 height 36
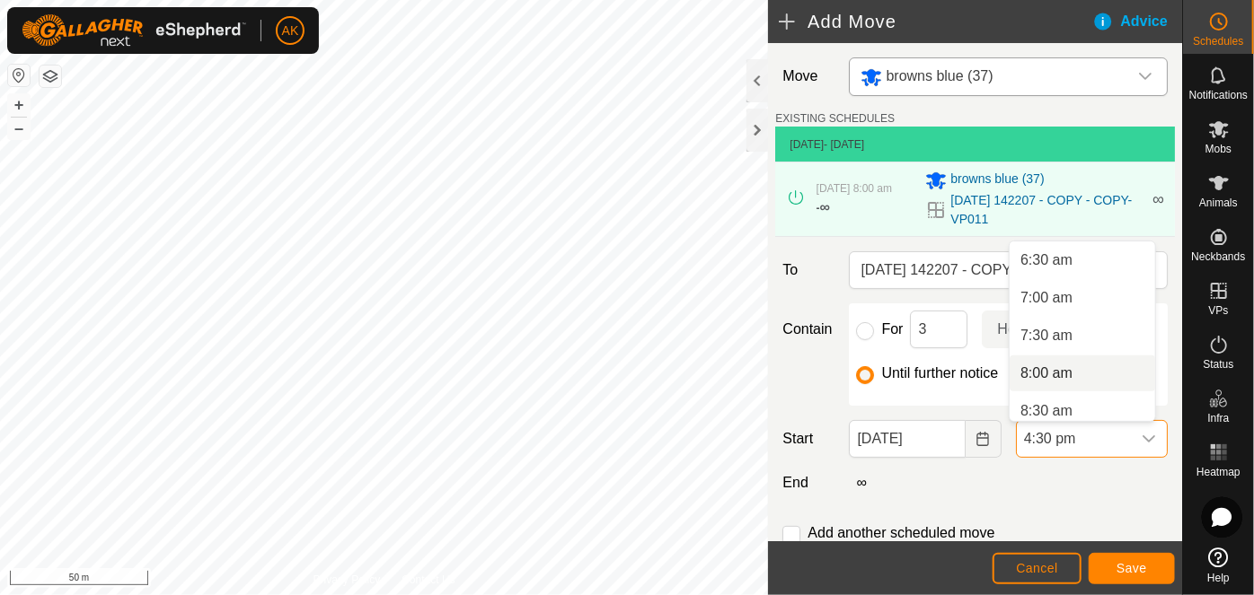
click at [1034, 367] on li "8:00 am" at bounding box center [1081, 374] width 145 height 36
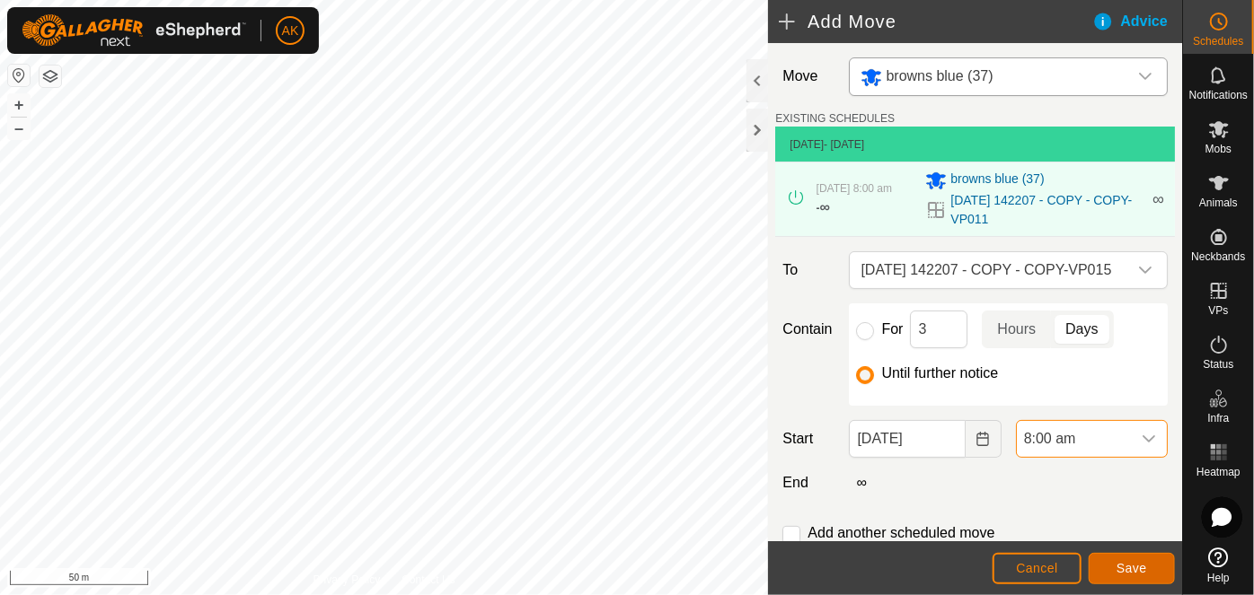
click at [1132, 566] on span "Save" at bounding box center [1131, 568] width 31 height 14
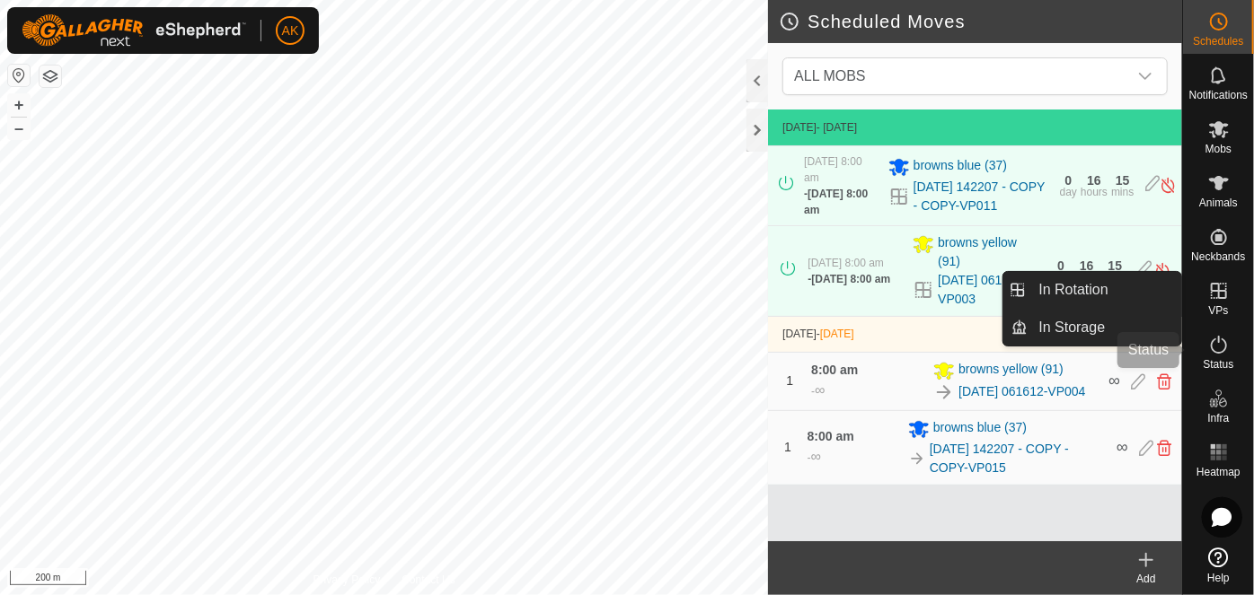
click at [1219, 348] on icon at bounding box center [1219, 345] width 22 height 22
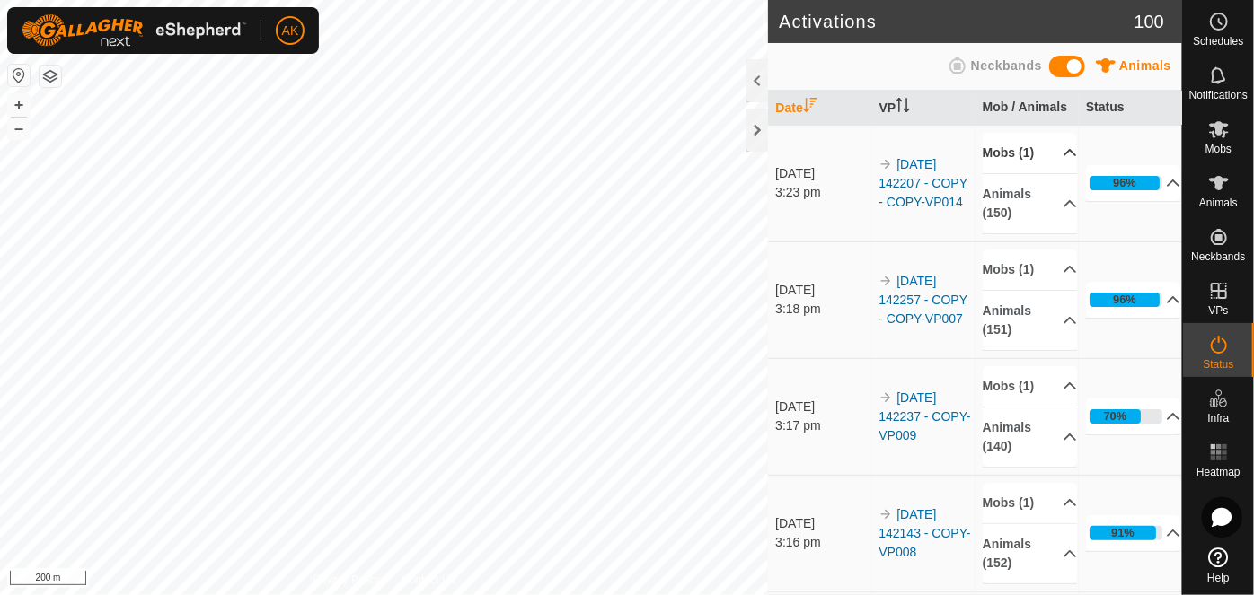
click at [1010, 145] on p-accordion-header "Mobs (1)" at bounding box center [1029, 153] width 95 height 40
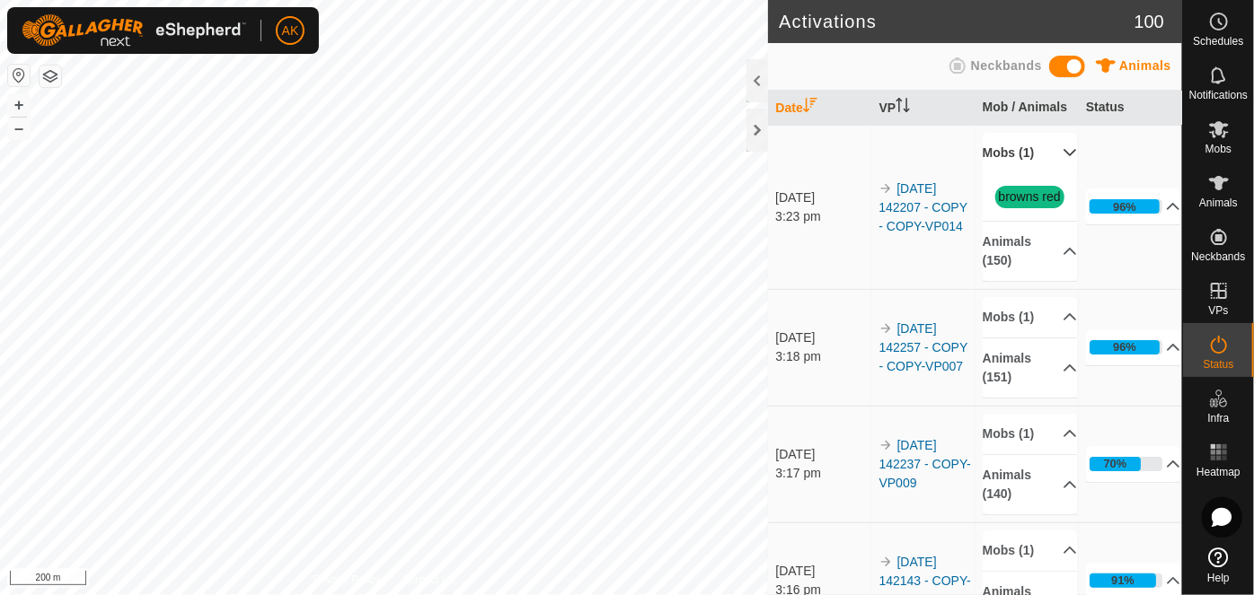
click at [1008, 148] on p-accordion-header "Mobs (1)" at bounding box center [1029, 153] width 95 height 40
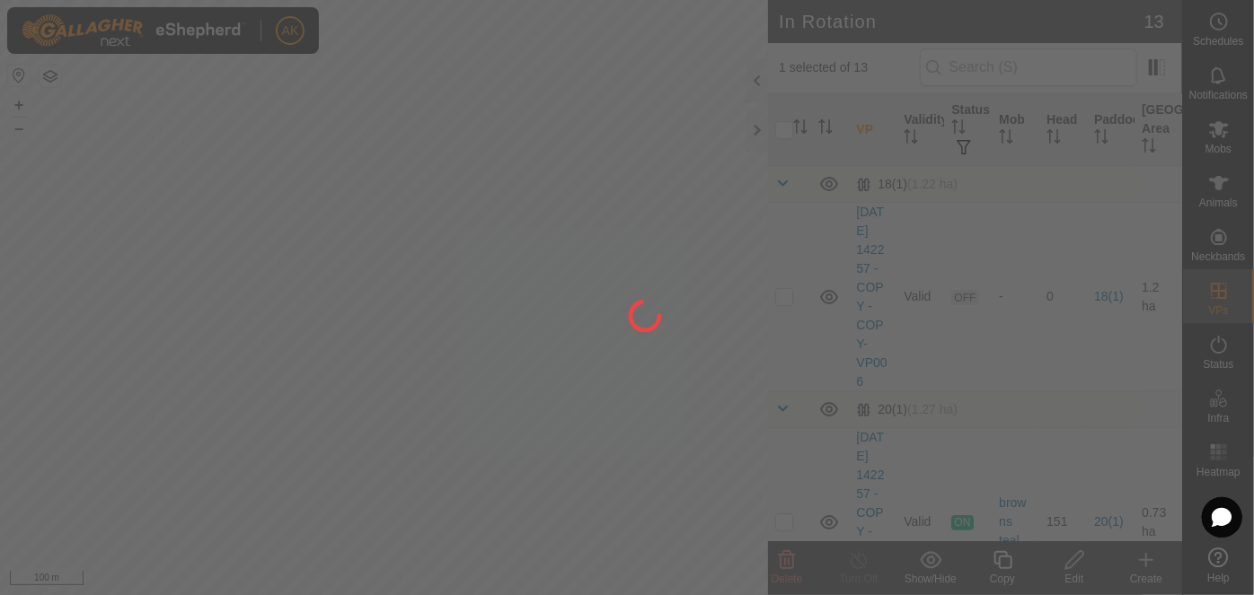
click at [478, 350] on div at bounding box center [627, 297] width 1254 height 595
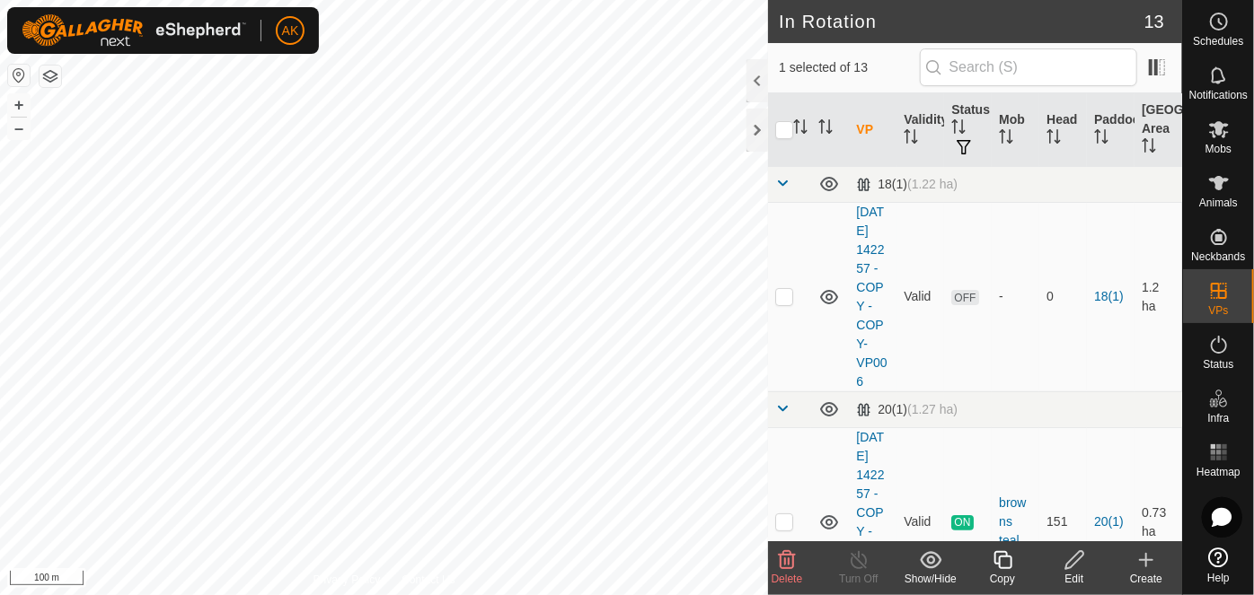
click at [788, 568] on icon at bounding box center [787, 560] width 17 height 18
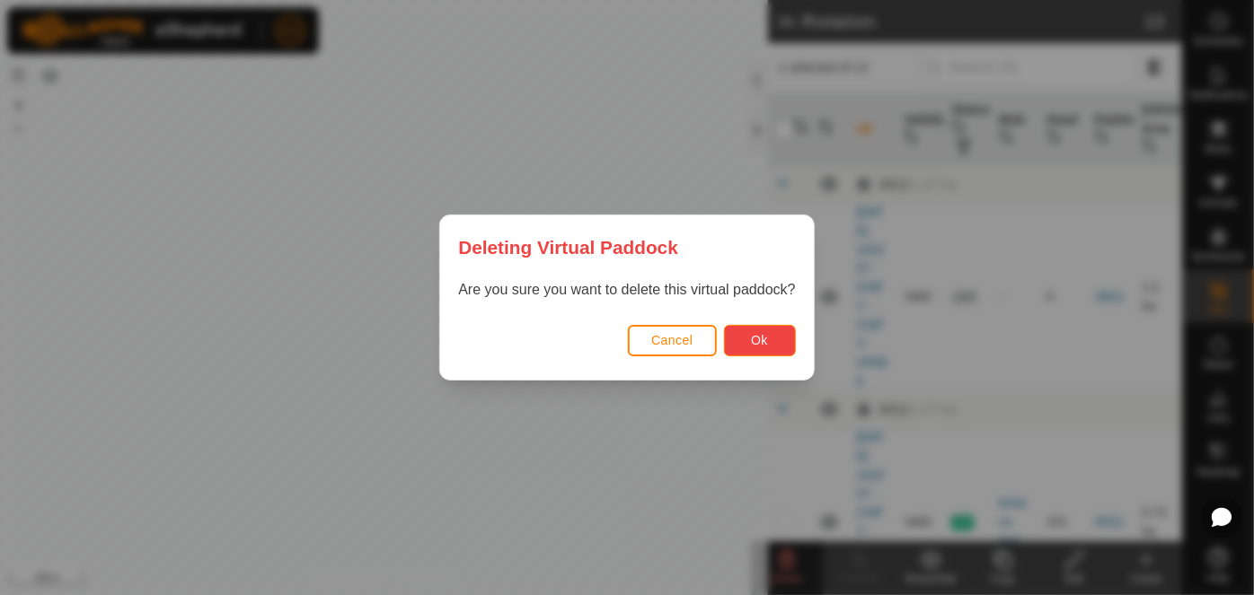
click at [758, 344] on span "Ok" at bounding box center [759, 340] width 17 height 14
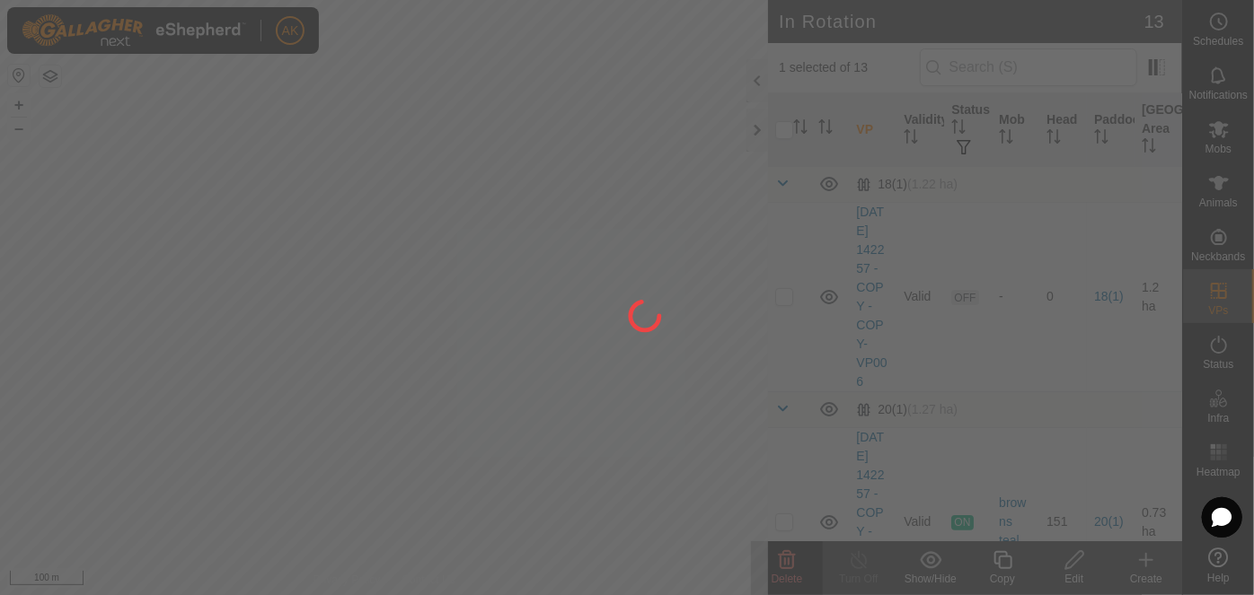
checkbox input "false"
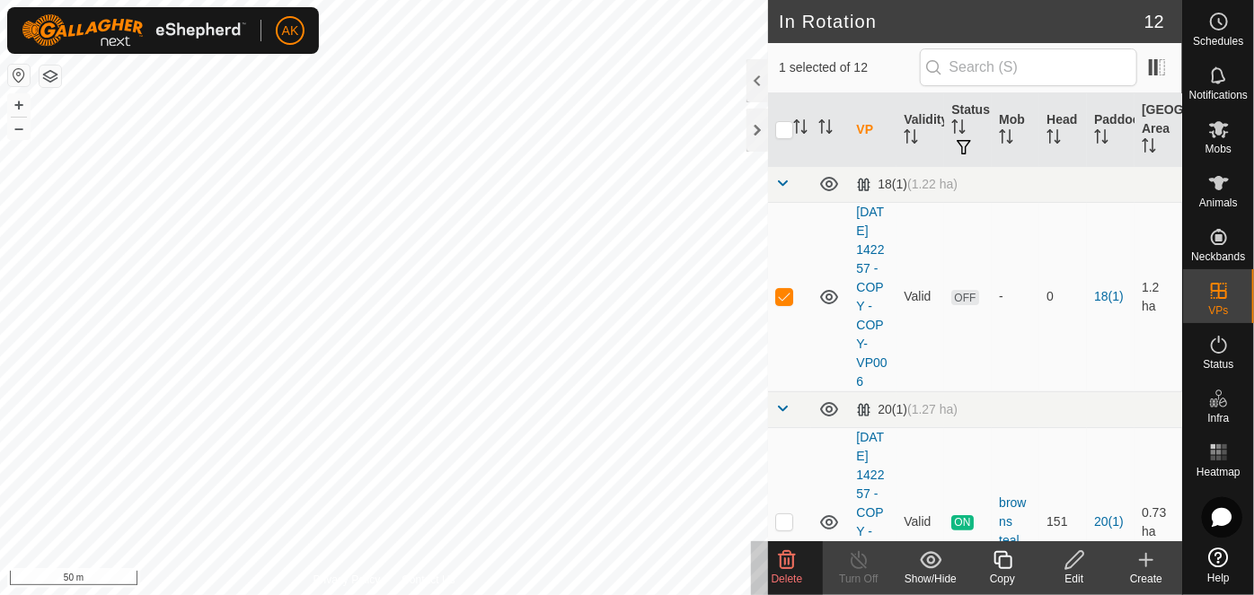
click at [788, 563] on icon at bounding box center [787, 560] width 17 height 18
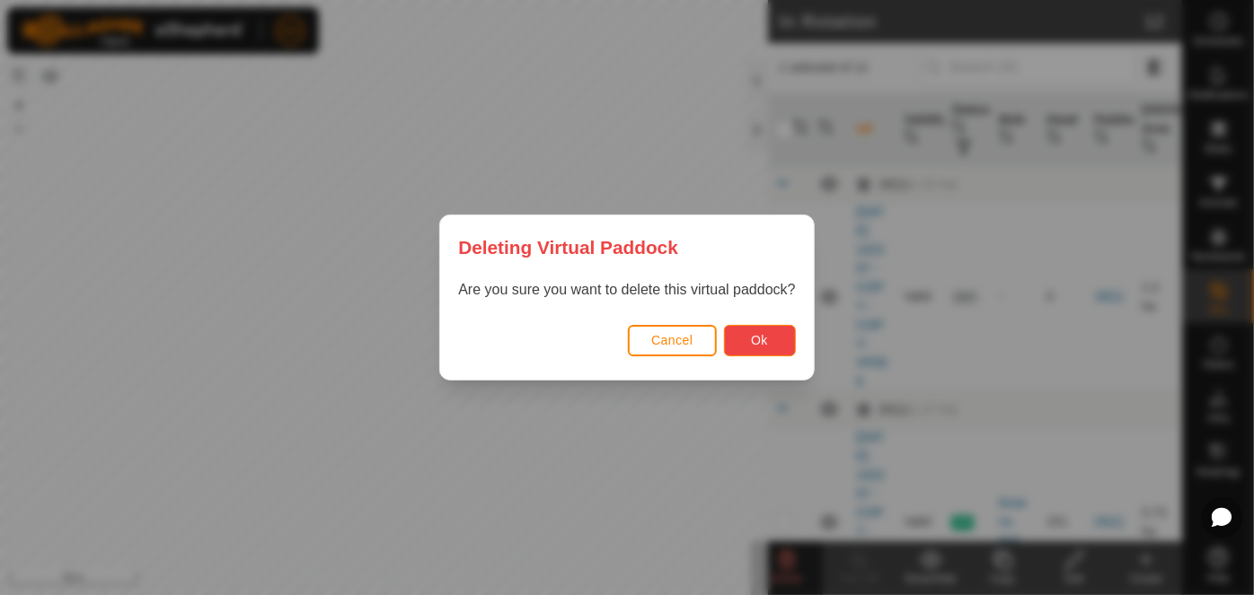
click at [769, 340] on button "Ok" at bounding box center [760, 340] width 72 height 31
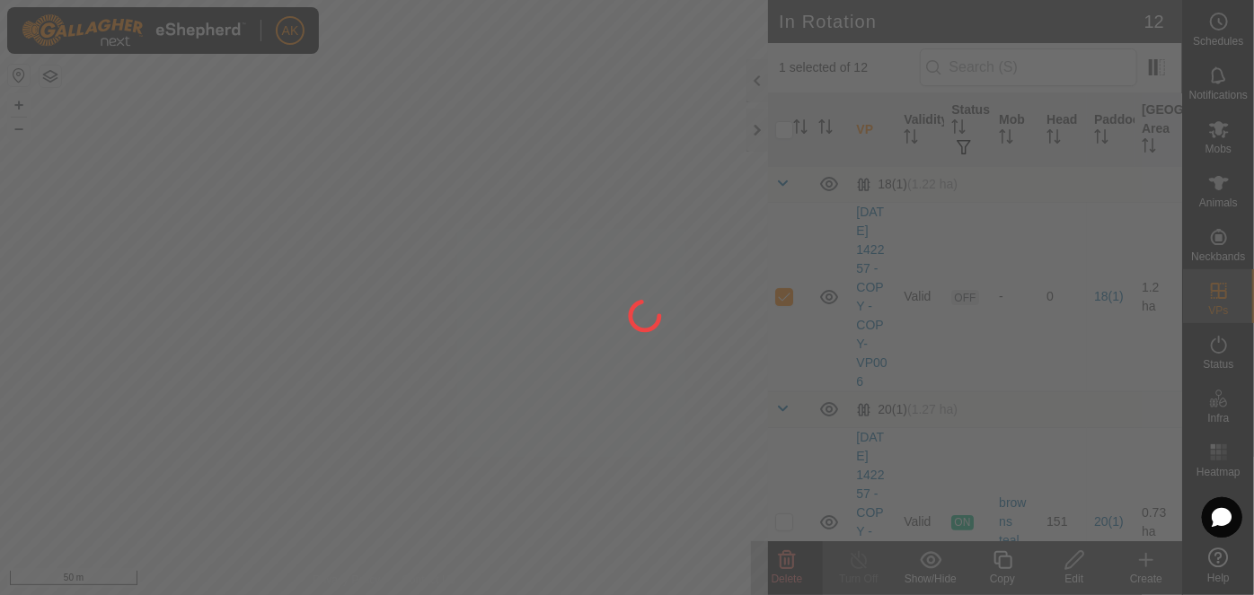
checkbox input "false"
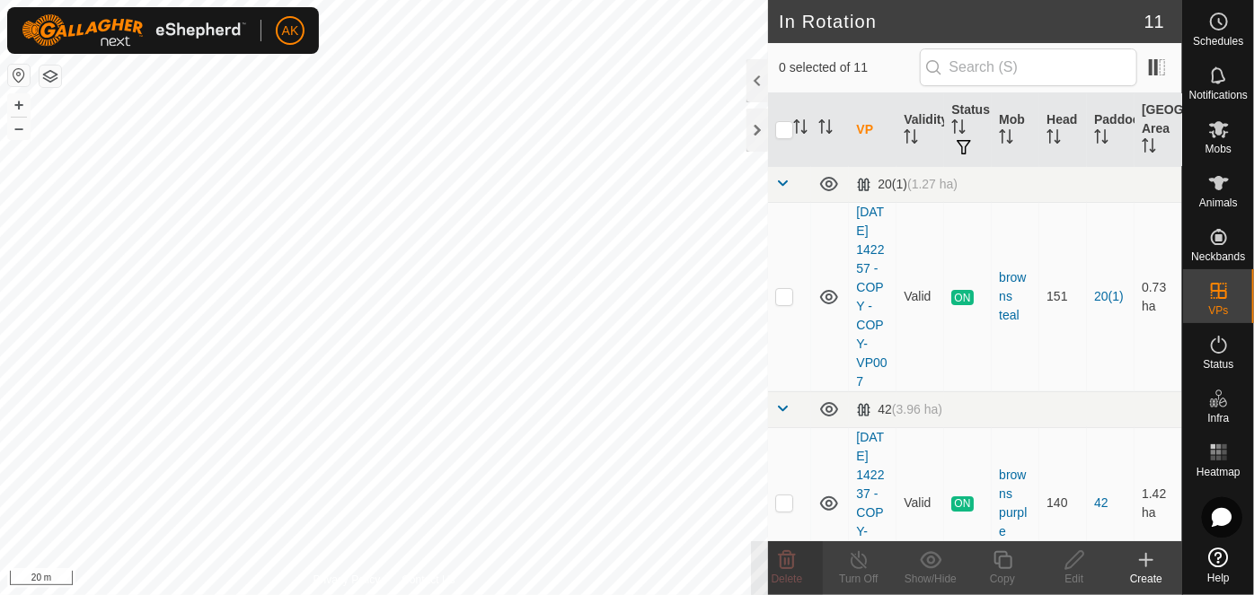
checkbox input "true"
click at [1001, 559] on icon at bounding box center [1002, 561] width 22 height 22
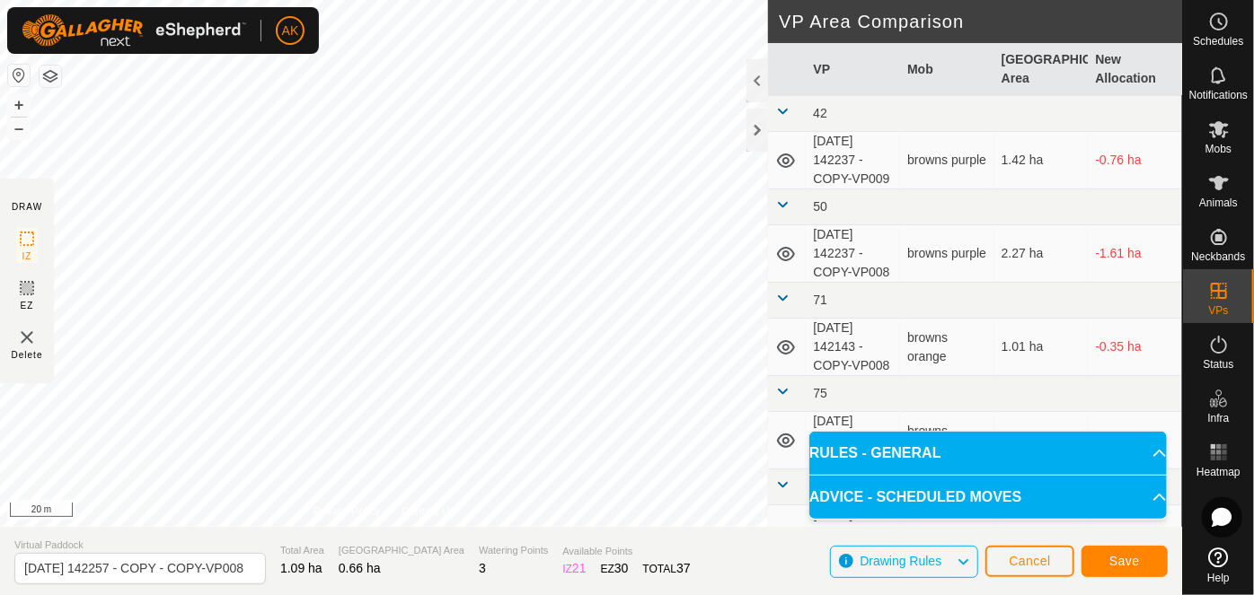
click at [391, 555] on div "DRAW IZ EZ Delete Privacy Policy Contact Us + – ⇧ i 20 m VP Area Comparison VP …" at bounding box center [591, 297] width 1182 height 595
click at [1133, 566] on span "Save" at bounding box center [1124, 561] width 31 height 14
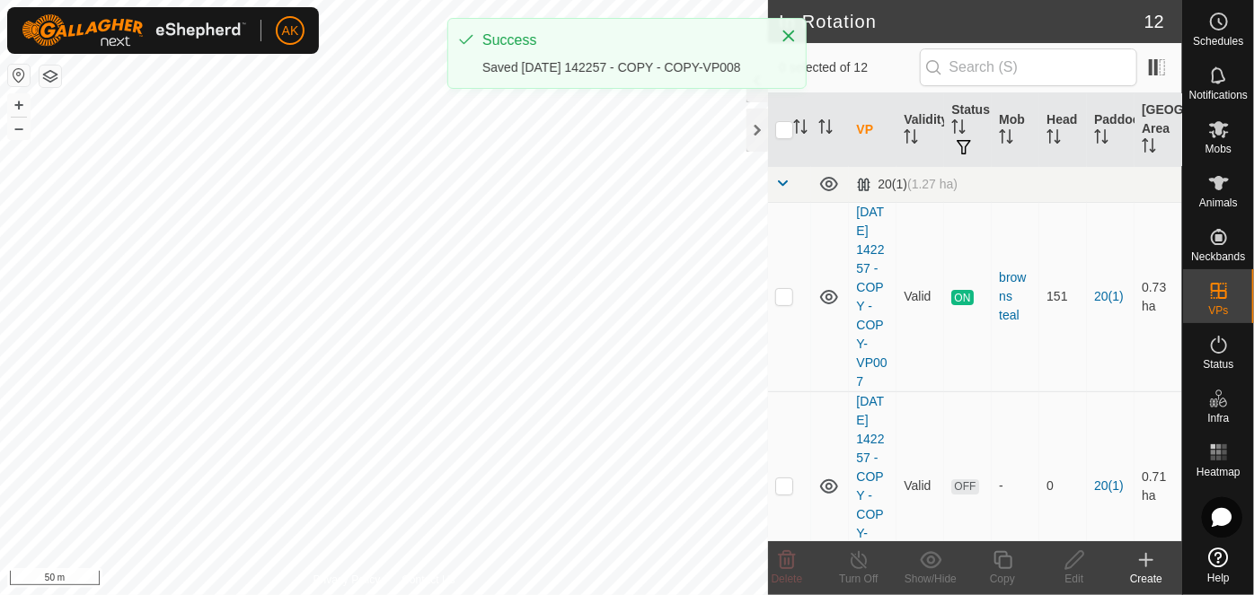
checkbox input "true"
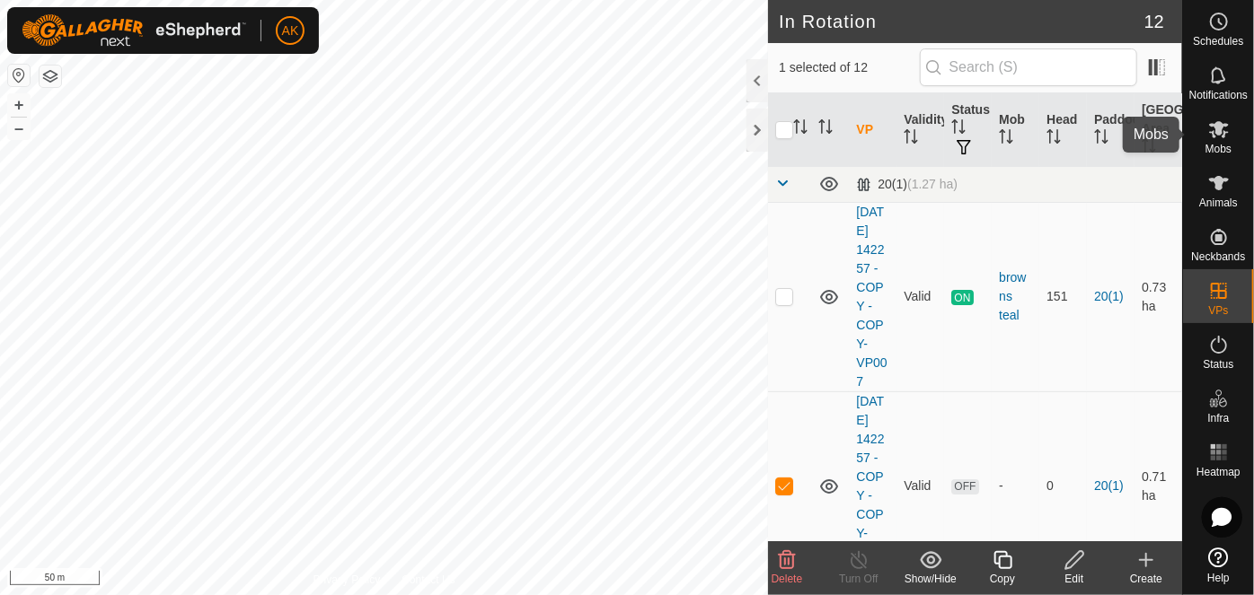
click at [1216, 134] on icon at bounding box center [1219, 129] width 20 height 17
checkbox input "false"
checkbox input "true"
click at [1072, 561] on icon at bounding box center [1074, 561] width 22 height 22
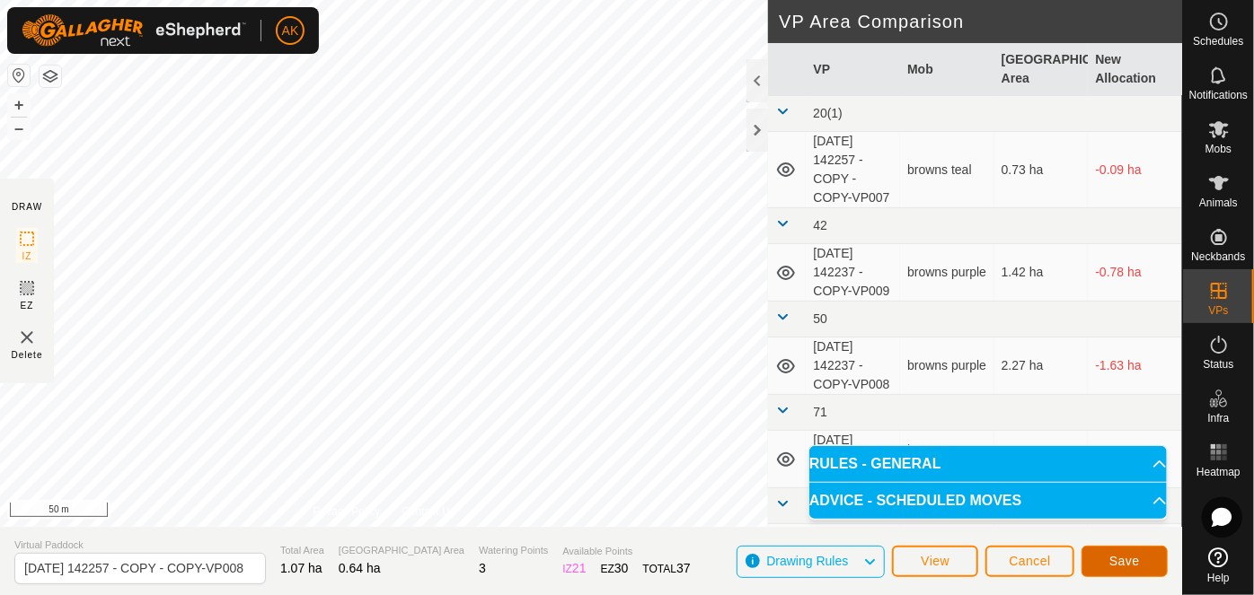
click at [1128, 568] on button "Save" at bounding box center [1124, 561] width 86 height 31
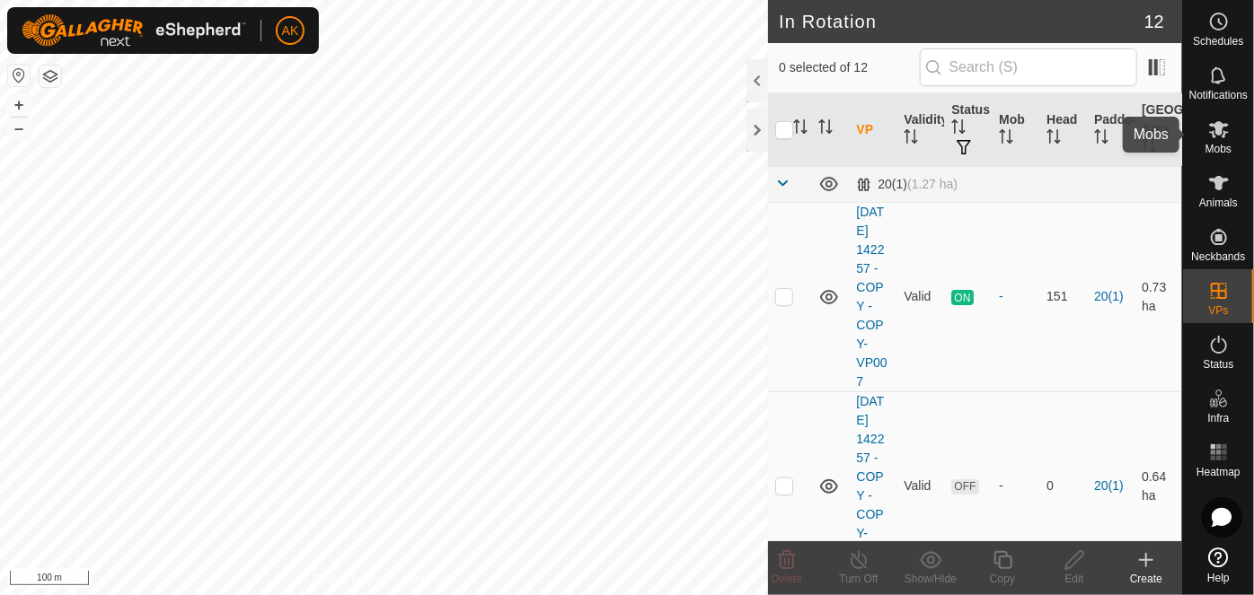
click at [1219, 139] on icon at bounding box center [1219, 130] width 22 height 22
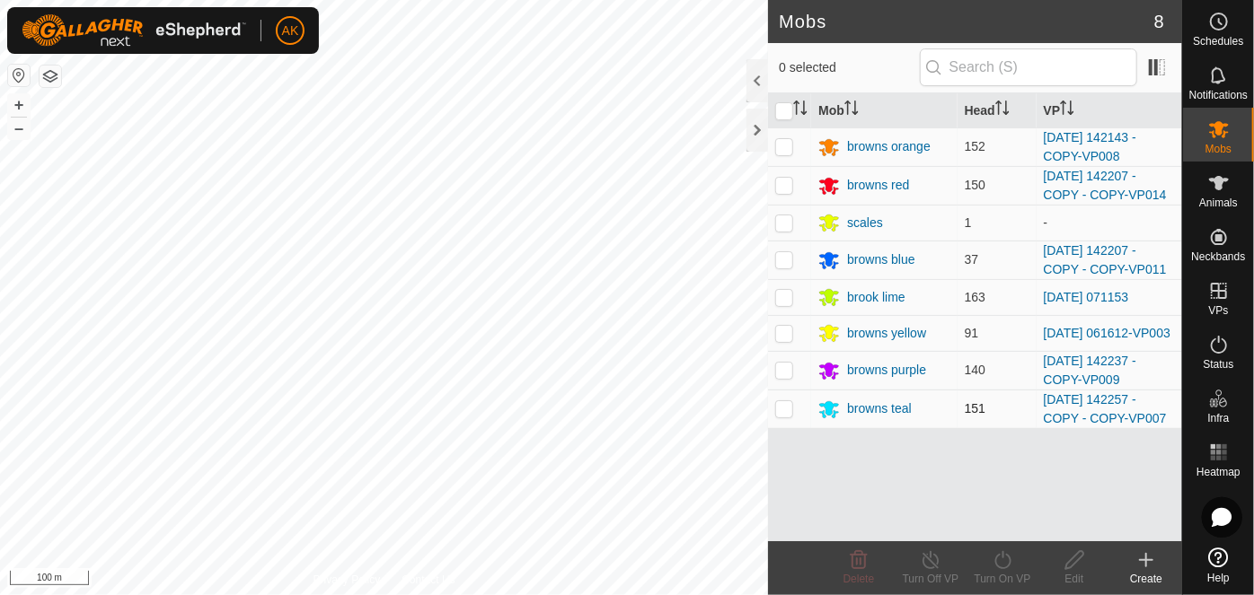
click at [788, 412] on p-checkbox at bounding box center [784, 408] width 18 height 14
checkbox input "true"
click at [997, 568] on icon at bounding box center [1002, 561] width 22 height 22
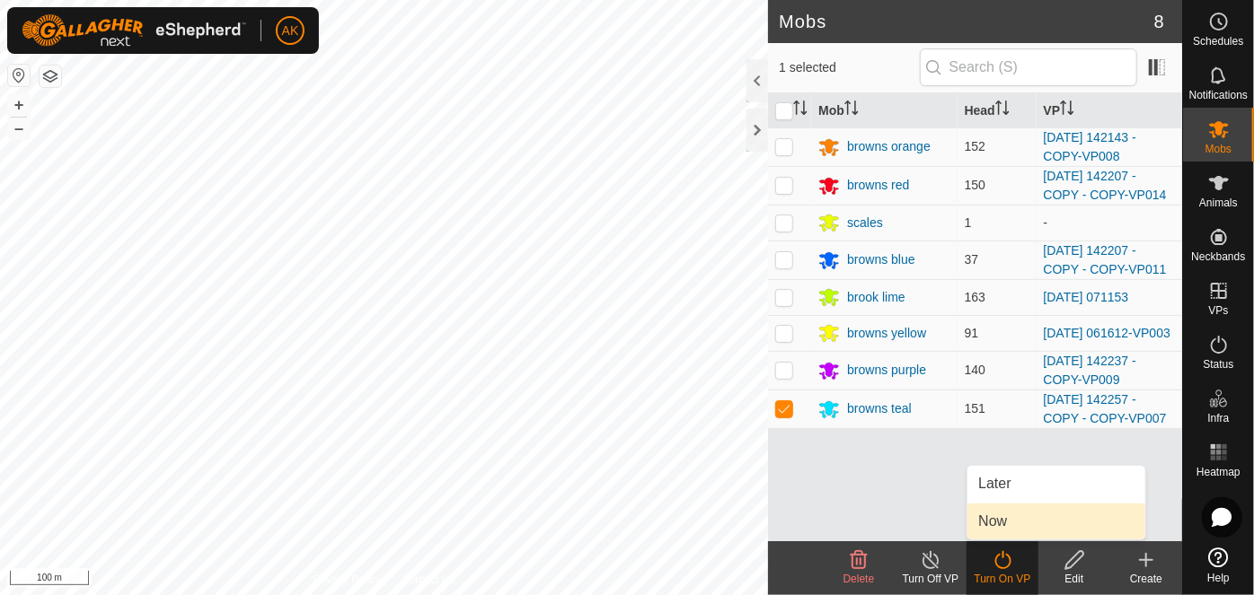
click at [993, 515] on link "Now" at bounding box center [1056, 522] width 178 height 36
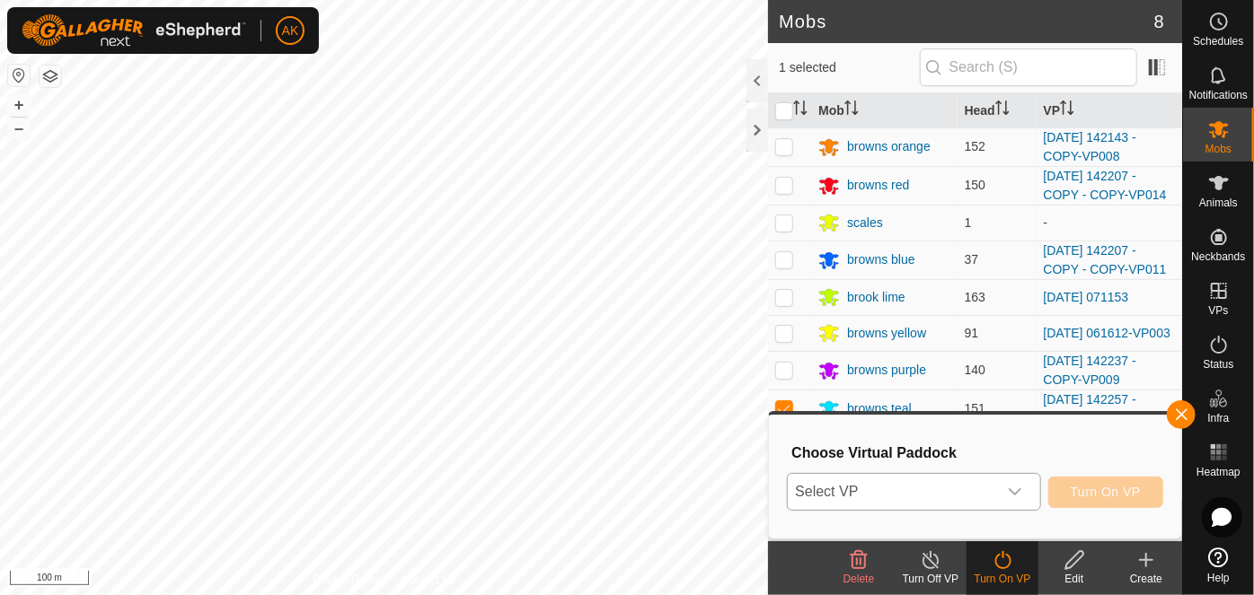
click at [1017, 490] on icon "dropdown trigger" at bounding box center [1015, 492] width 14 height 14
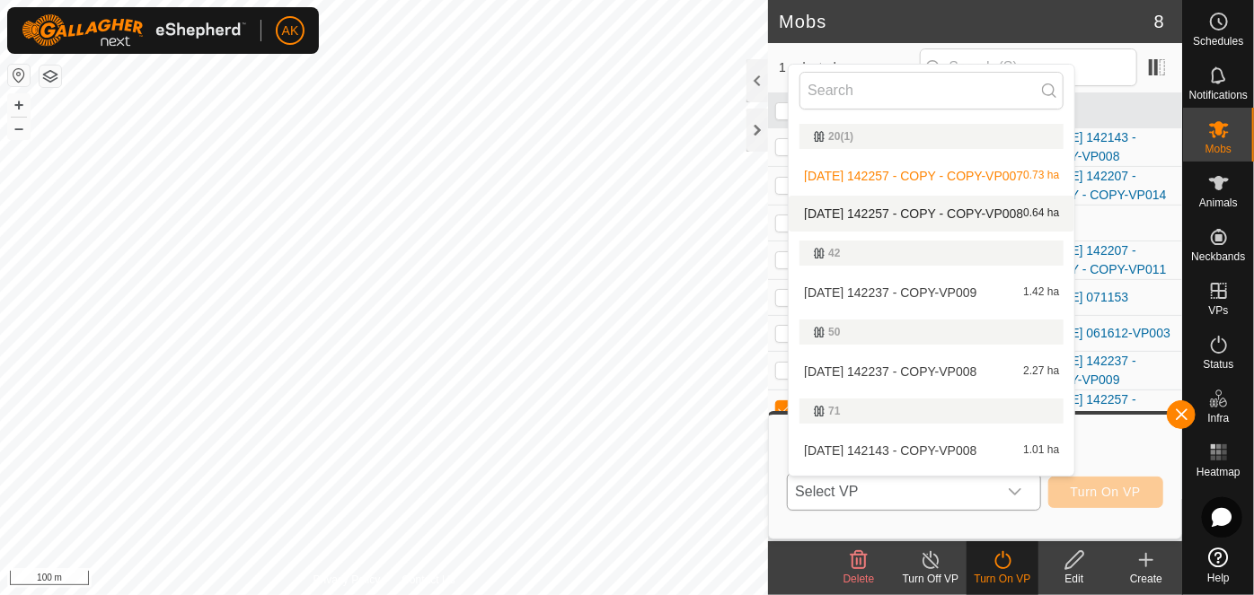
click at [859, 214] on li "2025-08-12 142257 - COPY - COPY-VP008 0.64 ha" at bounding box center [931, 214] width 286 height 36
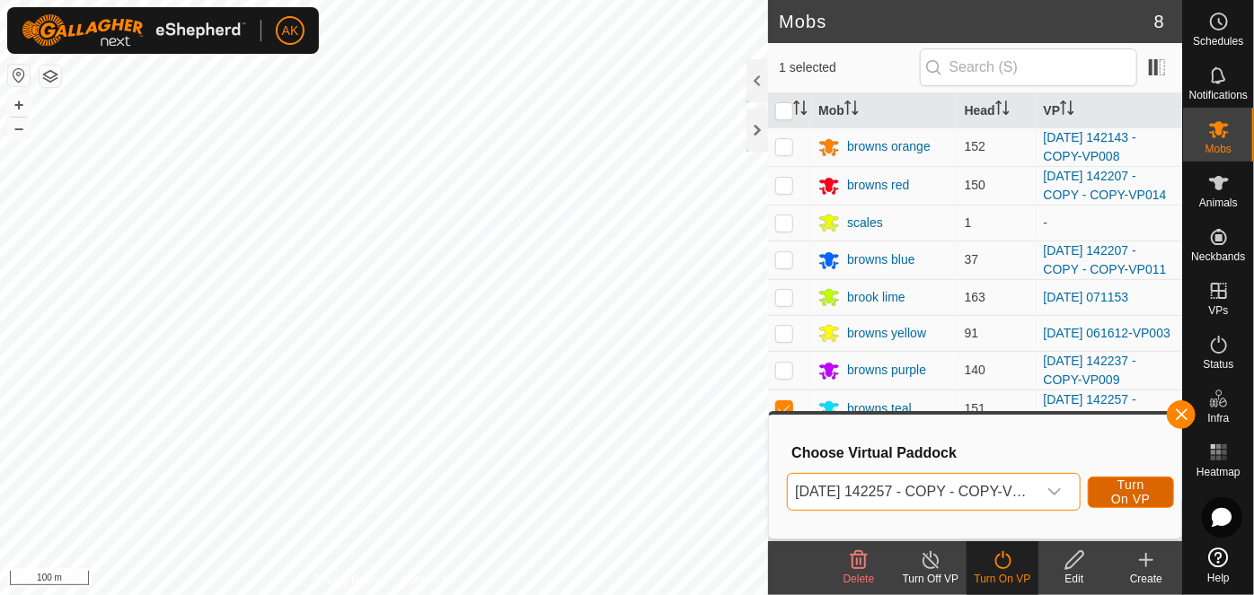
click at [1122, 498] on span "Turn On VP" at bounding box center [1130, 492] width 41 height 29
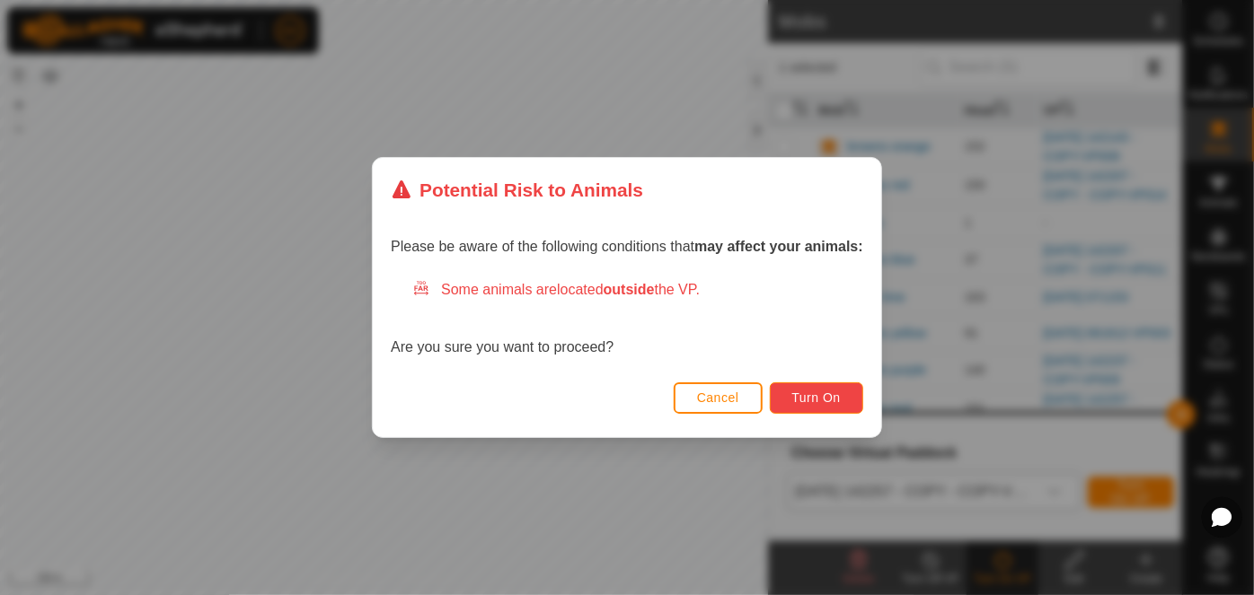
click at [845, 395] on button "Turn On" at bounding box center [816, 398] width 93 height 31
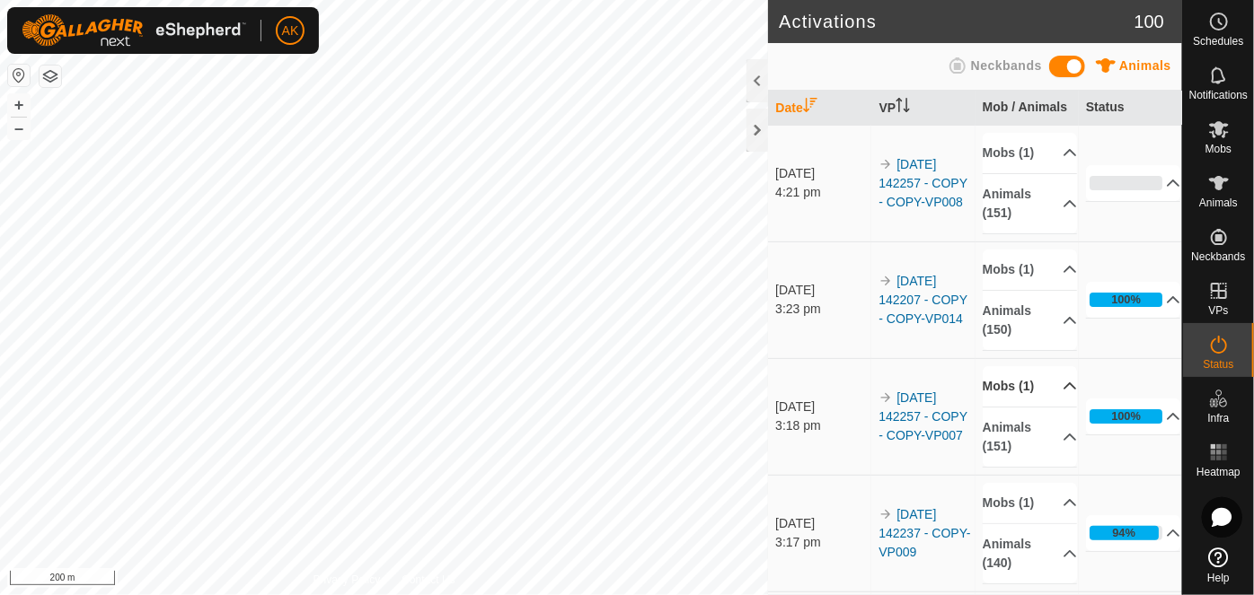
click at [1008, 383] on p-accordion-header "Mobs (1)" at bounding box center [1029, 386] width 95 height 40
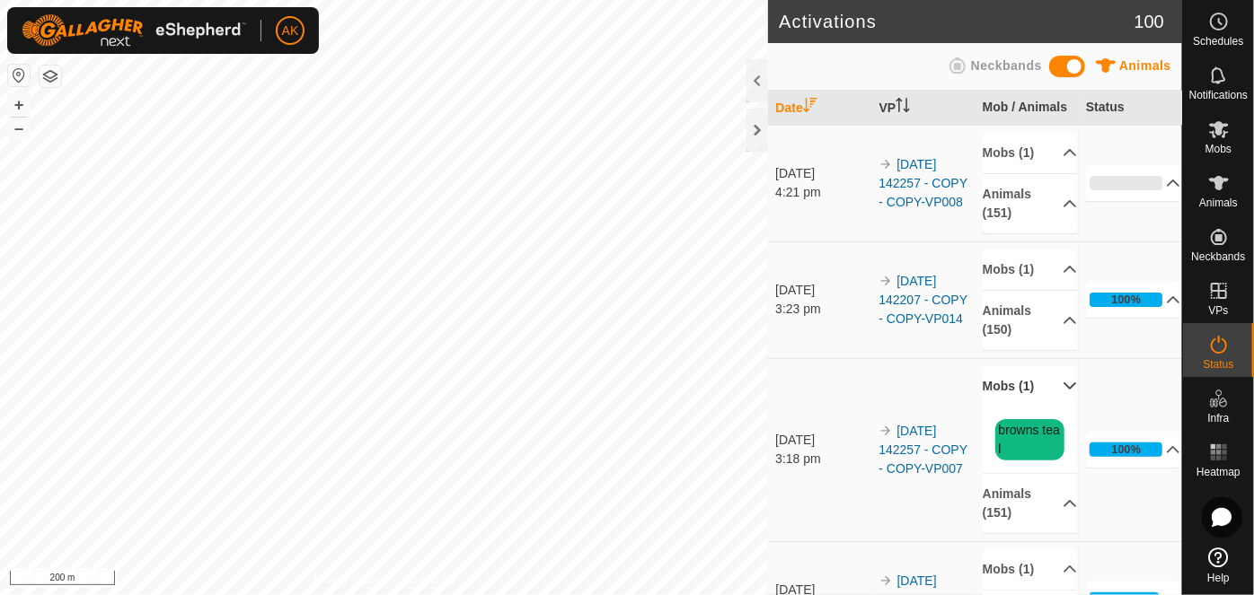
click at [1008, 383] on p-accordion-header "Mobs (1)" at bounding box center [1029, 386] width 95 height 40
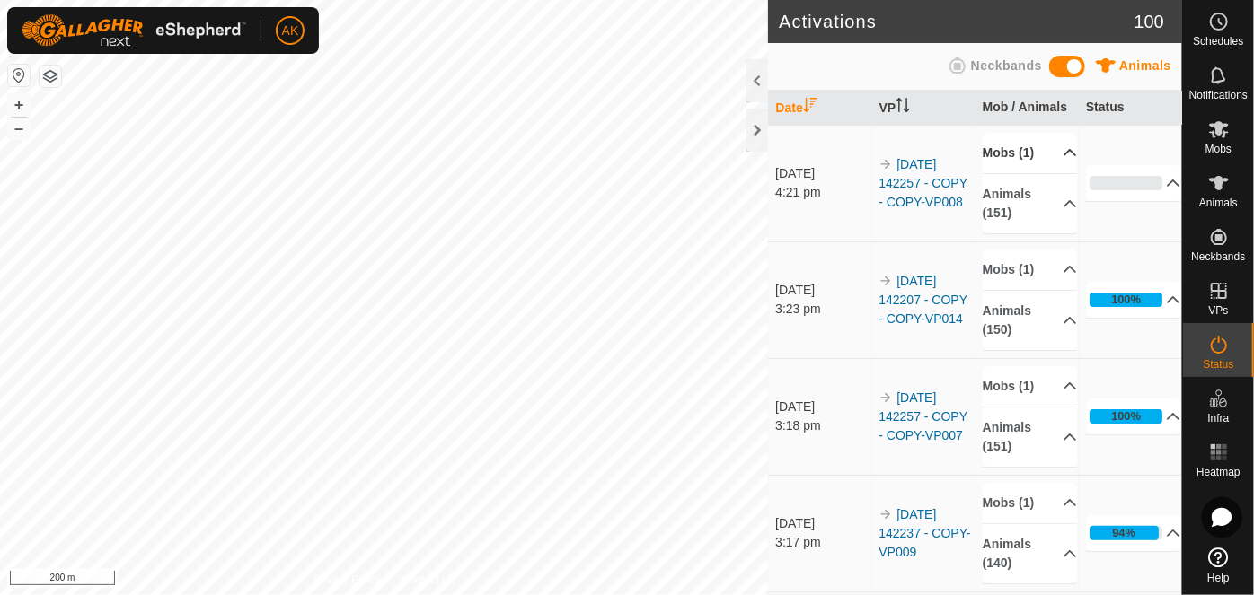
click at [1007, 151] on p-accordion-header "Mobs (1)" at bounding box center [1029, 153] width 95 height 40
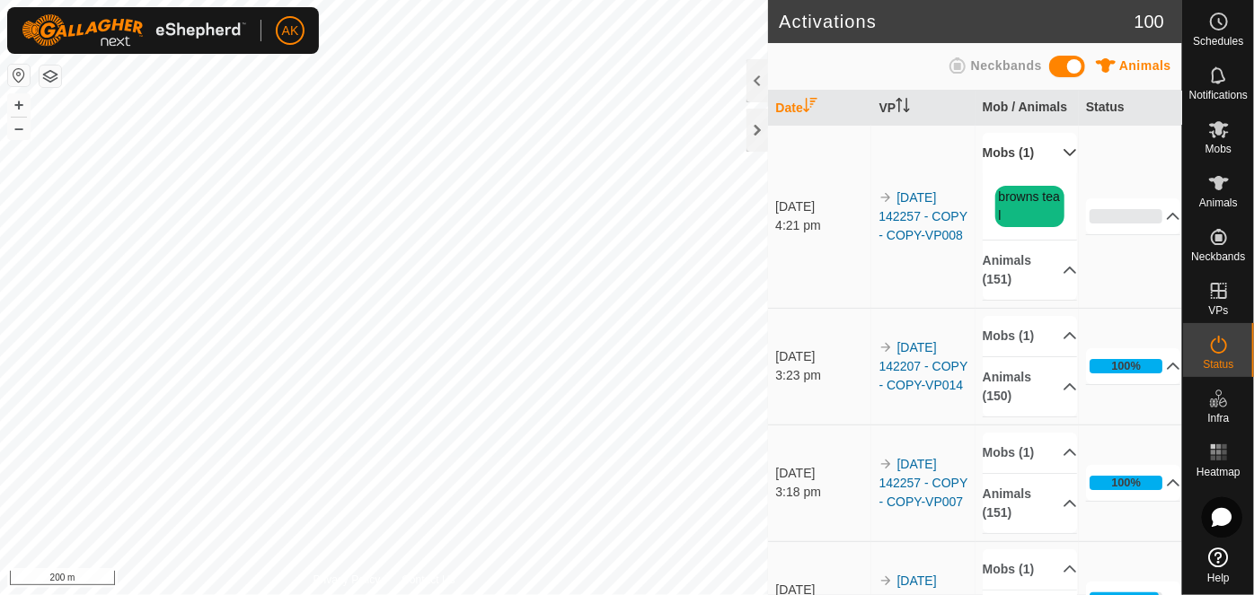
click at [1007, 151] on p-accordion-header "Mobs (1)" at bounding box center [1029, 153] width 95 height 40
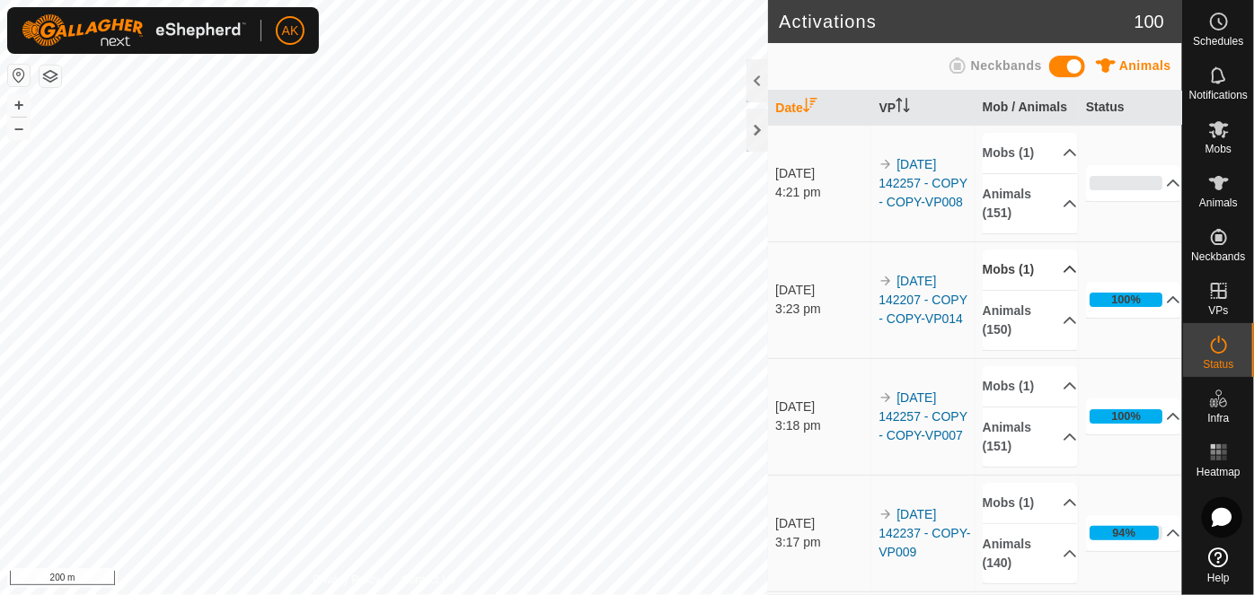
click at [1014, 265] on p-accordion-header "Mobs (1)" at bounding box center [1029, 270] width 95 height 40
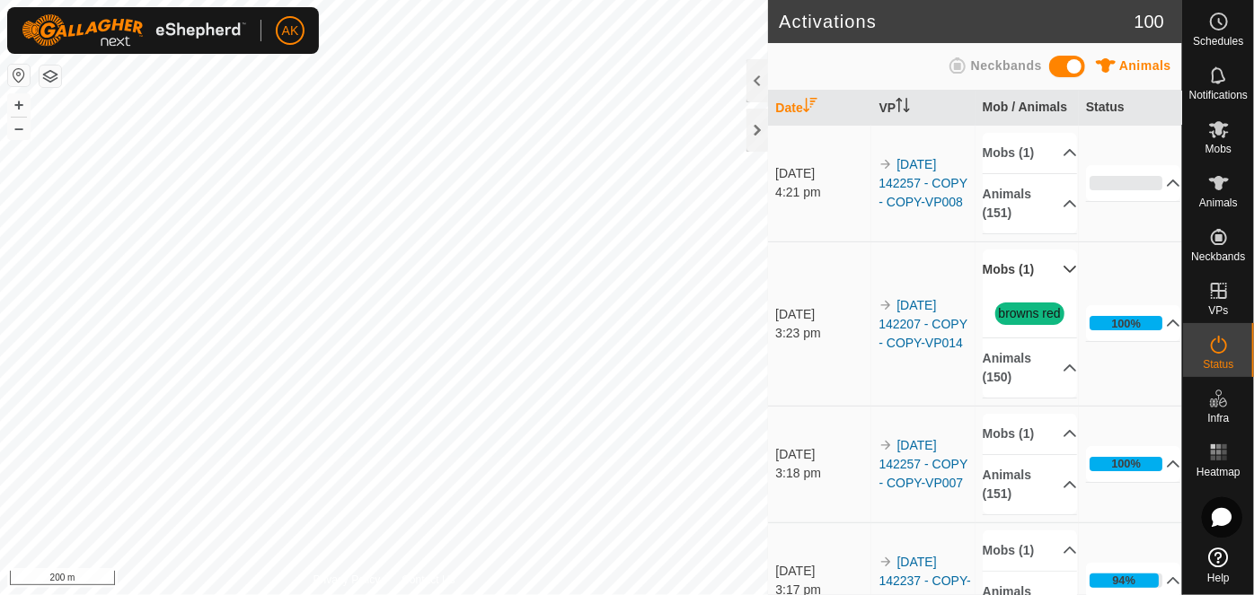
click at [1014, 265] on p-accordion-header "Mobs (1)" at bounding box center [1029, 270] width 95 height 40
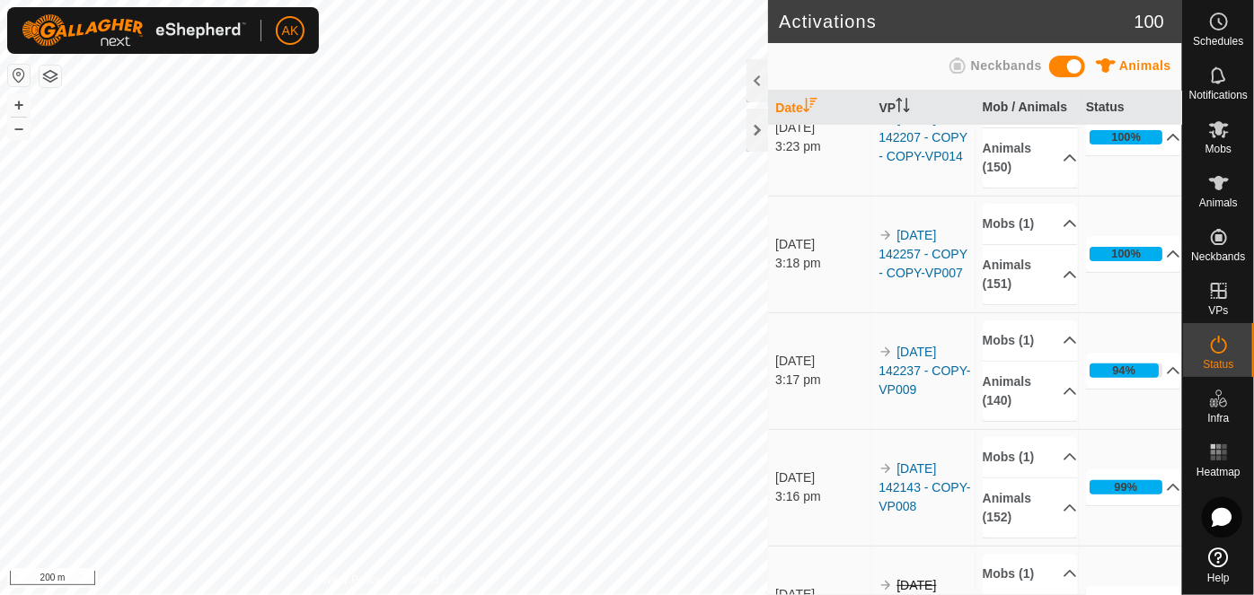
scroll to position [244, 0]
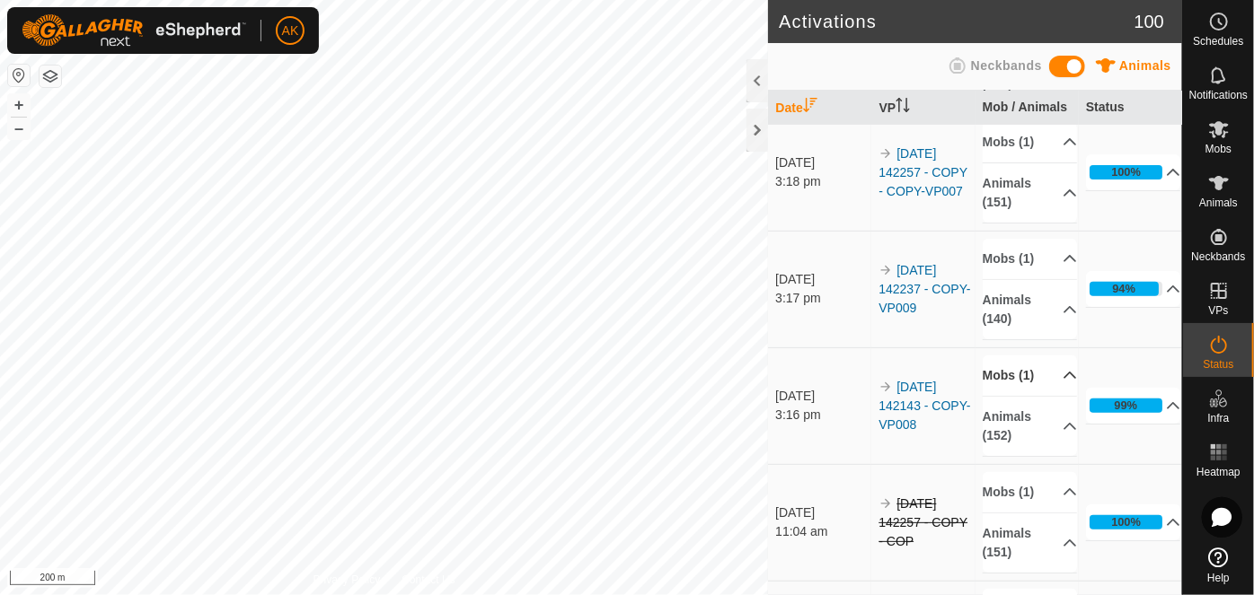
click at [996, 367] on p-accordion-header "Mobs (1)" at bounding box center [1029, 376] width 95 height 40
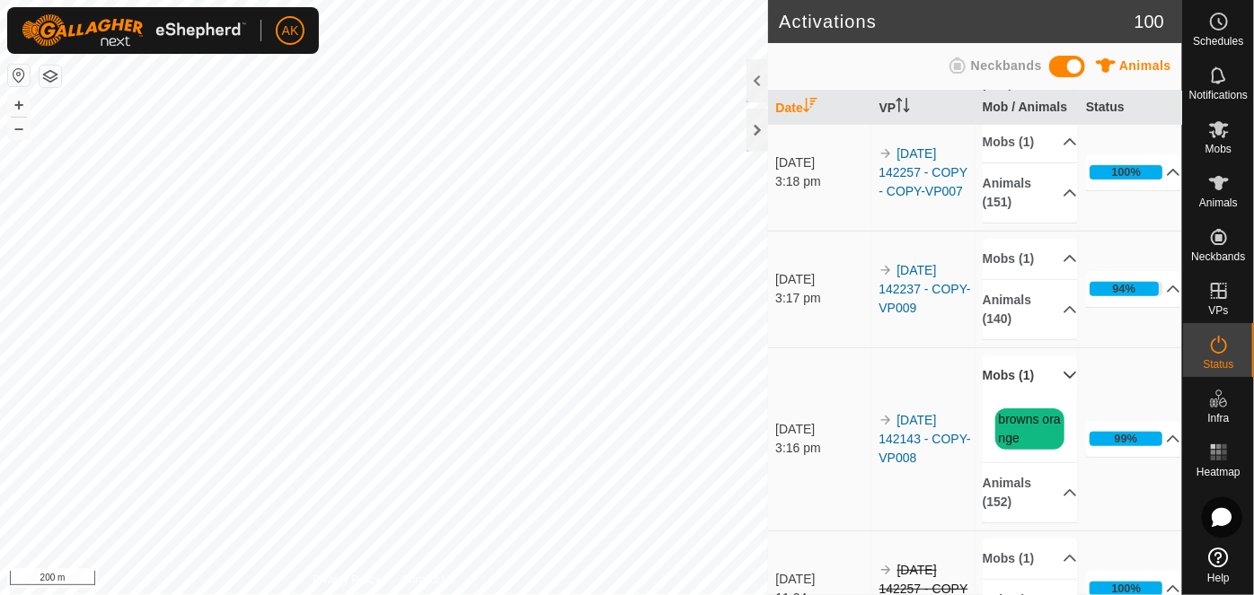
click at [996, 367] on p-accordion-header "Mobs (1)" at bounding box center [1029, 376] width 95 height 40
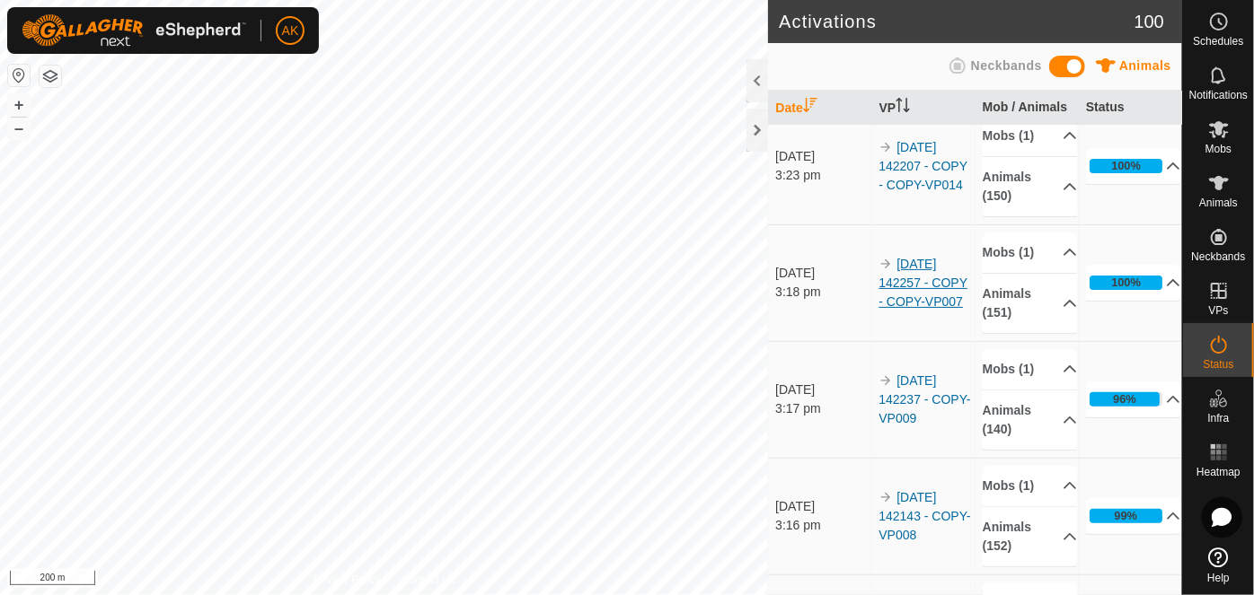
scroll to position [244, 0]
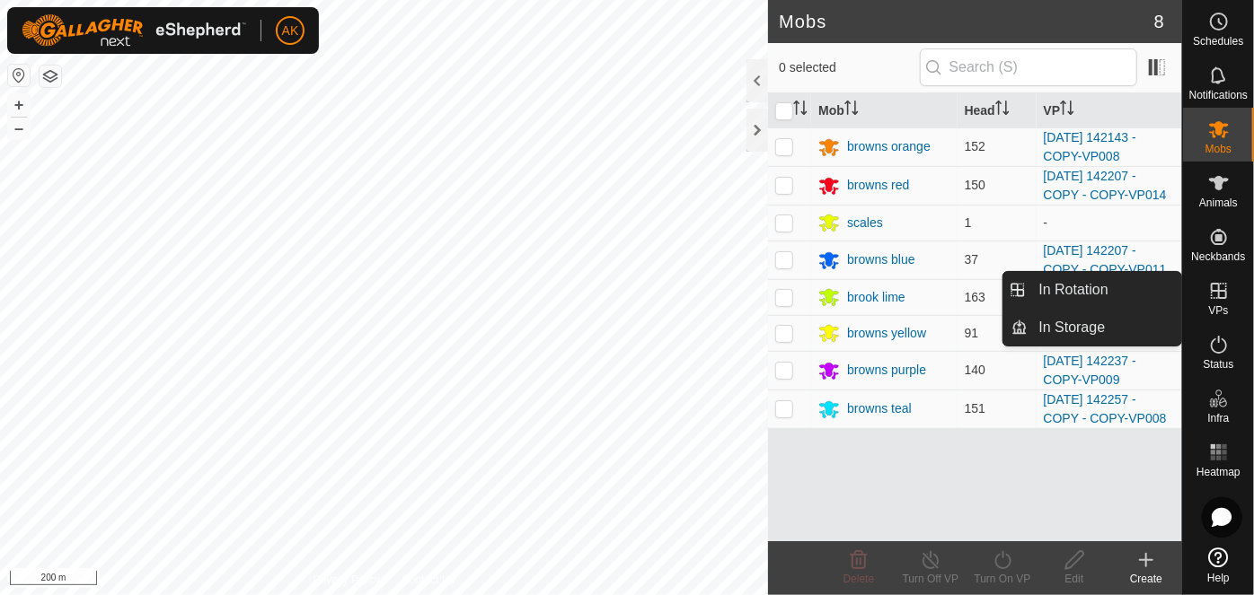
click at [1211, 290] on icon at bounding box center [1218, 291] width 16 height 16
click at [1217, 350] on icon at bounding box center [1219, 345] width 22 height 22
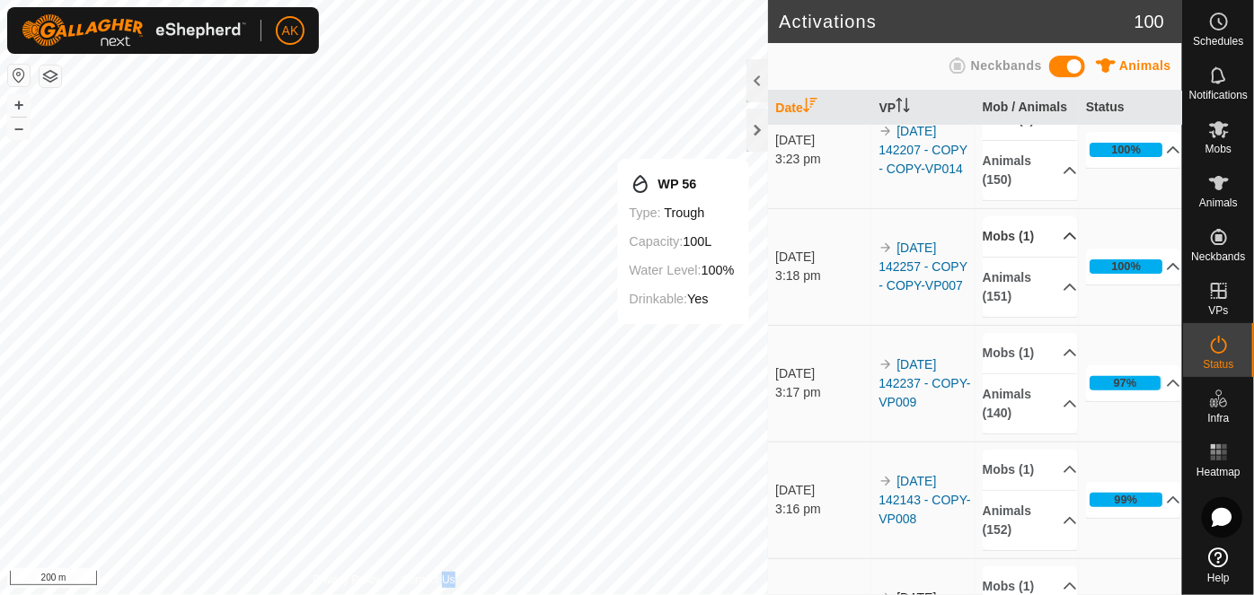
scroll to position [163, 0]
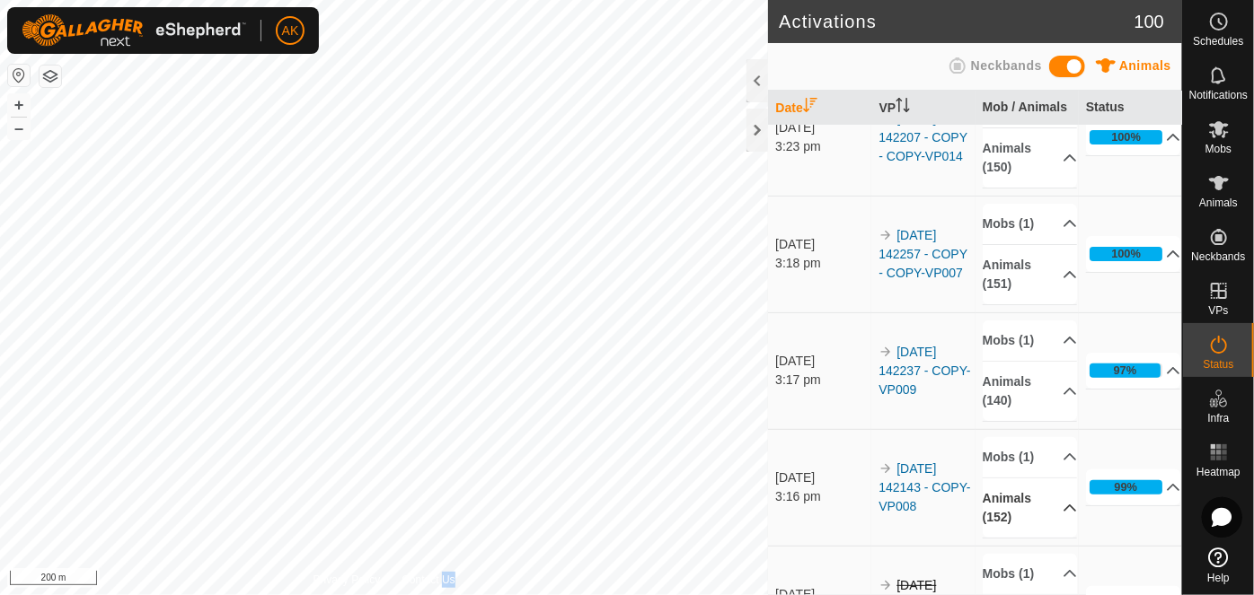
click at [1060, 488] on p-accordion "Mobs (1) browns orange Animals (152) 163474 699771 753245 323524 792005 842241 …" at bounding box center [1029, 487] width 95 height 101
click at [1056, 484] on p-accordion-header "Animals (152)" at bounding box center [1029, 508] width 95 height 59
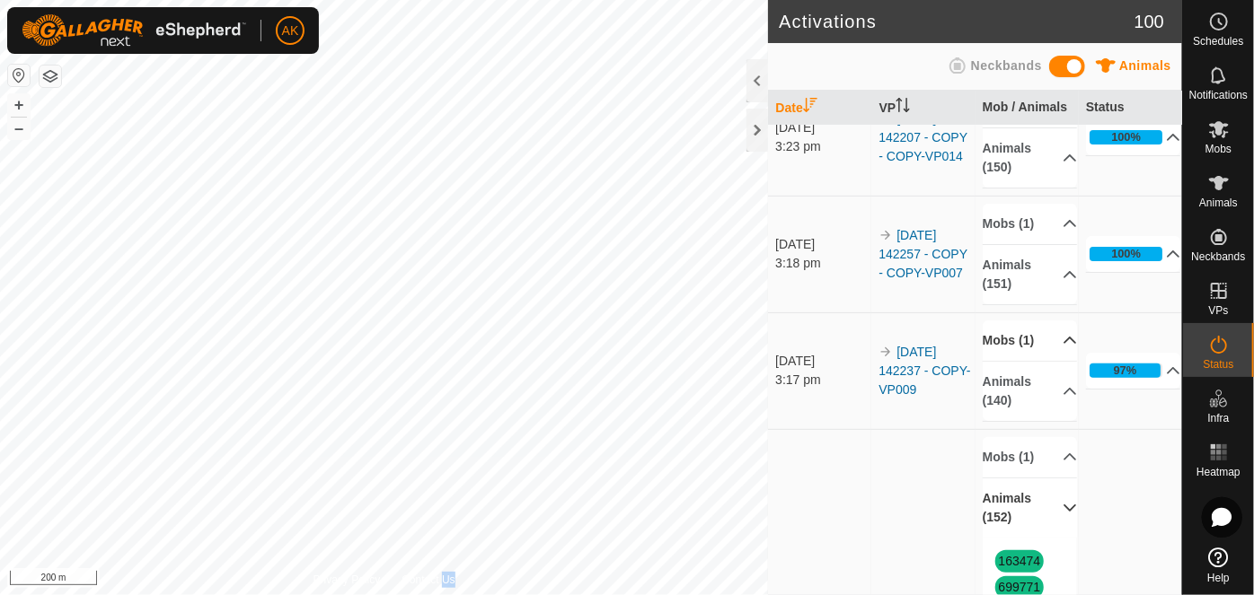
click at [1022, 333] on p-accordion-header "Mobs (1)" at bounding box center [1029, 341] width 95 height 40
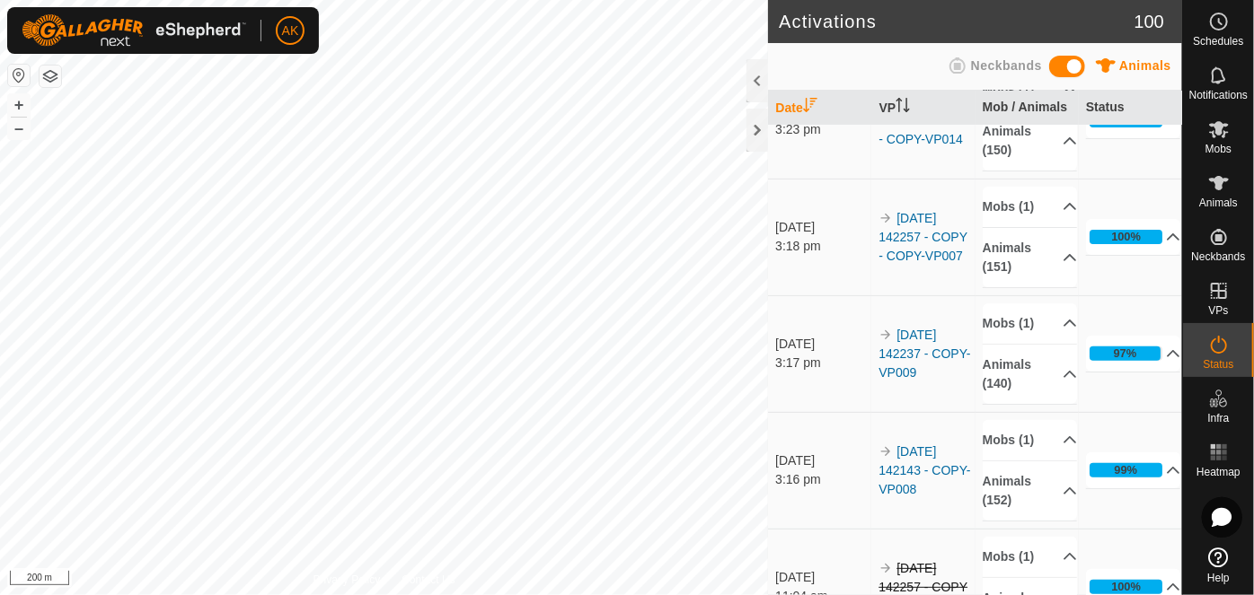
scroll to position [163, 0]
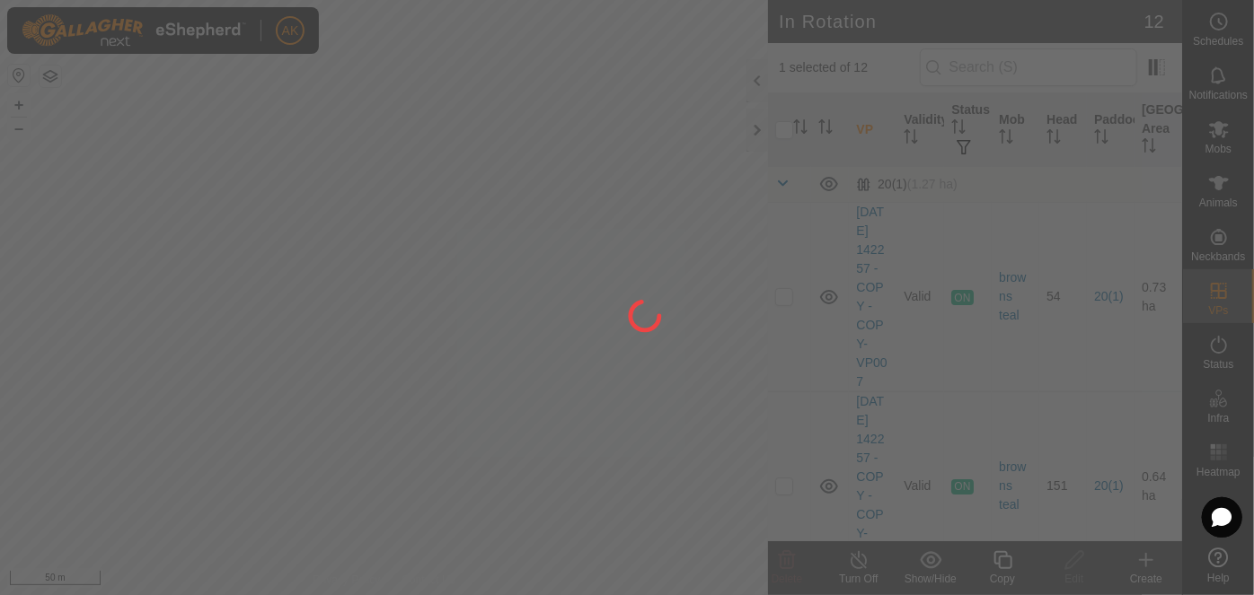
click at [577, 225] on div at bounding box center [627, 297] width 1254 height 595
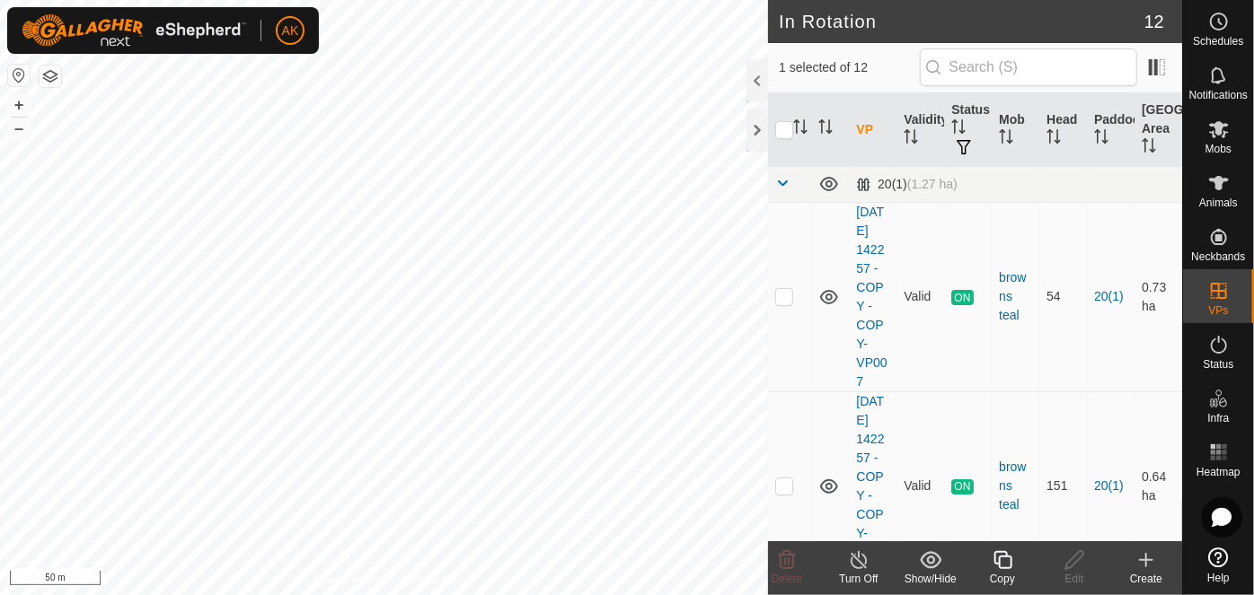
click at [1007, 557] on icon at bounding box center [1002, 560] width 18 height 18
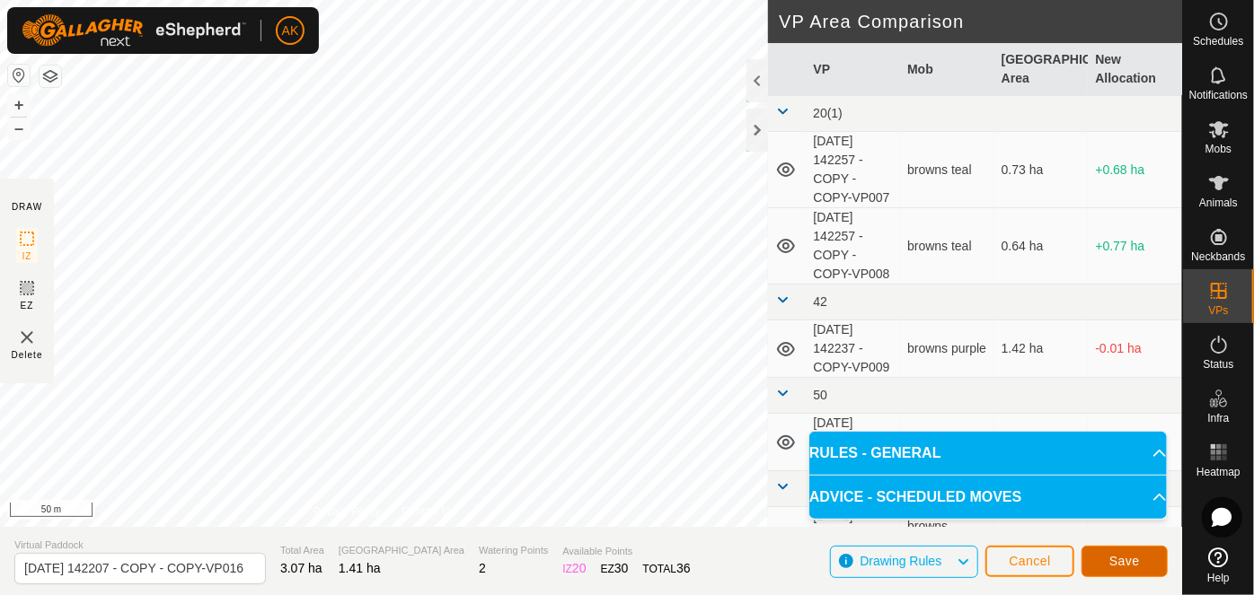
click at [1131, 560] on span "Save" at bounding box center [1124, 561] width 31 height 14
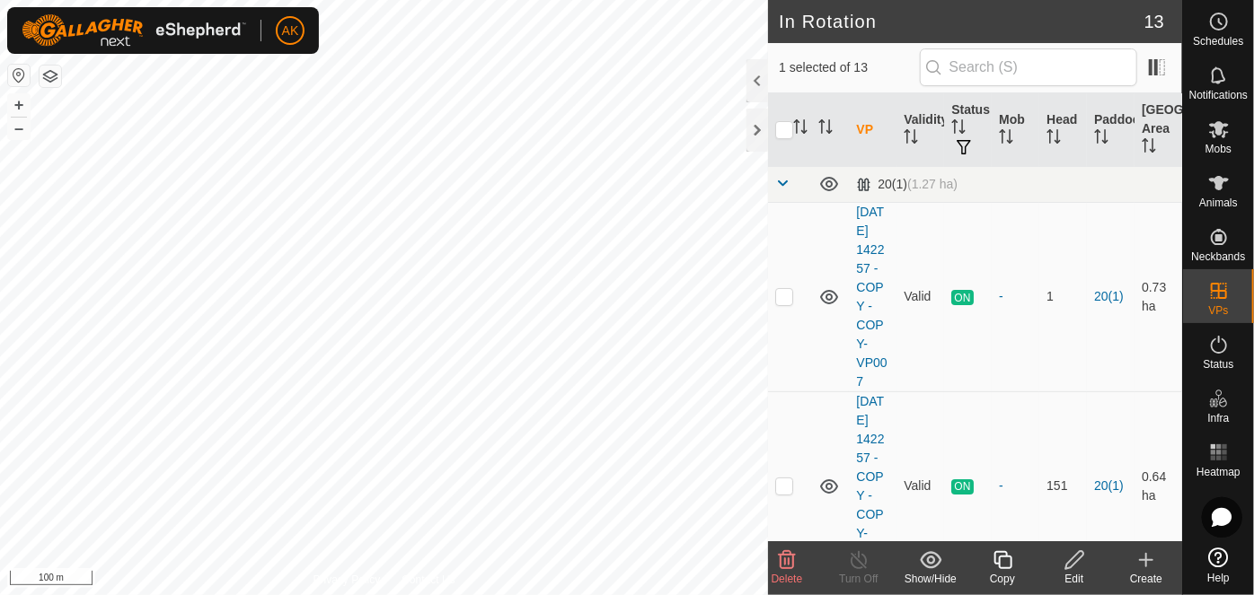
click at [795, 563] on icon at bounding box center [787, 561] width 22 height 22
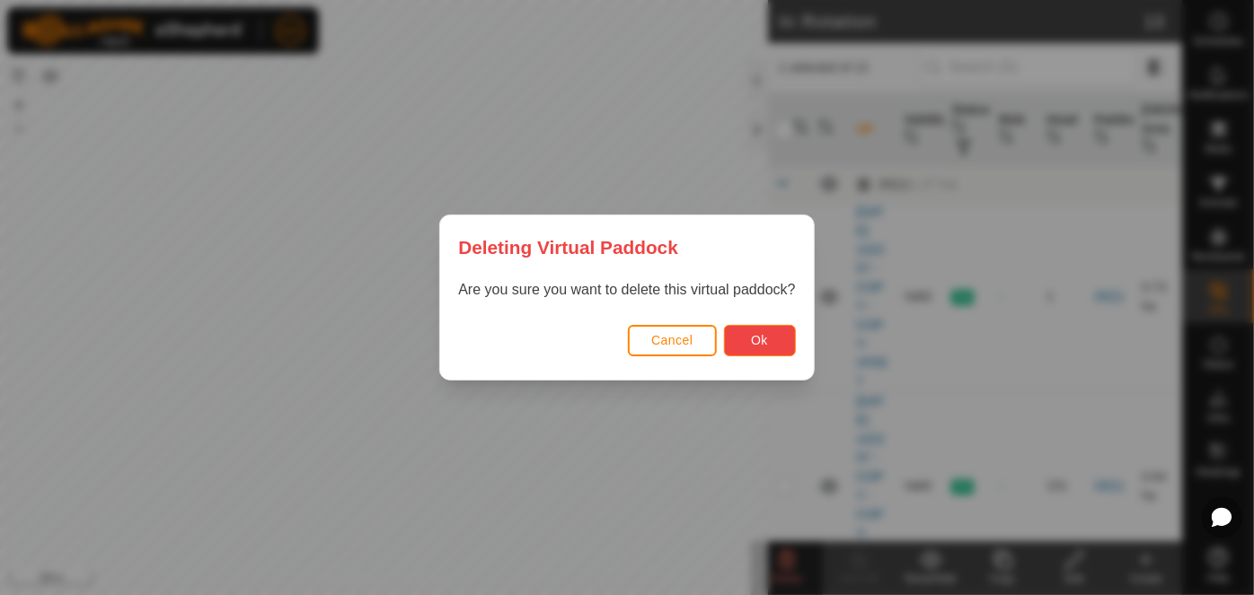
click at [761, 339] on span "Ok" at bounding box center [759, 340] width 17 height 14
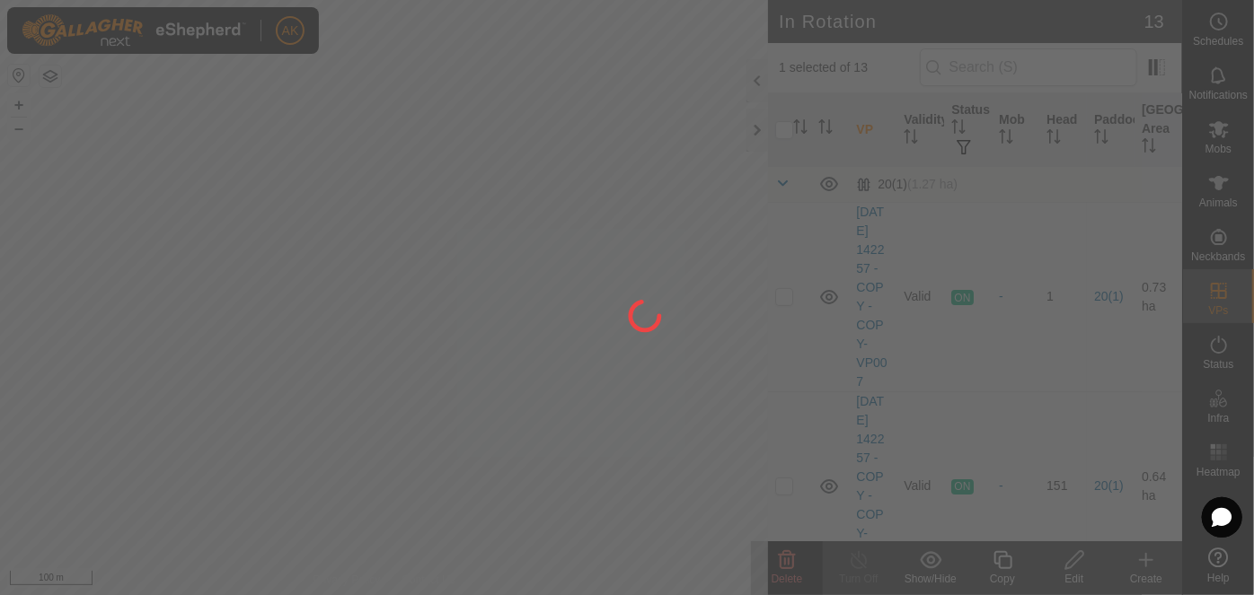
checkbox input "false"
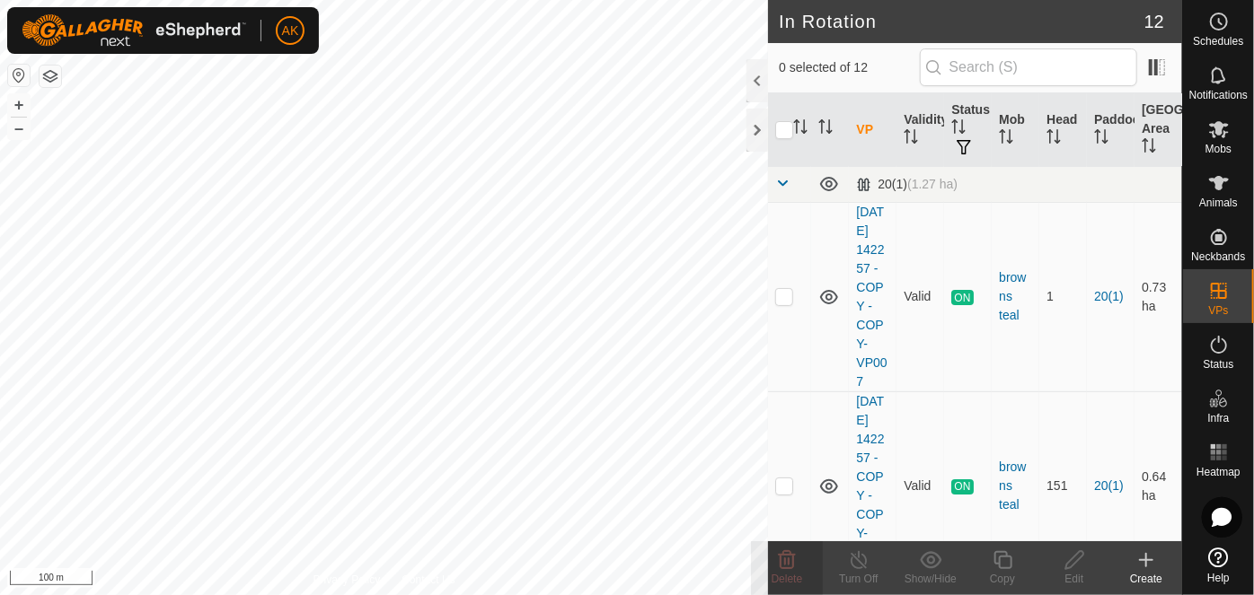
checkbox input "true"
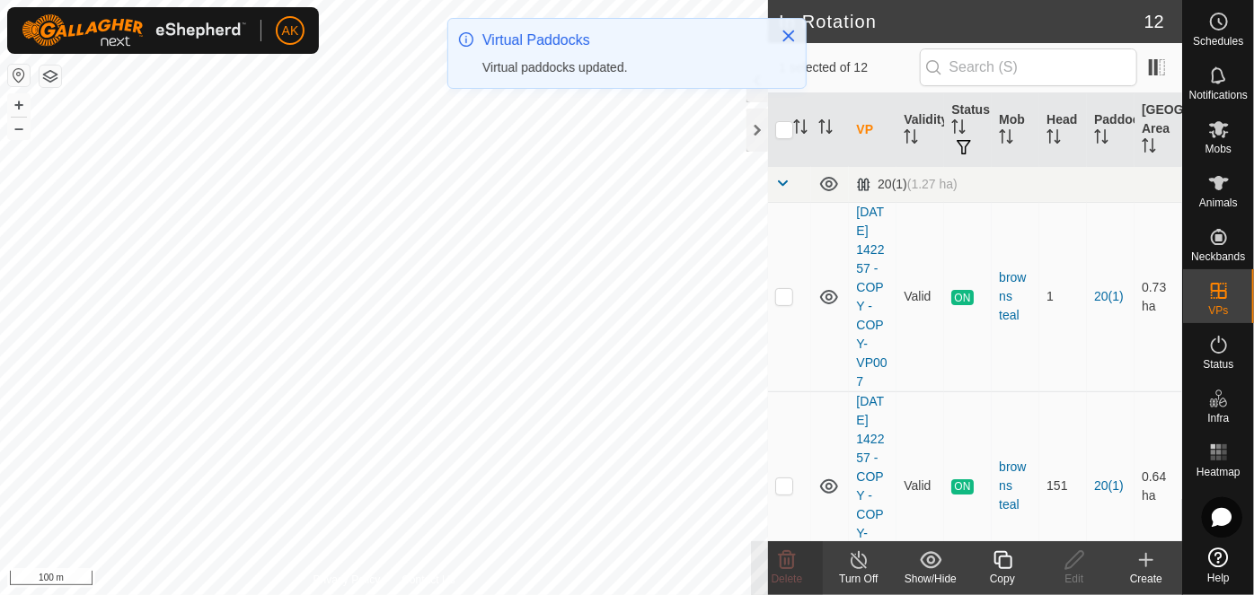
click at [1000, 563] on icon at bounding box center [1002, 561] width 22 height 22
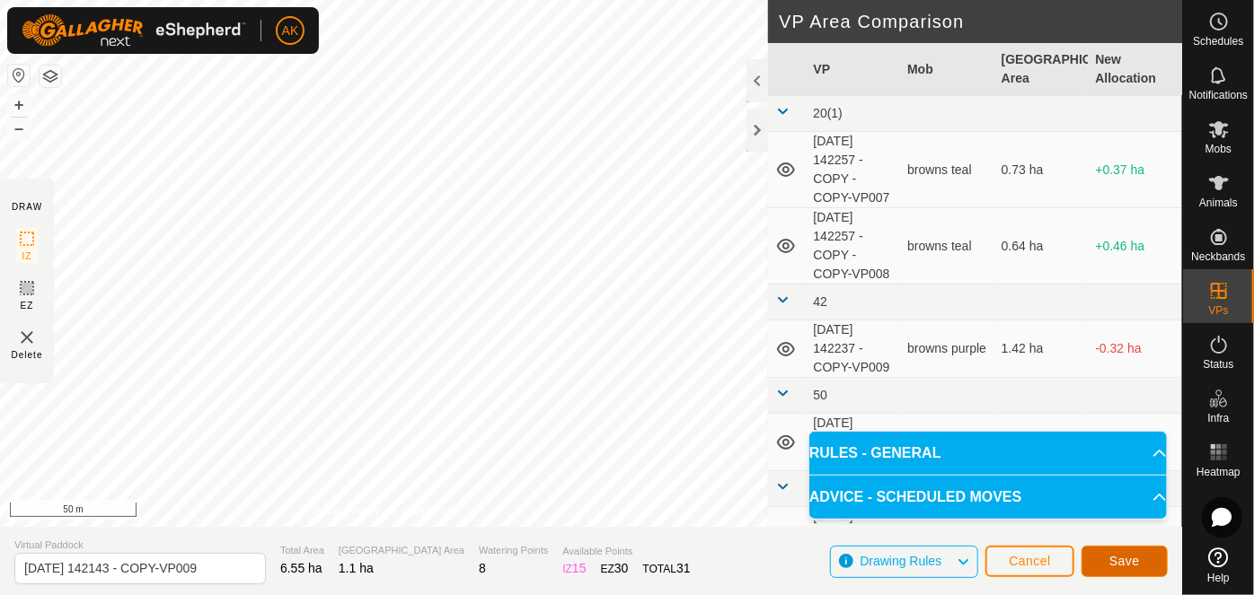
click at [1118, 567] on span "Save" at bounding box center [1124, 561] width 31 height 14
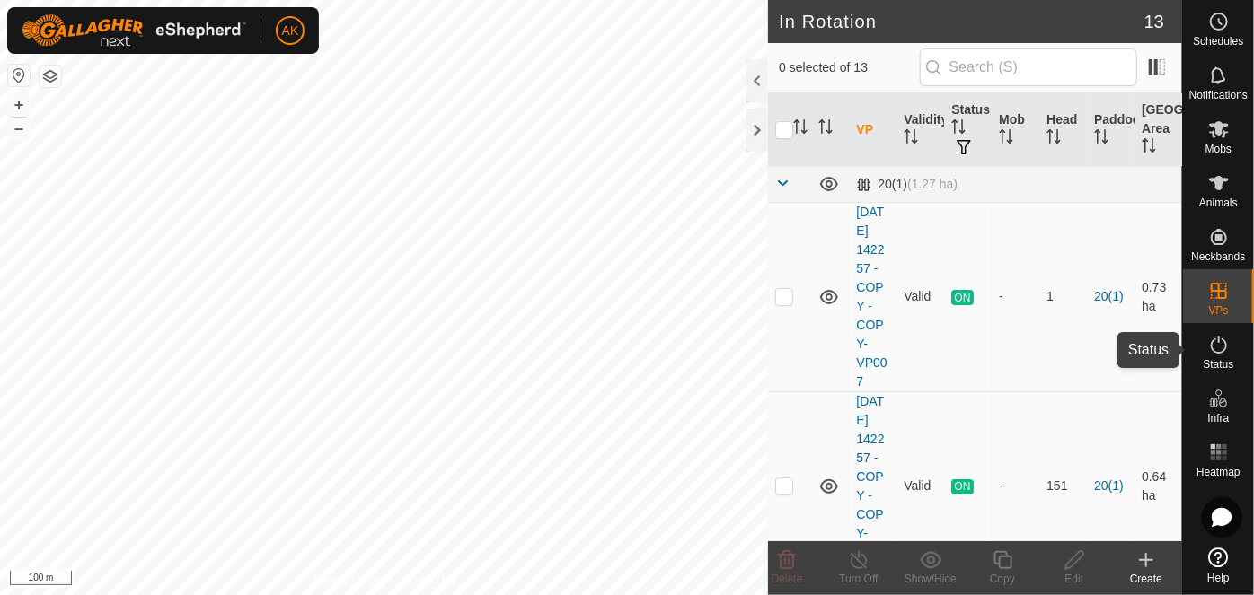
click at [1218, 345] on icon at bounding box center [1219, 345] width 22 height 22
checkbox input "true"
checkbox input "false"
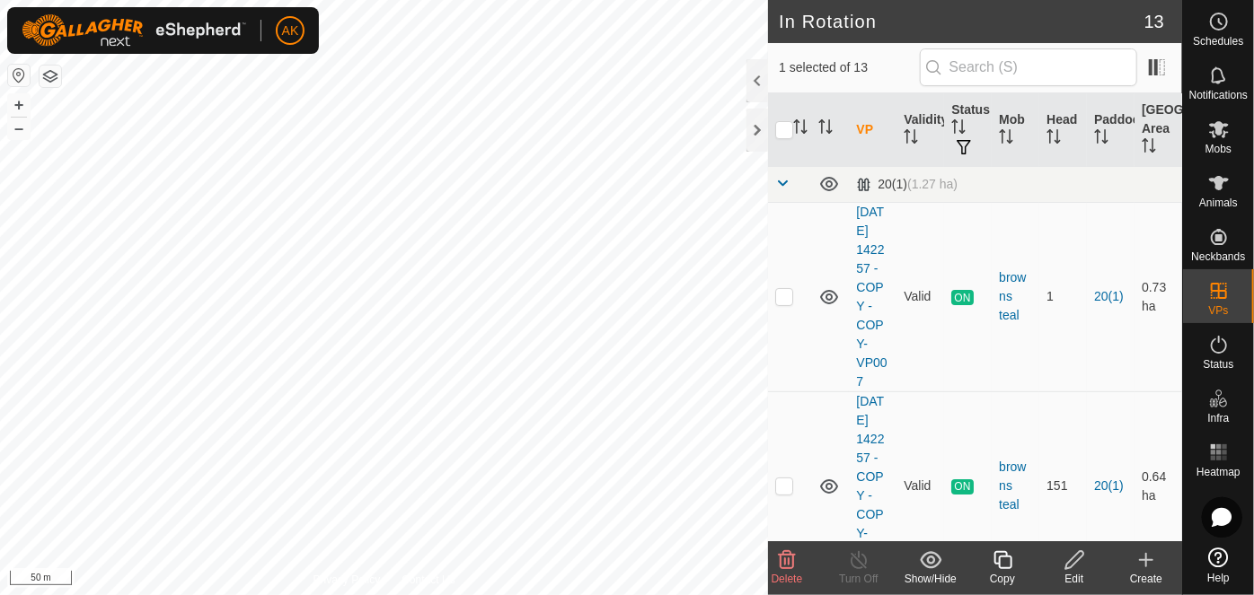
click at [1072, 560] on icon at bounding box center [1074, 561] width 22 height 22
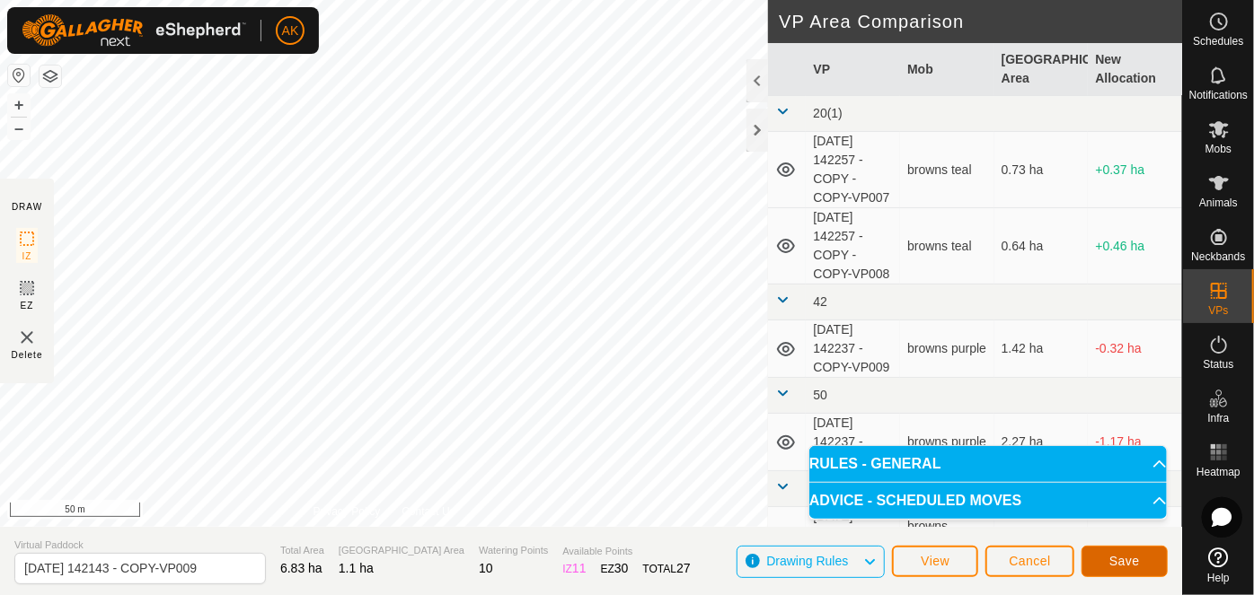
click at [1134, 567] on span "Save" at bounding box center [1124, 561] width 31 height 14
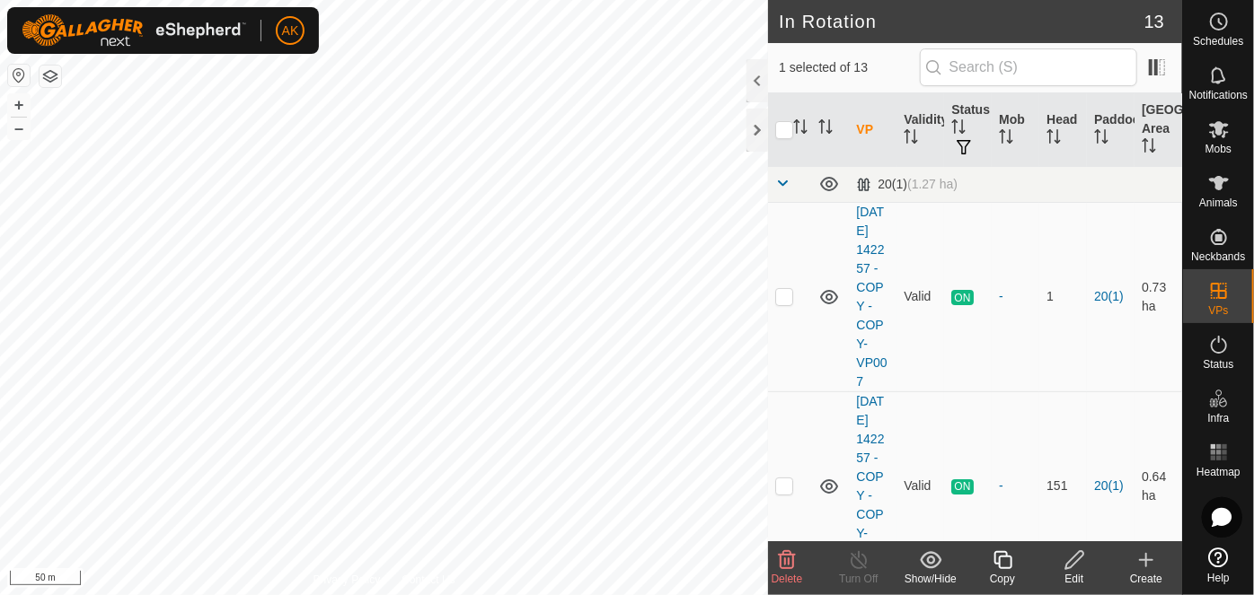
click at [785, 559] on icon at bounding box center [787, 560] width 17 height 18
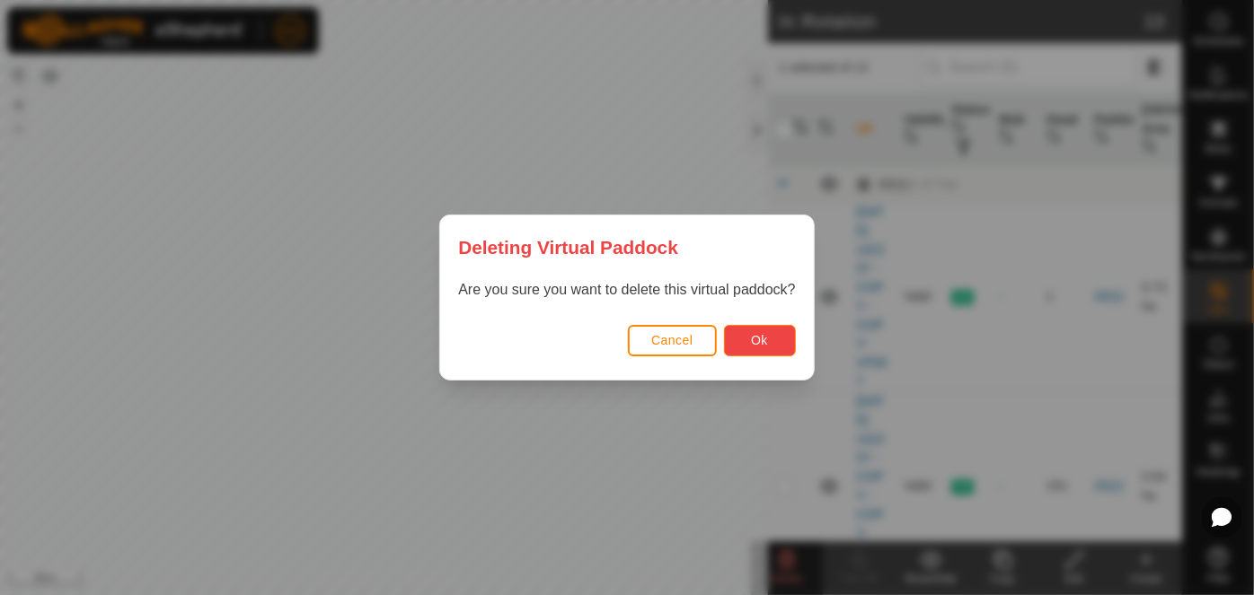
click at [770, 350] on button "Ok" at bounding box center [760, 340] width 72 height 31
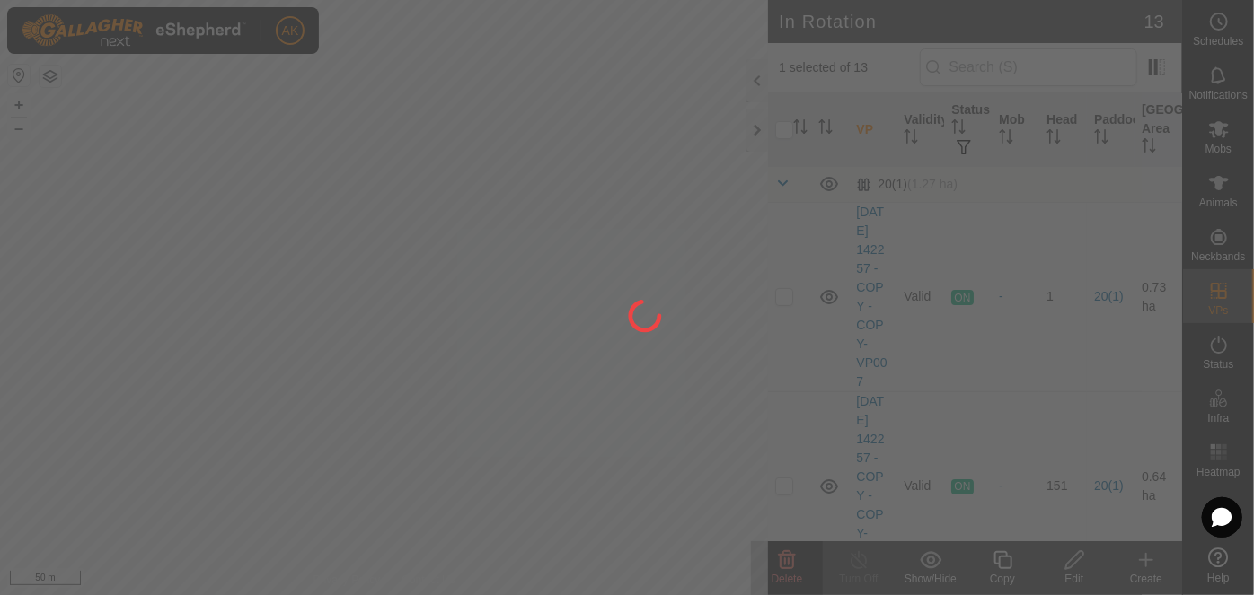
checkbox input "false"
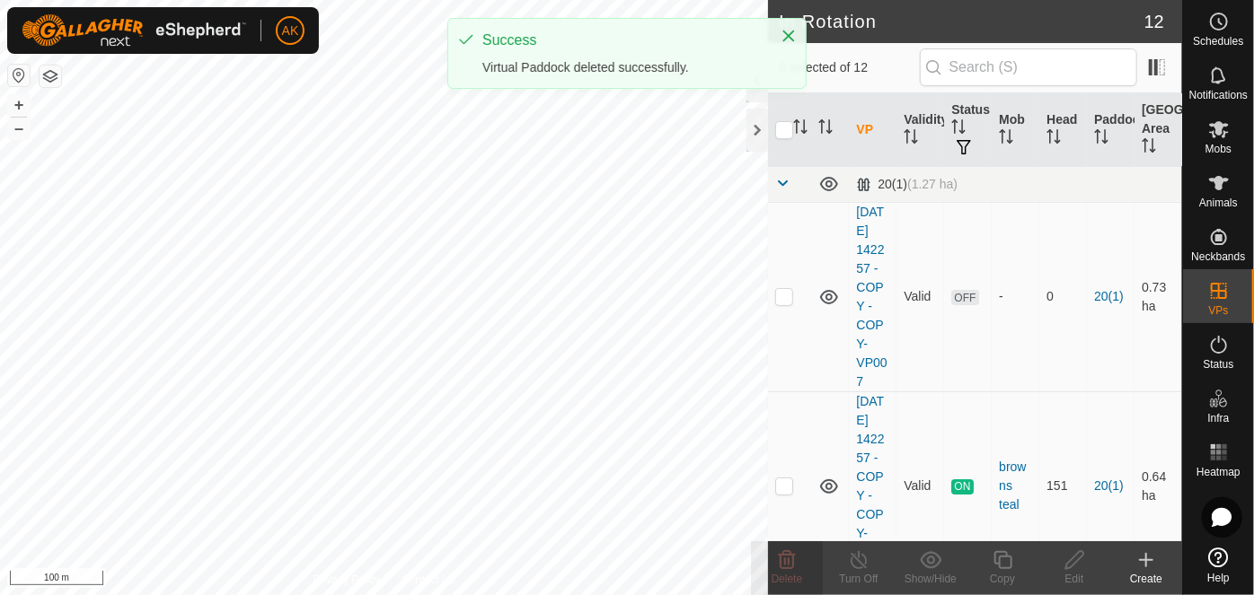
checkbox input "true"
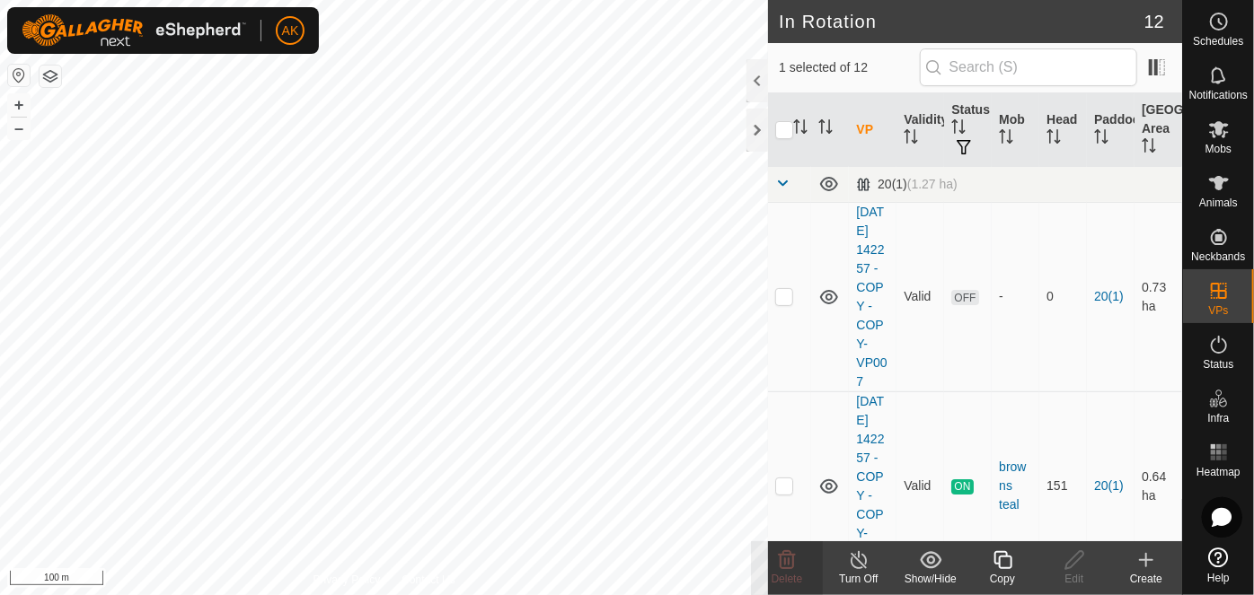
click at [1005, 565] on icon at bounding box center [1002, 561] width 22 height 22
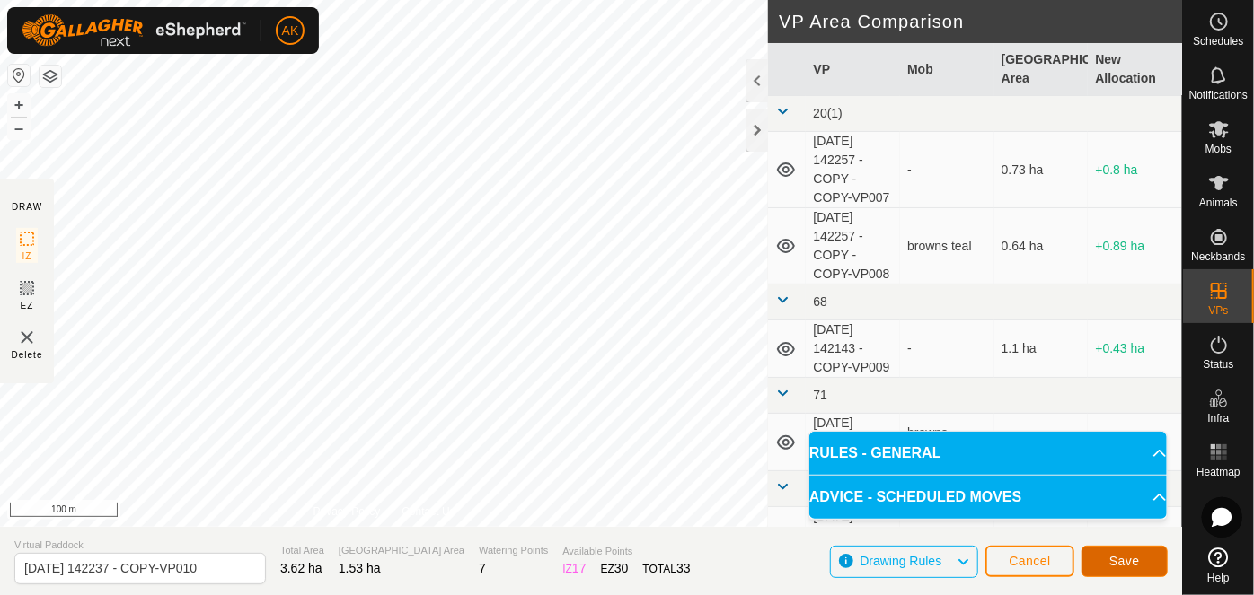
click at [1115, 559] on span "Save" at bounding box center [1124, 561] width 31 height 14
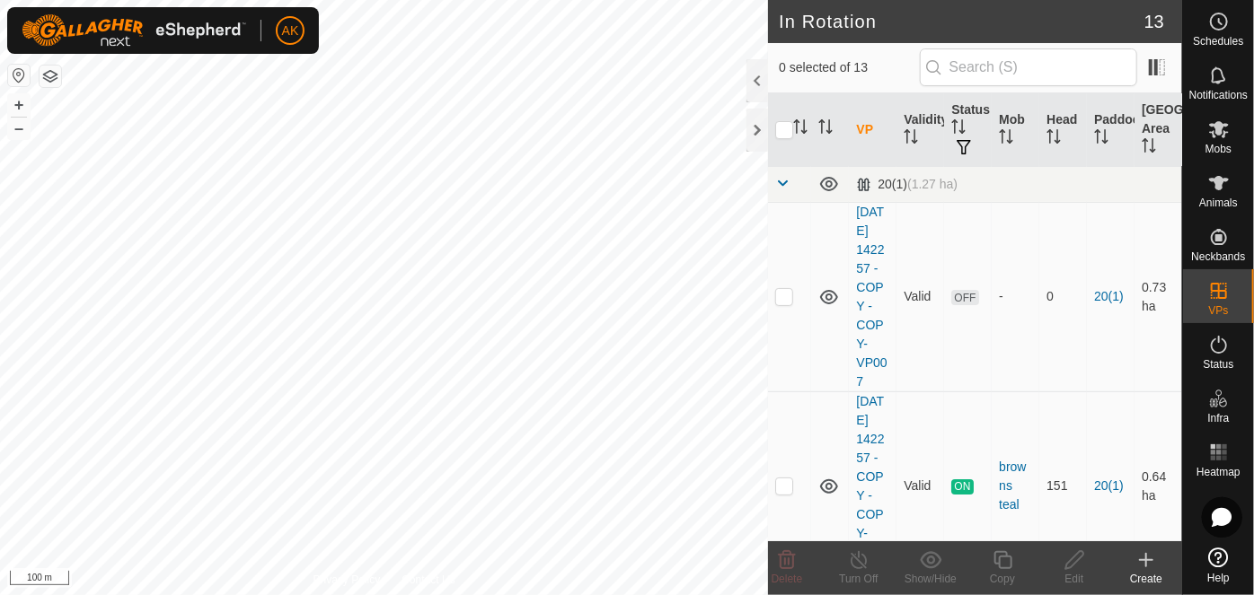
checkbox input "true"
click at [1074, 559] on icon at bounding box center [1074, 561] width 22 height 22
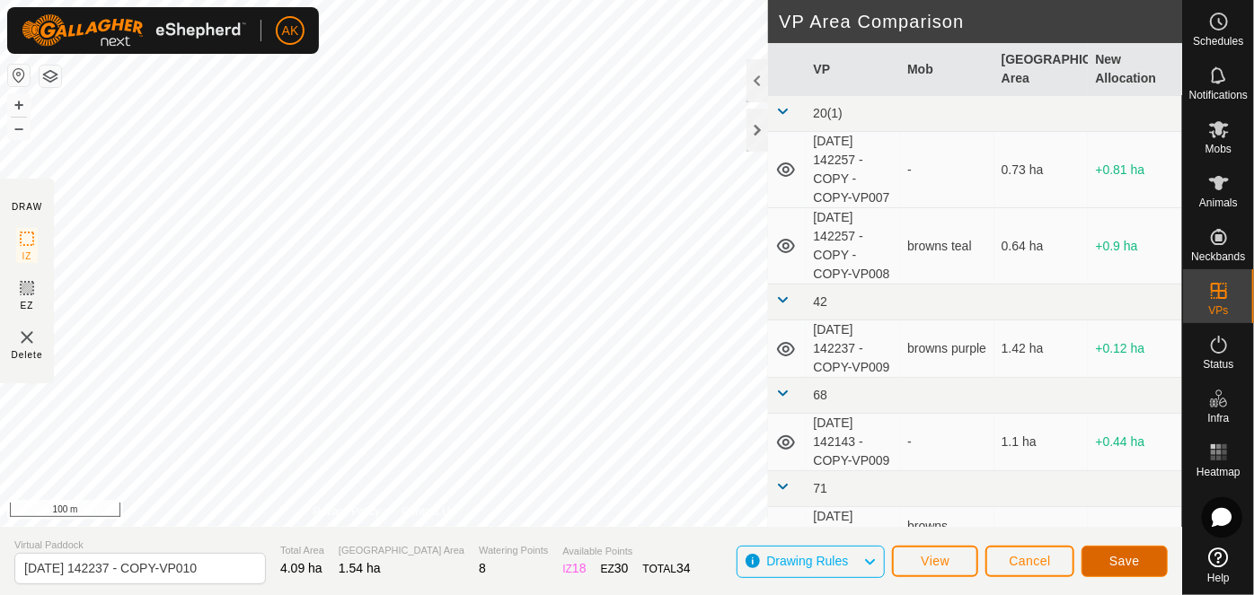
click at [1124, 568] on button "Save" at bounding box center [1124, 561] width 86 height 31
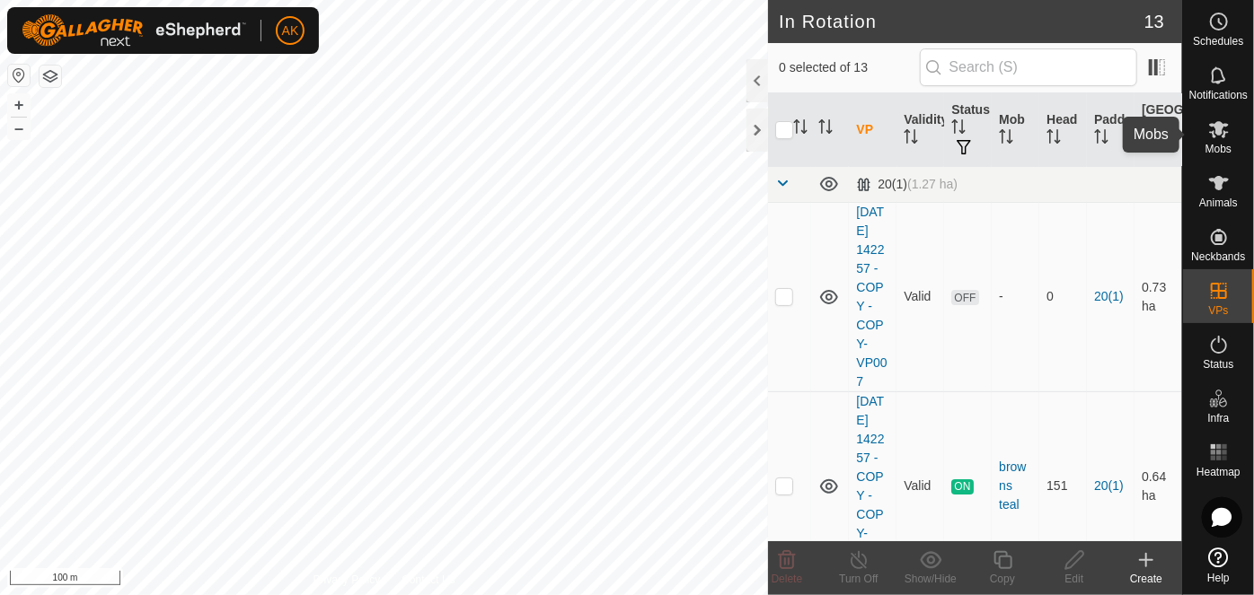
click at [1218, 128] on icon at bounding box center [1219, 129] width 20 height 17
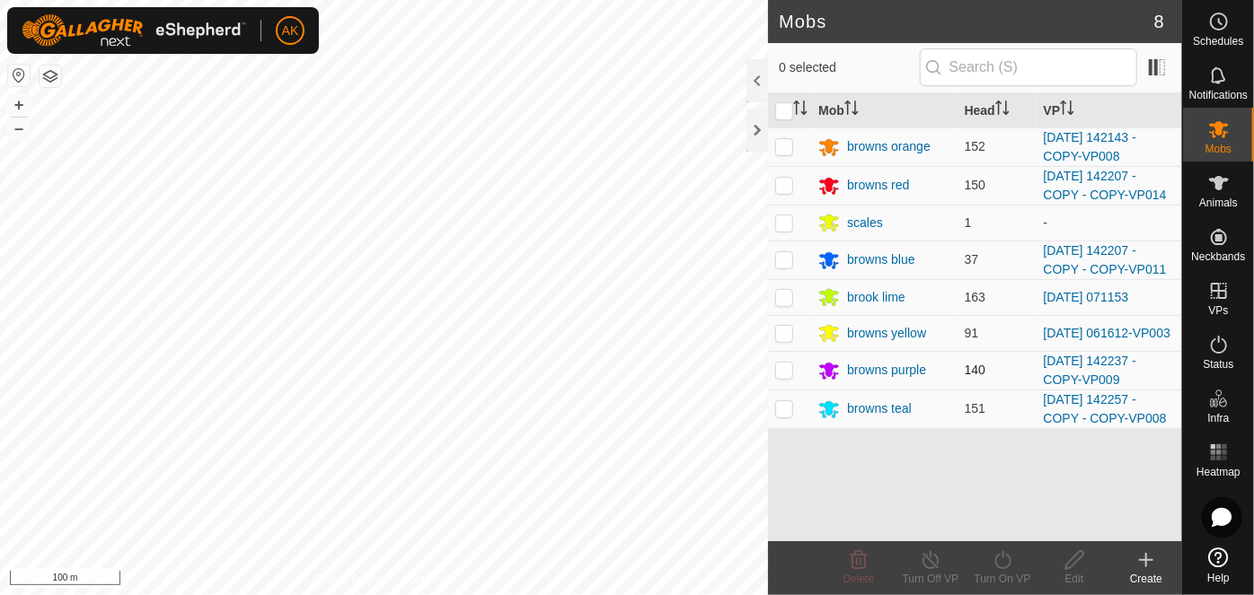
click at [783, 376] on p-checkbox at bounding box center [784, 370] width 18 height 14
checkbox input "true"
click at [999, 558] on icon at bounding box center [1002, 561] width 22 height 22
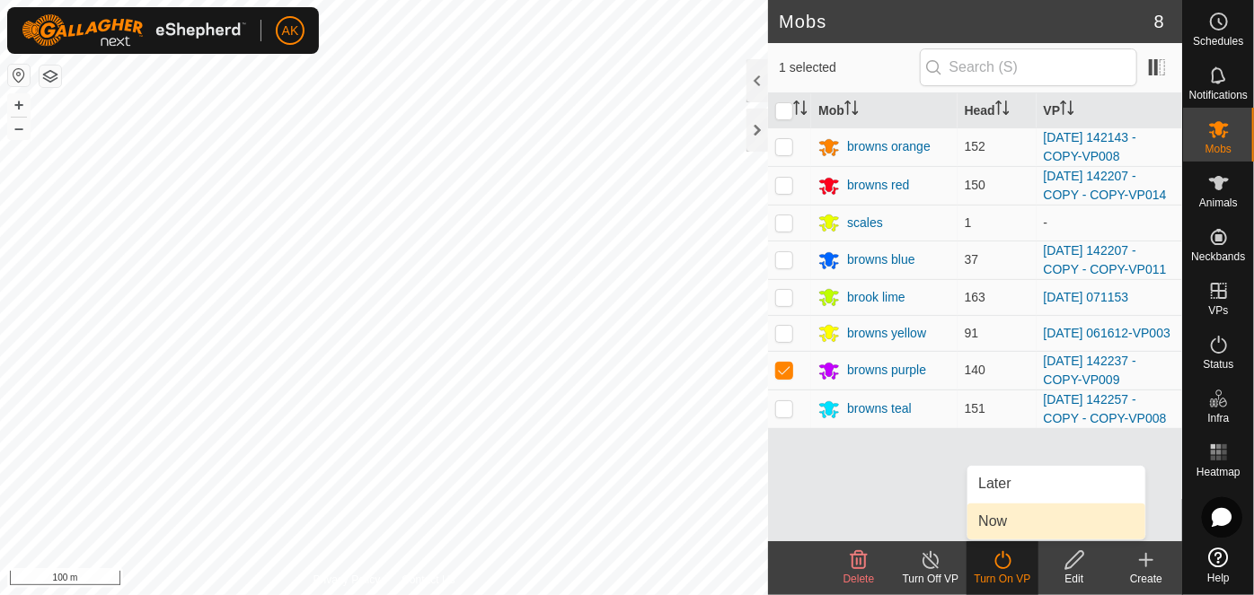
click at [998, 521] on link "Now" at bounding box center [1056, 522] width 178 height 36
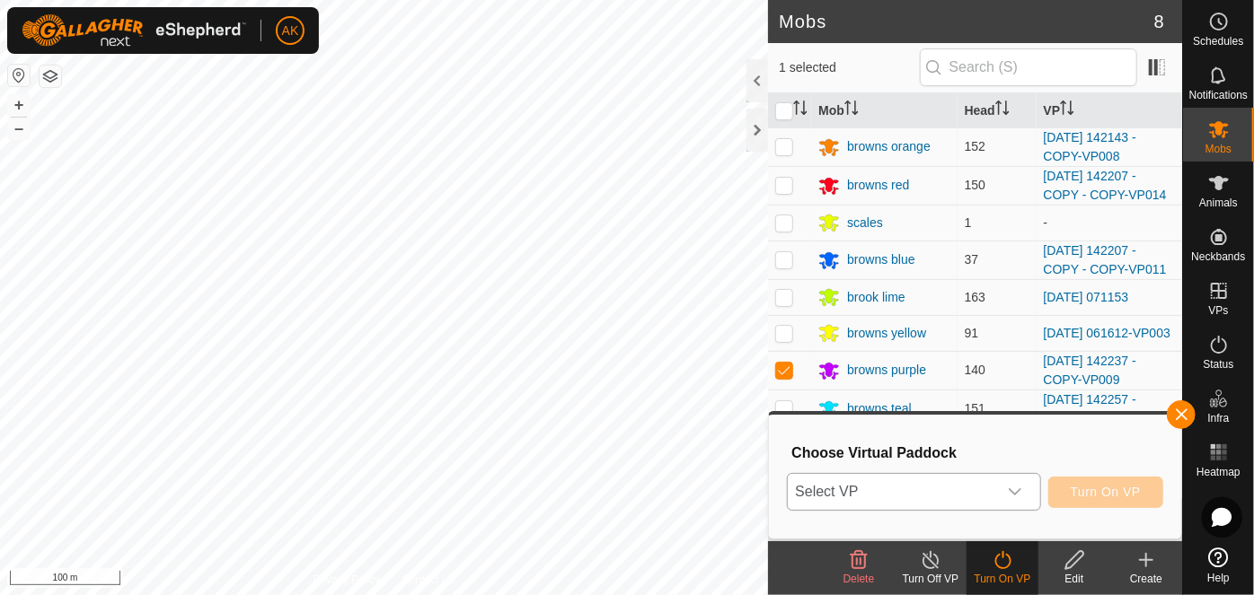
click at [990, 494] on span "Select VP" at bounding box center [892, 492] width 208 height 36
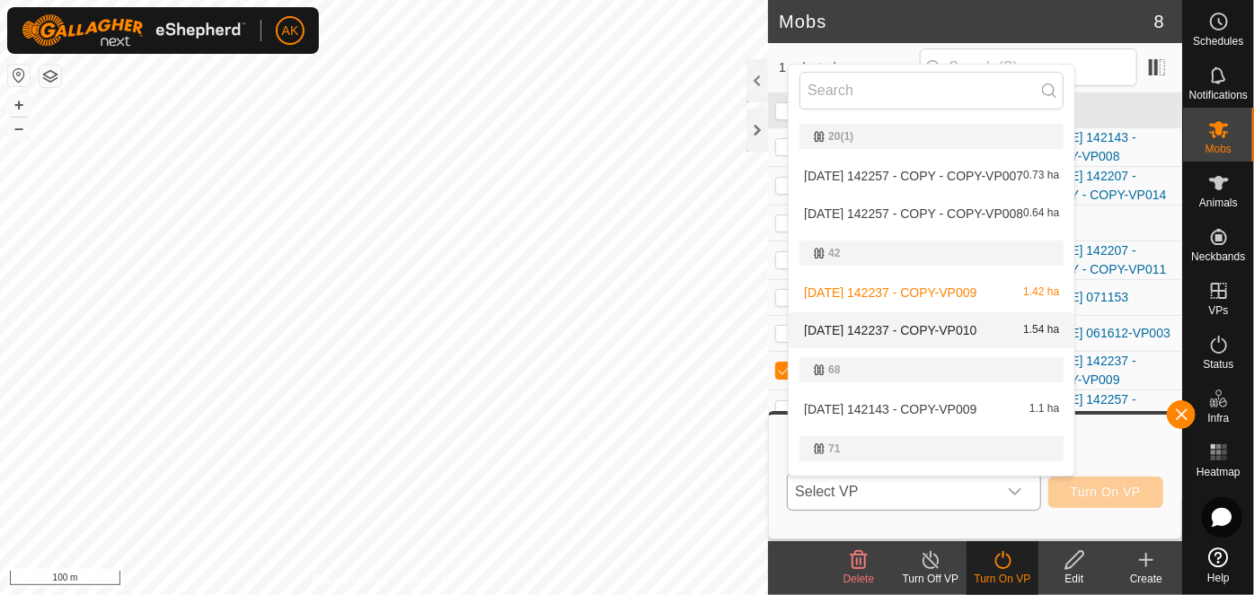
click at [929, 331] on li "[DATE] 142237 - COPY-VP010 1.54 ha" at bounding box center [931, 330] width 286 height 36
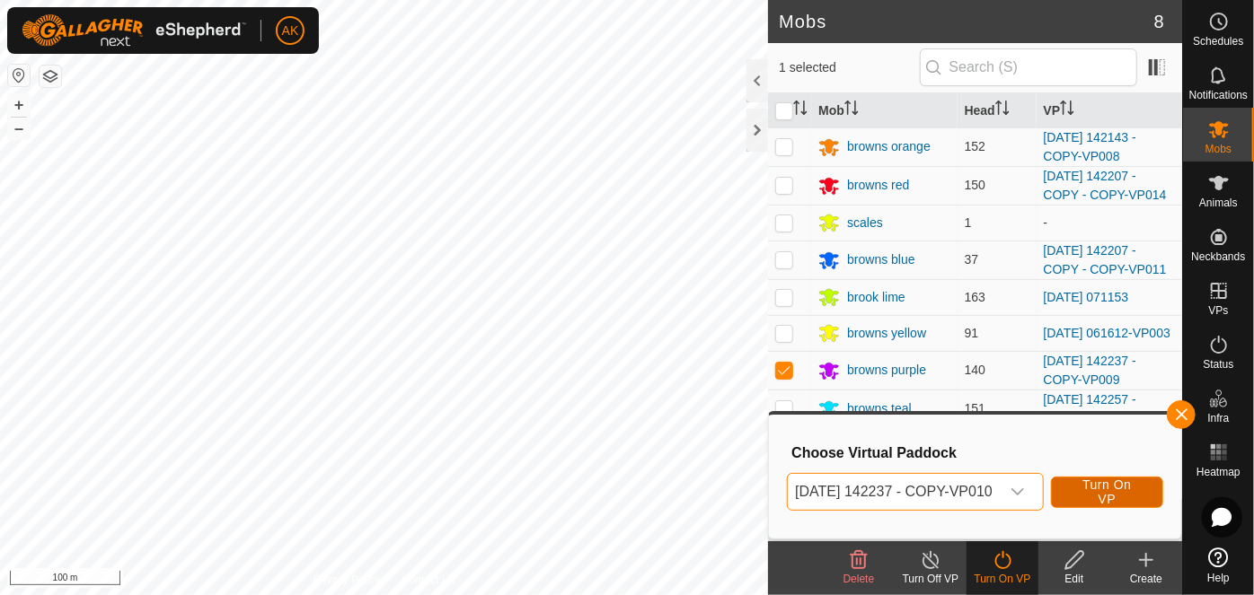
click at [1125, 499] on span "Turn On VP" at bounding box center [1106, 492] width 67 height 29
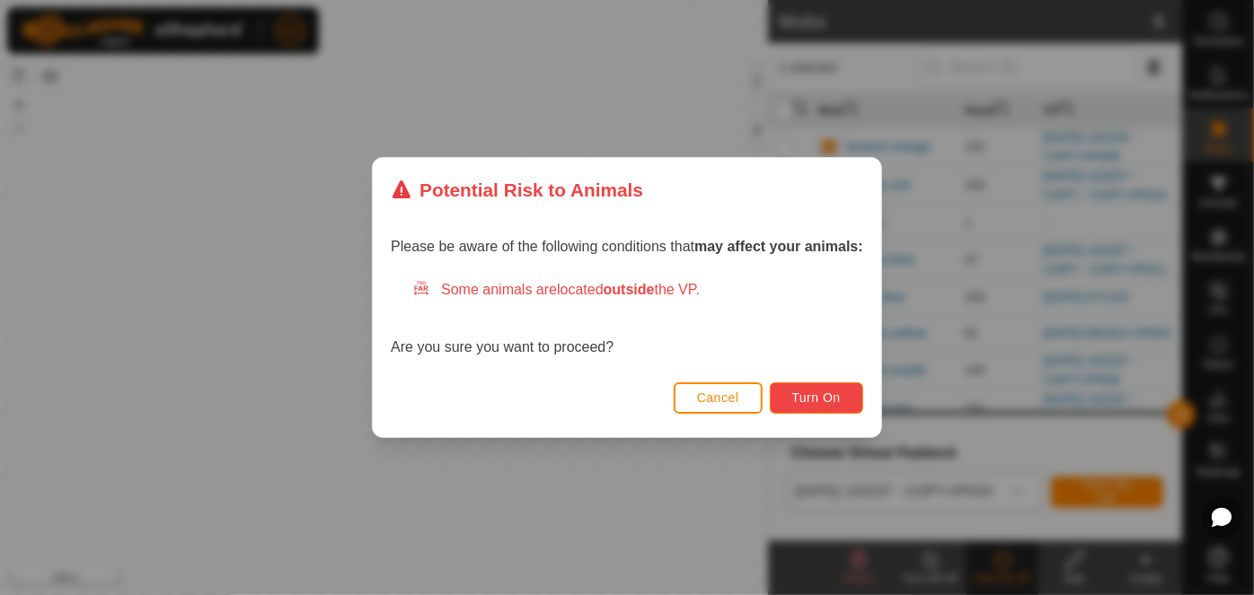
click at [818, 401] on span "Turn On" at bounding box center [816, 398] width 48 height 14
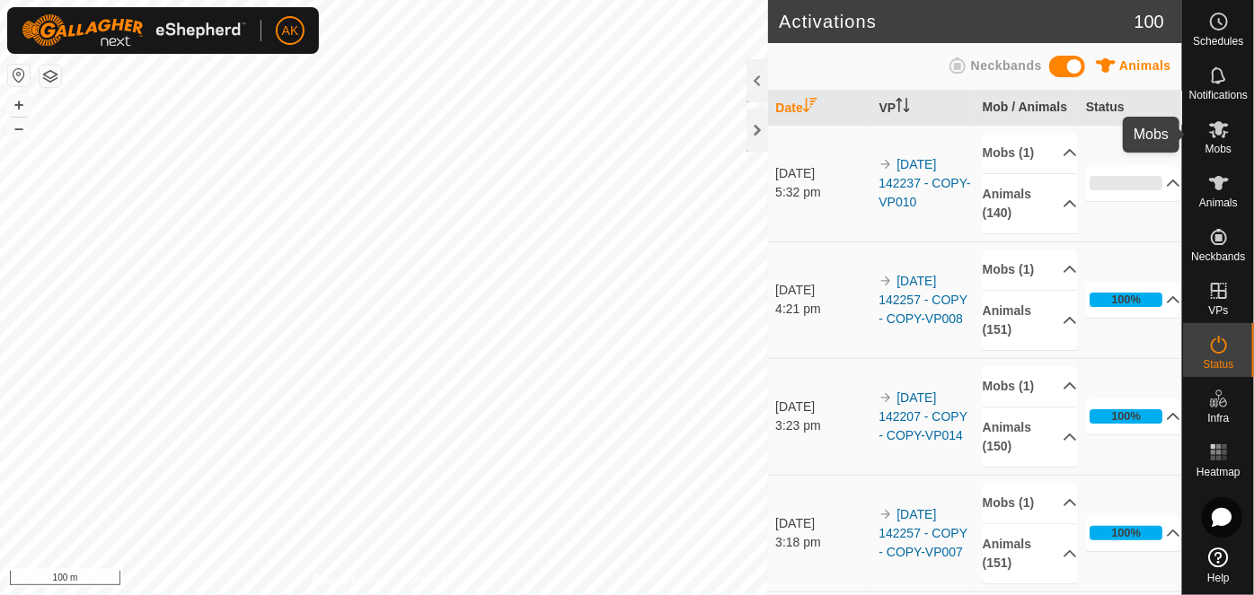
click at [1220, 137] on icon at bounding box center [1219, 130] width 22 height 22
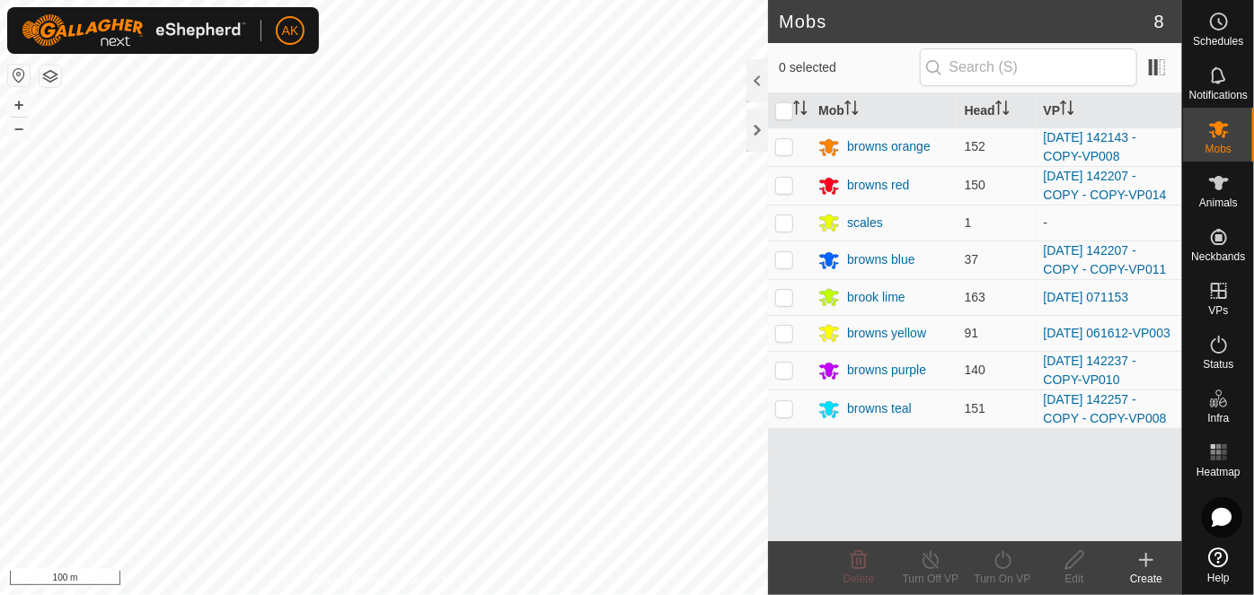
click at [786, 145] on p-checkbox at bounding box center [784, 146] width 18 height 14
checkbox input "true"
click at [1000, 560] on icon at bounding box center [1002, 561] width 22 height 22
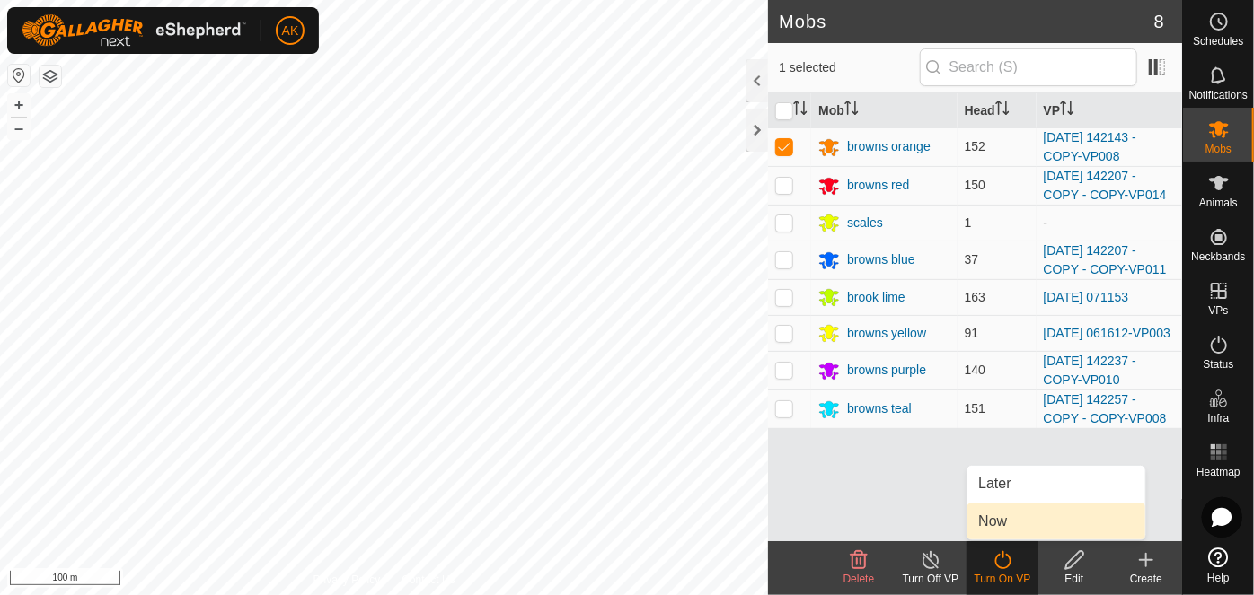
click at [997, 513] on link "Now" at bounding box center [1056, 522] width 178 height 36
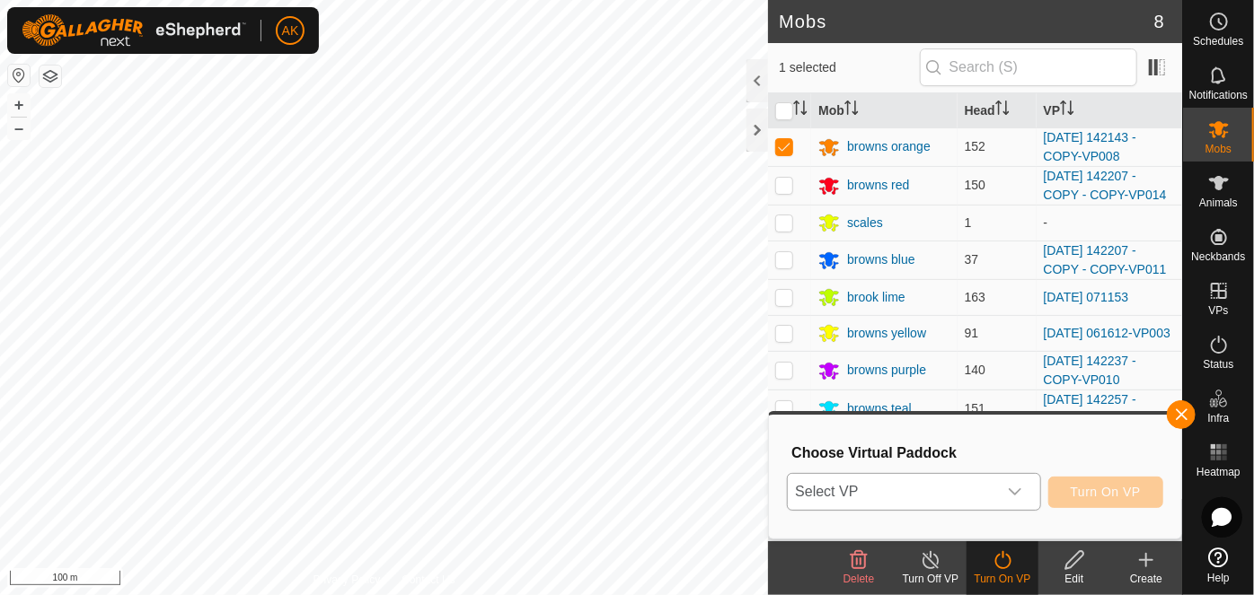
click at [907, 489] on span "Select VP" at bounding box center [892, 492] width 208 height 36
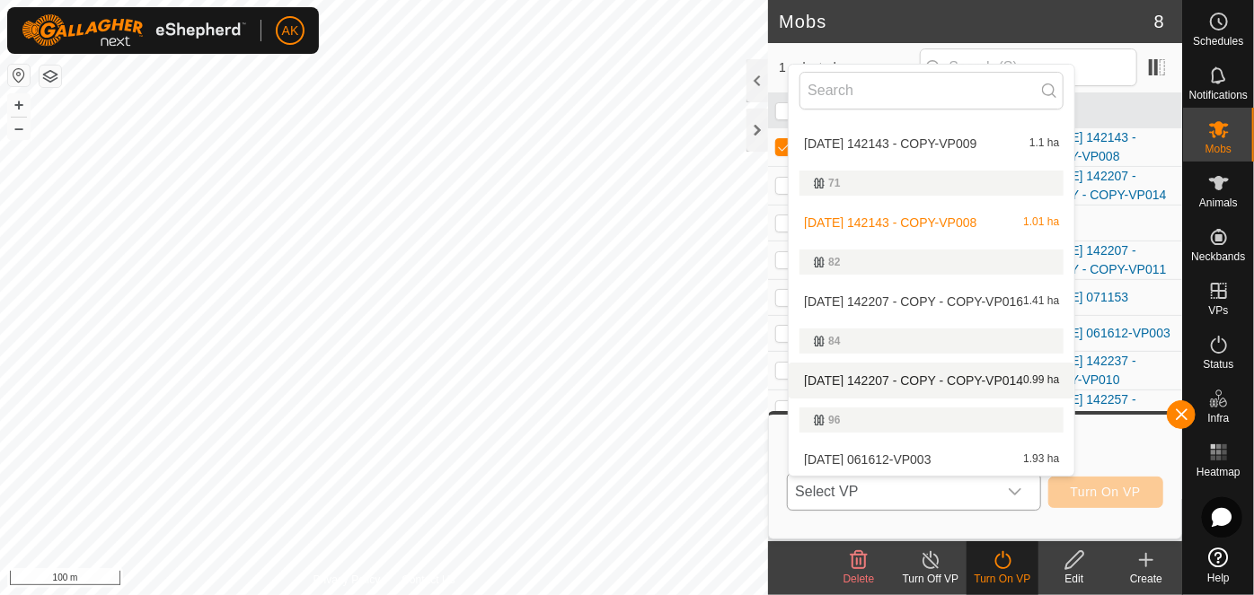
scroll to position [163, 0]
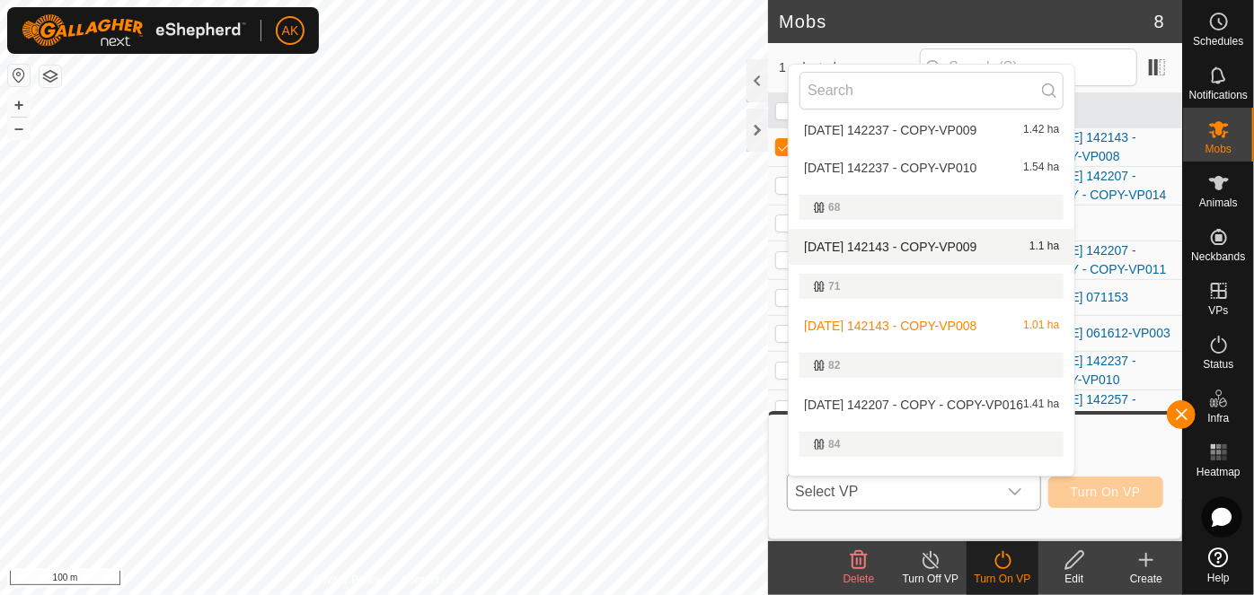
click at [888, 242] on li "[DATE] 142143 - COPY-VP009 1.1 ha" at bounding box center [931, 247] width 286 height 36
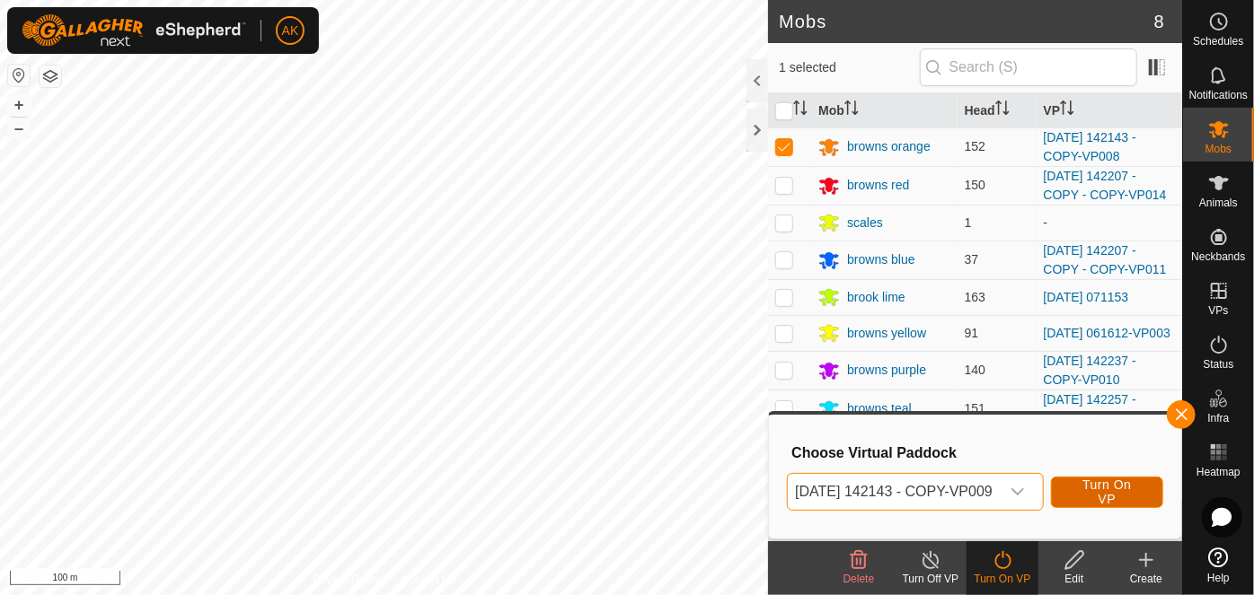
click at [1112, 495] on span "Turn On VP" at bounding box center [1106, 492] width 67 height 29
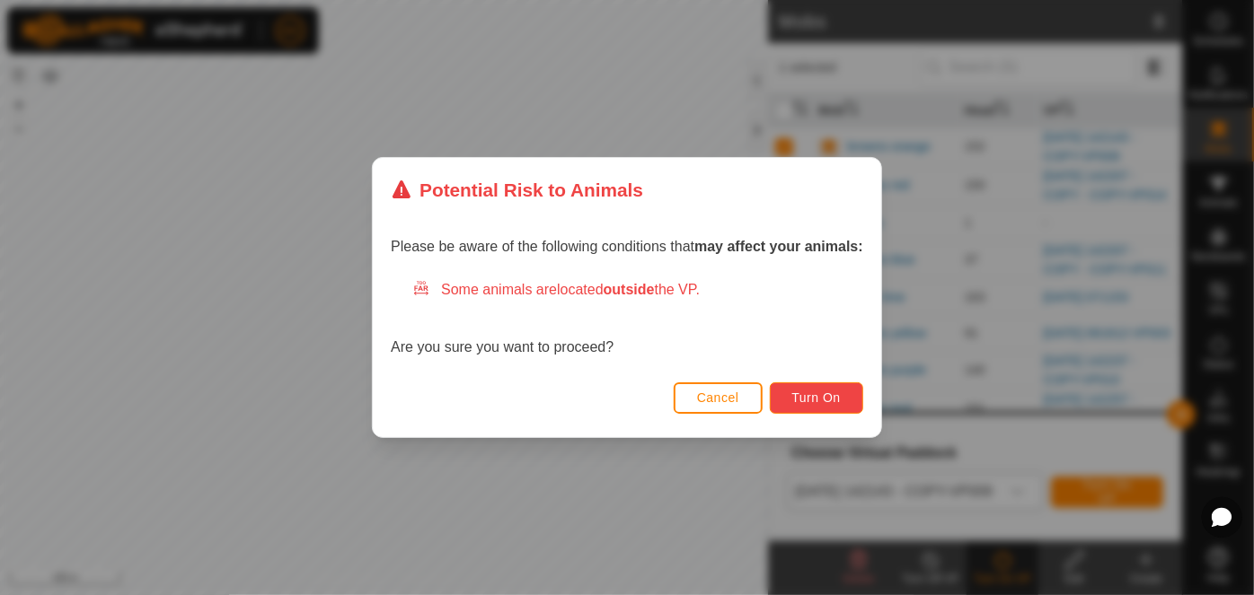
click at [840, 402] on span "Turn On" at bounding box center [816, 398] width 48 height 14
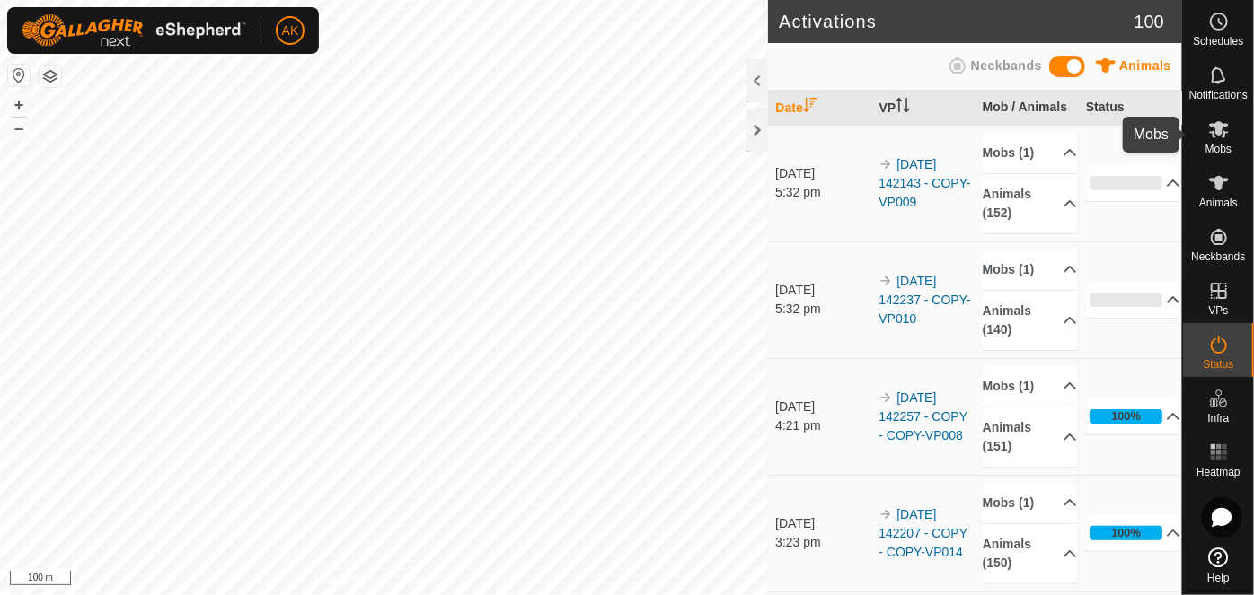
click at [1219, 125] on icon at bounding box center [1219, 129] width 20 height 17
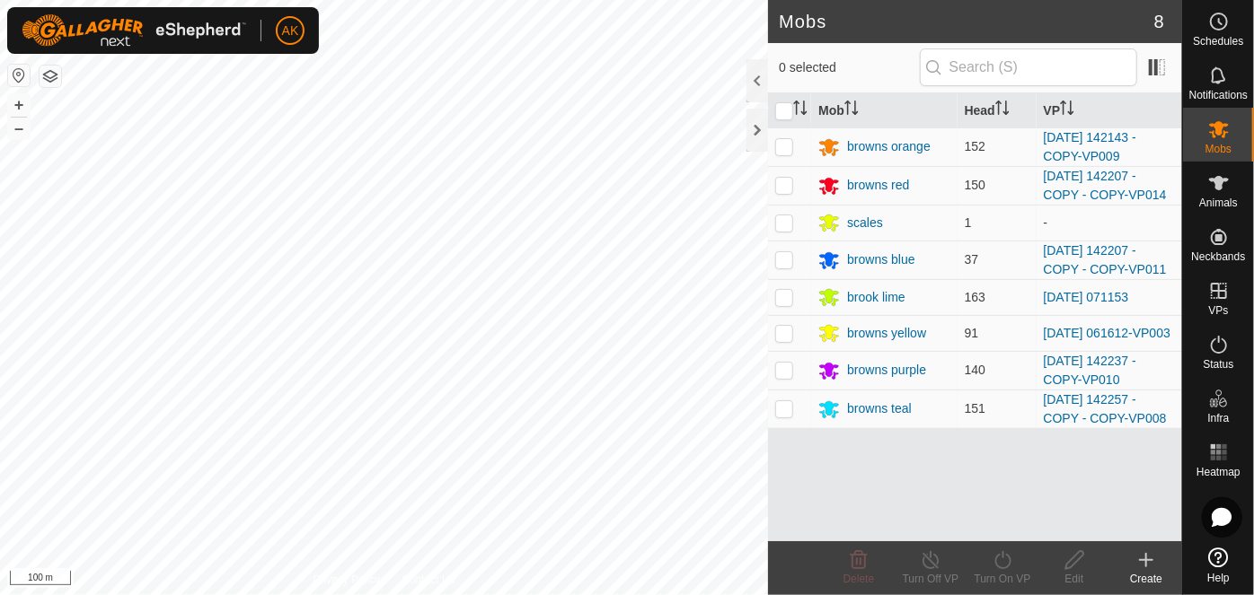
click at [783, 185] on p-checkbox at bounding box center [784, 185] width 18 height 14
checkbox input "true"
click at [1007, 564] on icon at bounding box center [1002, 561] width 22 height 22
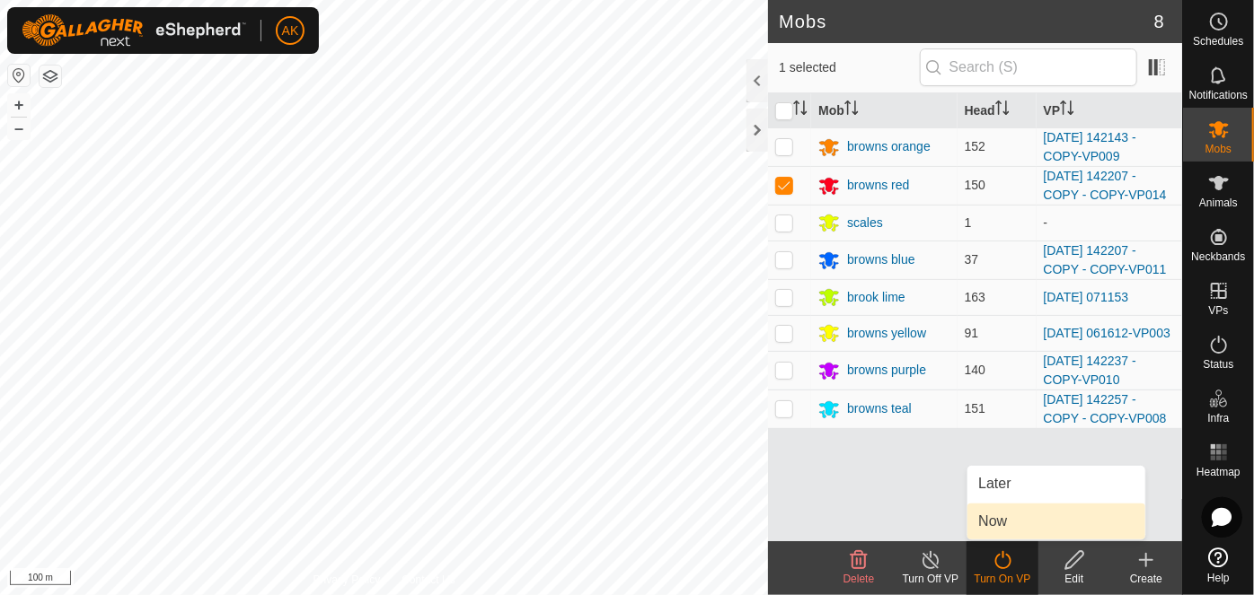
click at [1000, 517] on link "Now" at bounding box center [1056, 522] width 178 height 36
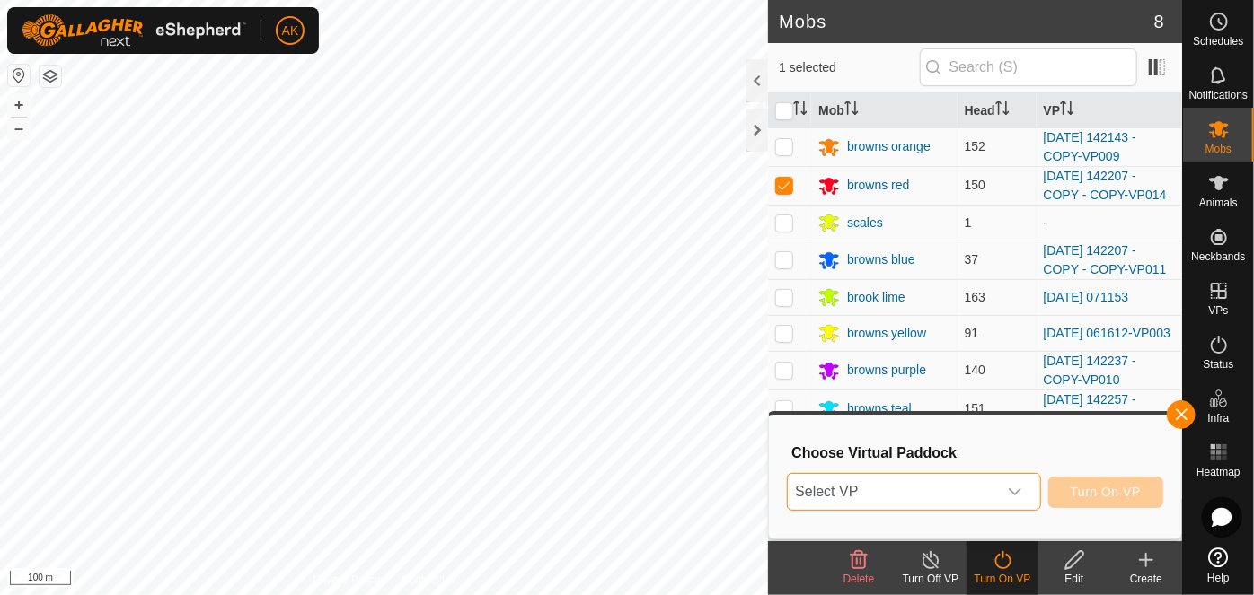
click at [875, 487] on span "Select VP" at bounding box center [892, 492] width 208 height 36
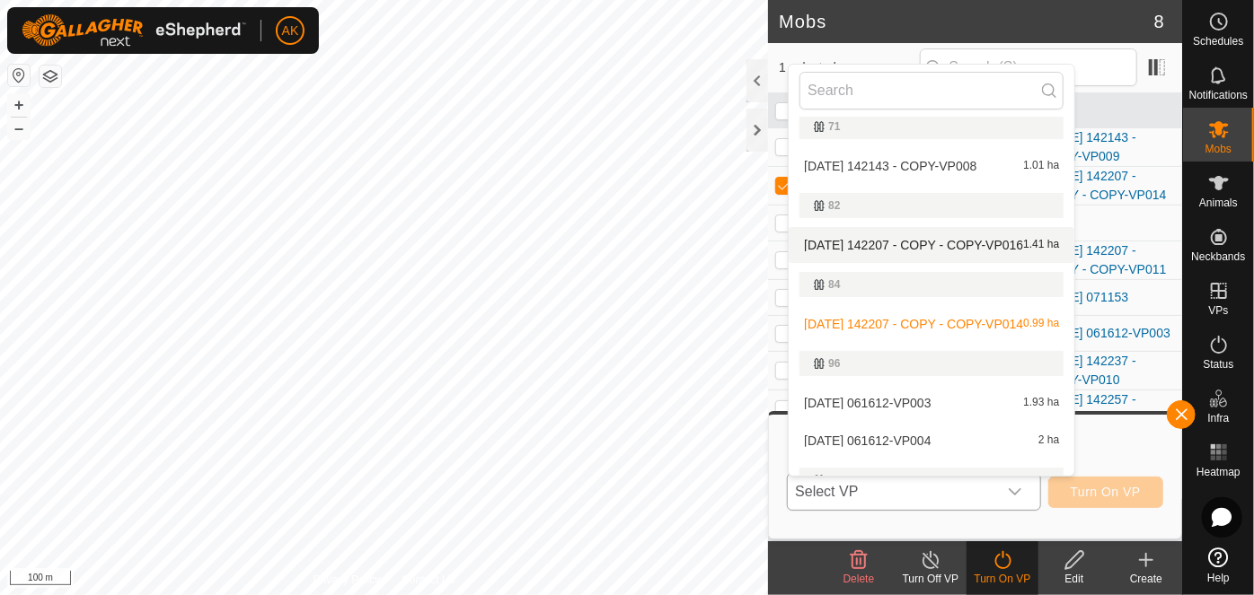
scroll to position [356, 0]
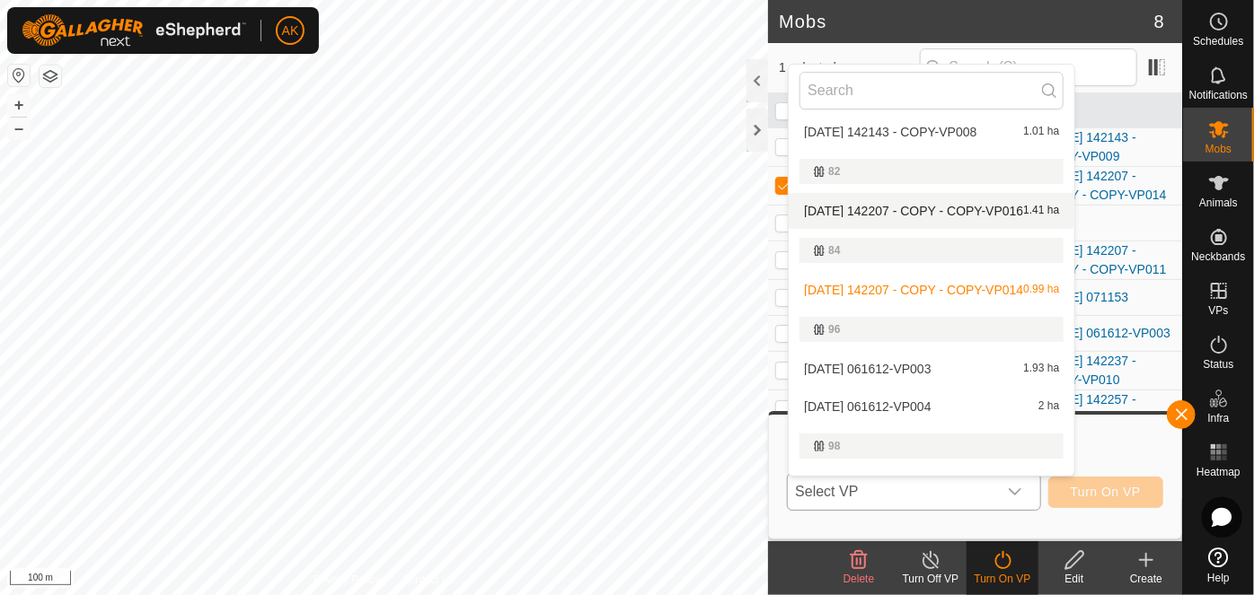
click at [864, 201] on li "[DATE] 142207 - COPY - COPY-VP016 1.41 ha" at bounding box center [931, 211] width 286 height 36
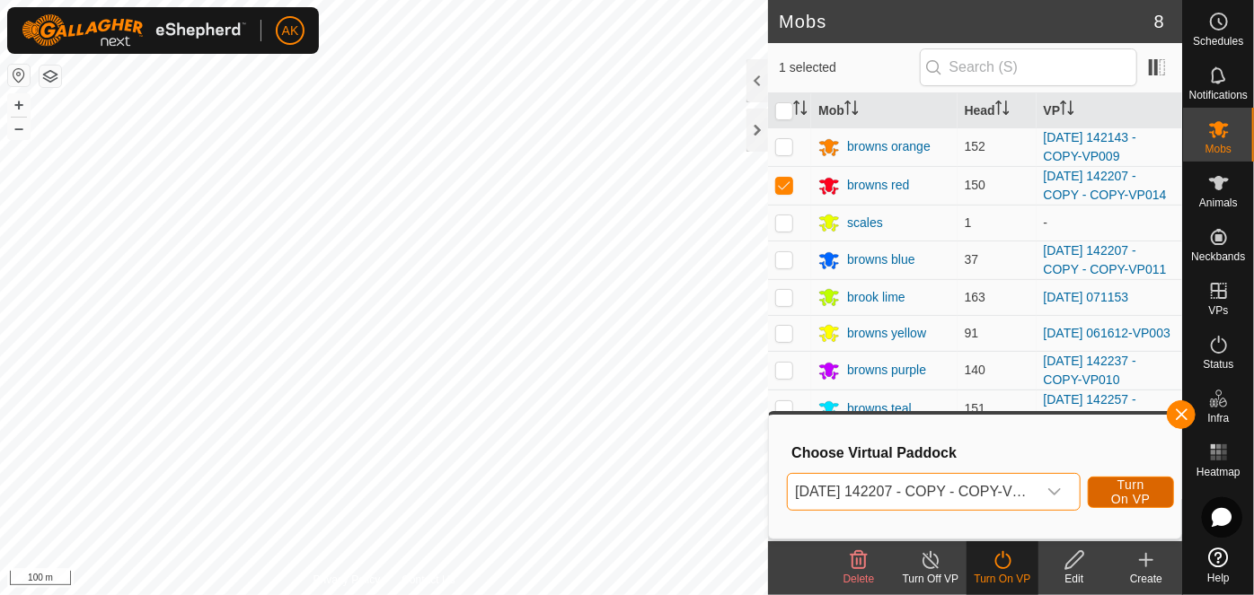
click at [1122, 488] on span "Turn On VP" at bounding box center [1130, 492] width 41 height 29
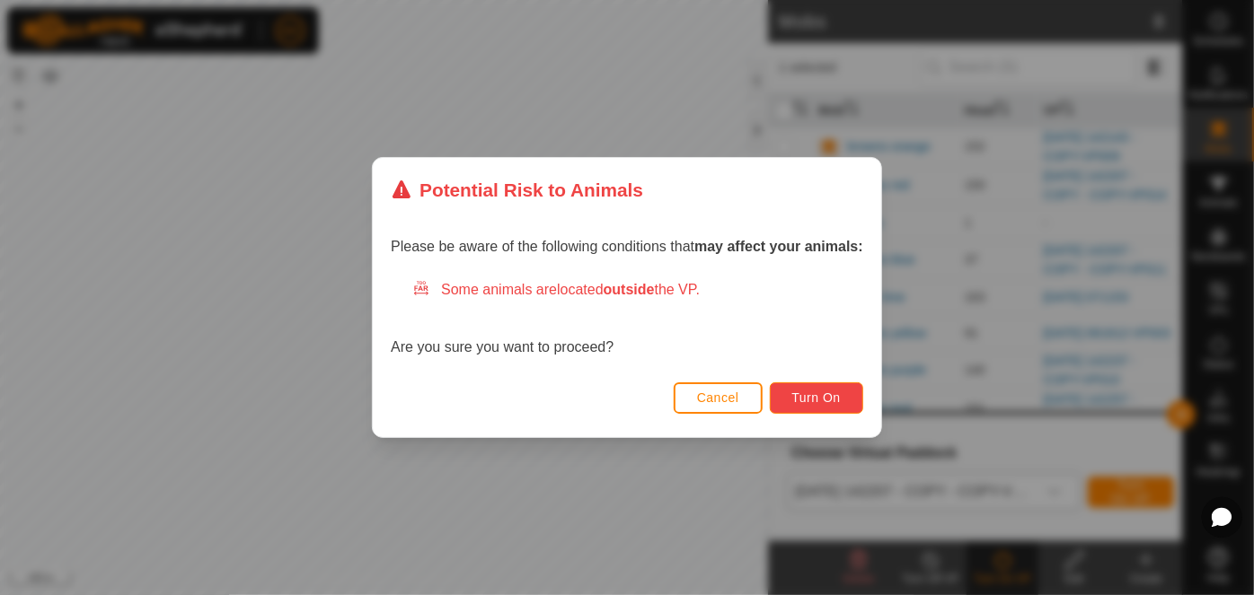
click at [811, 400] on span "Turn On" at bounding box center [816, 398] width 48 height 14
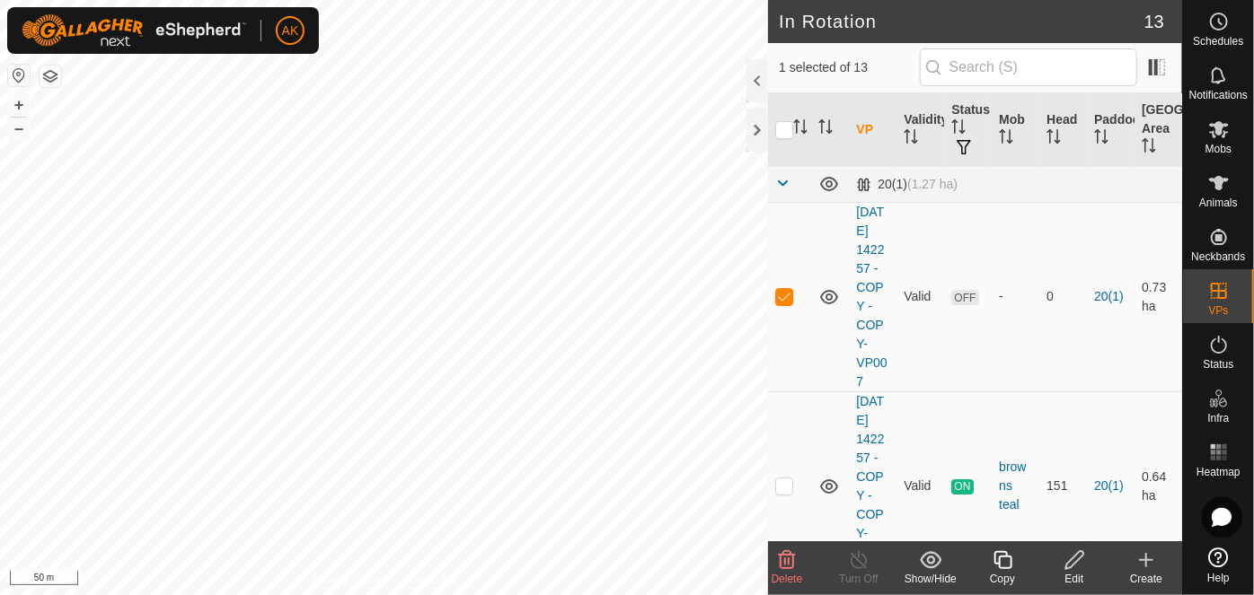
click at [789, 563] on icon at bounding box center [787, 560] width 17 height 18
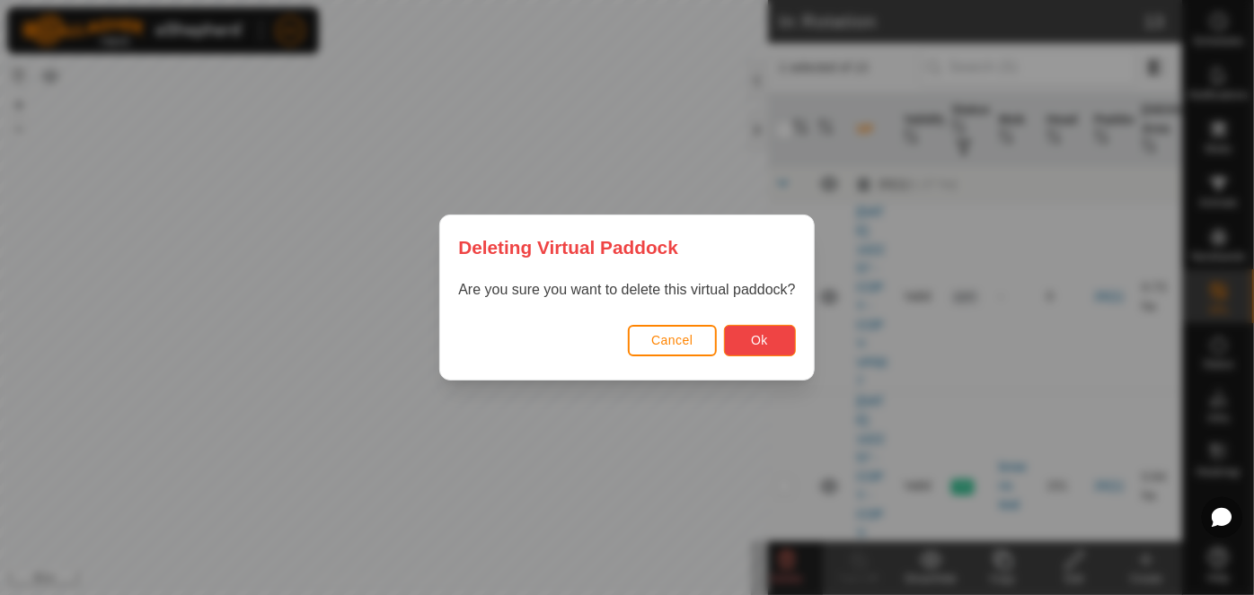
click at [773, 338] on button "Ok" at bounding box center [760, 340] width 72 height 31
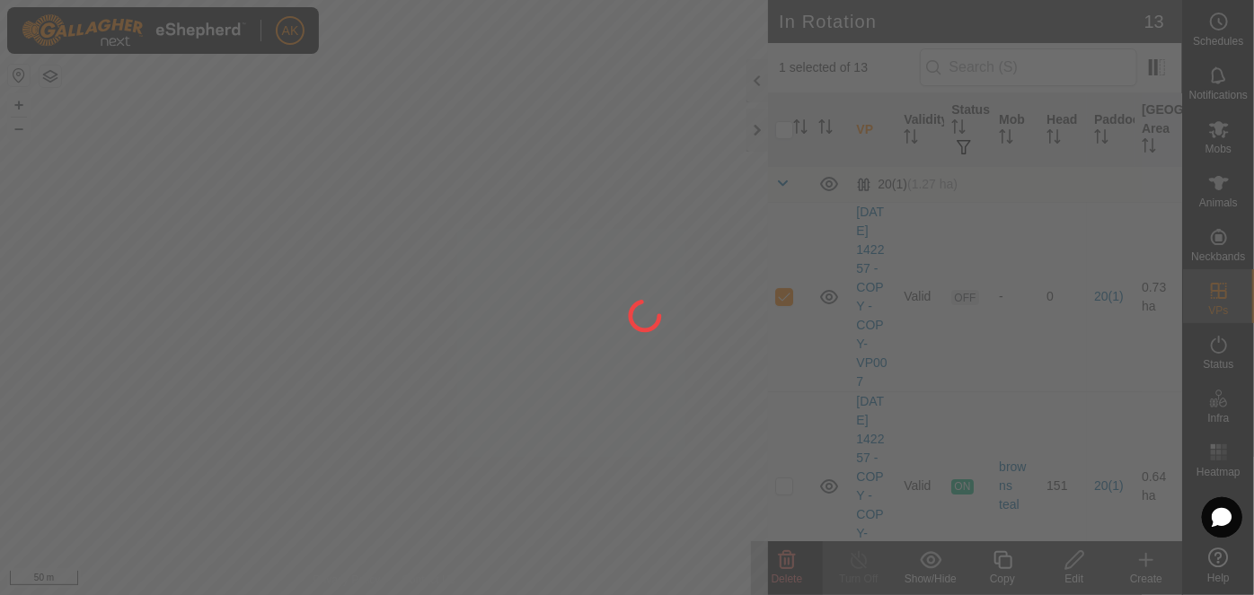
checkbox input "false"
